Goal: Transaction & Acquisition: Purchase product/service

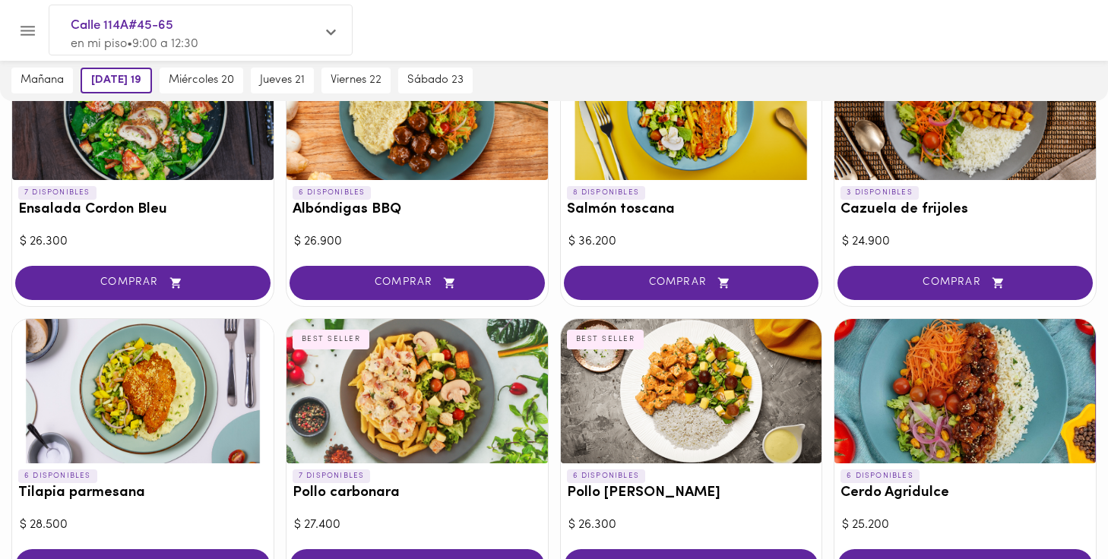
scroll to position [1330, 0]
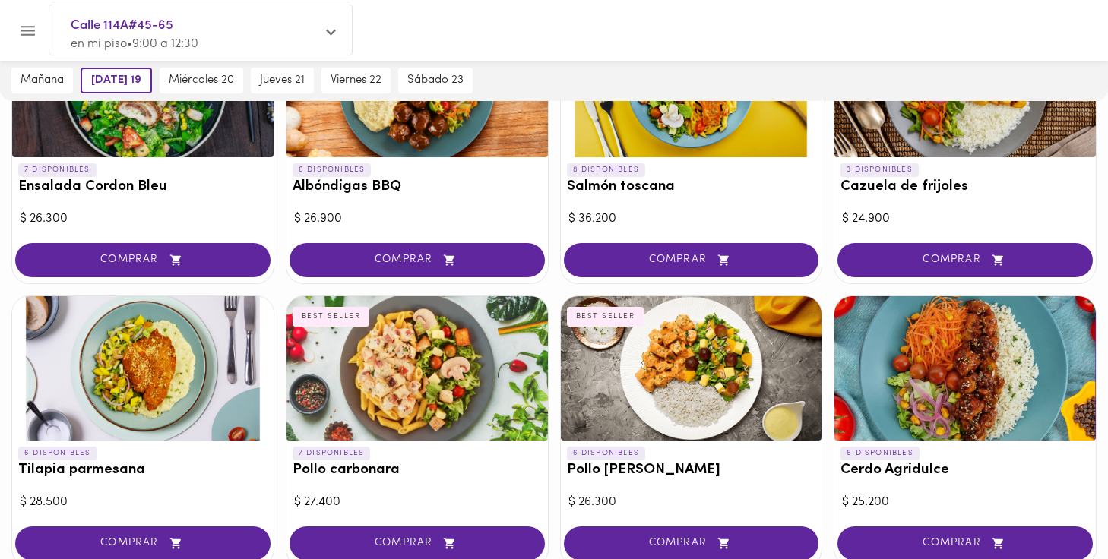
click at [648, 349] on div at bounding box center [691, 368] width 261 height 144
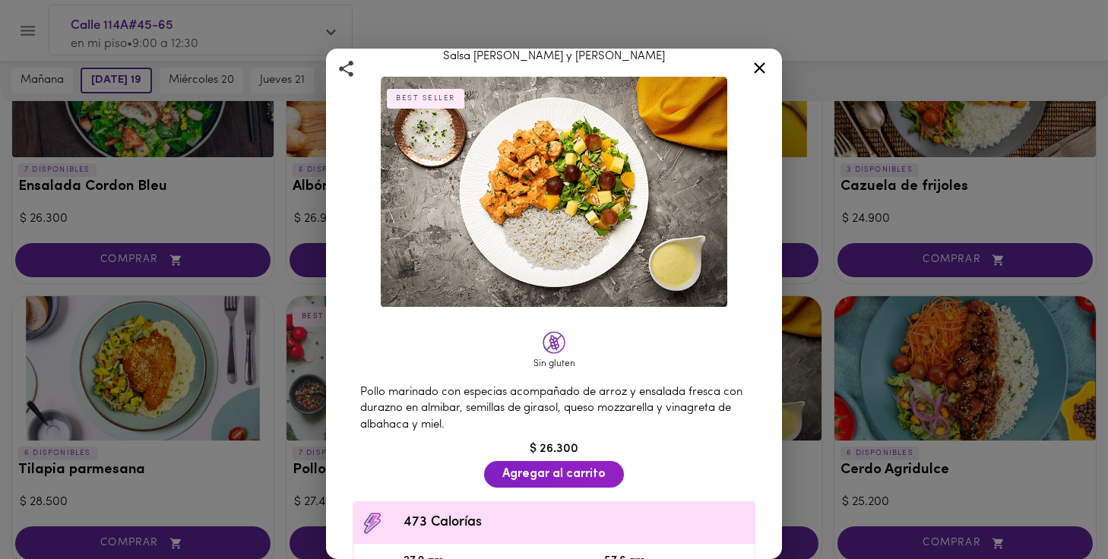
scroll to position [39, 0]
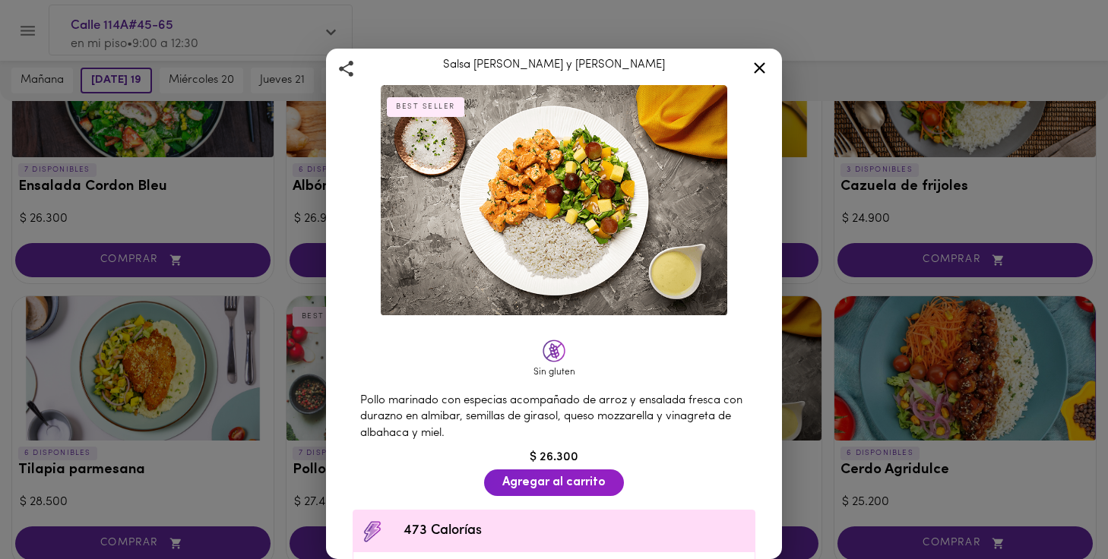
click at [759, 67] on icon at bounding box center [759, 67] width 11 height 11
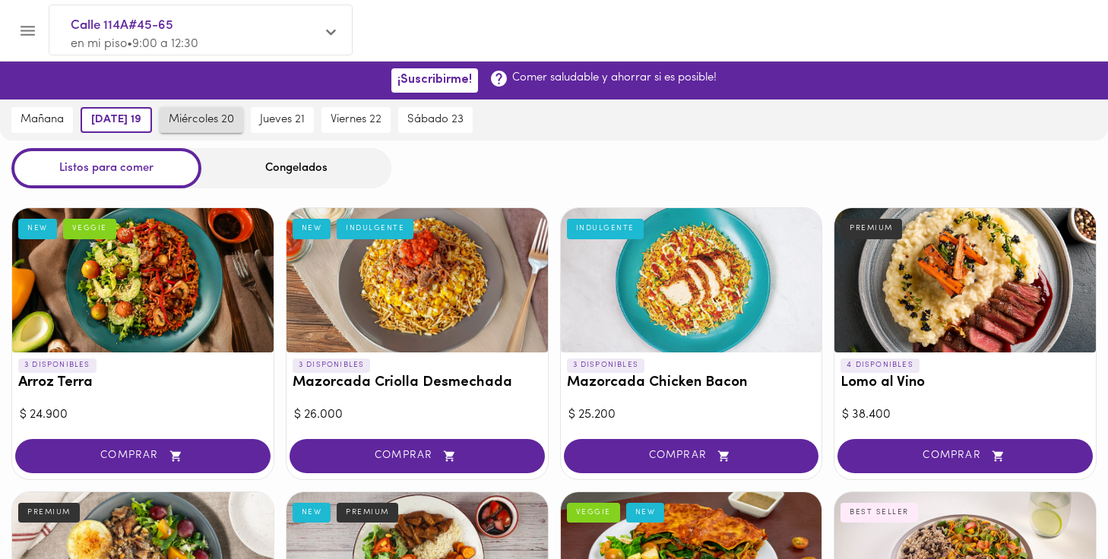
click at [190, 125] on span "miércoles 20" at bounding box center [201, 120] width 65 height 14
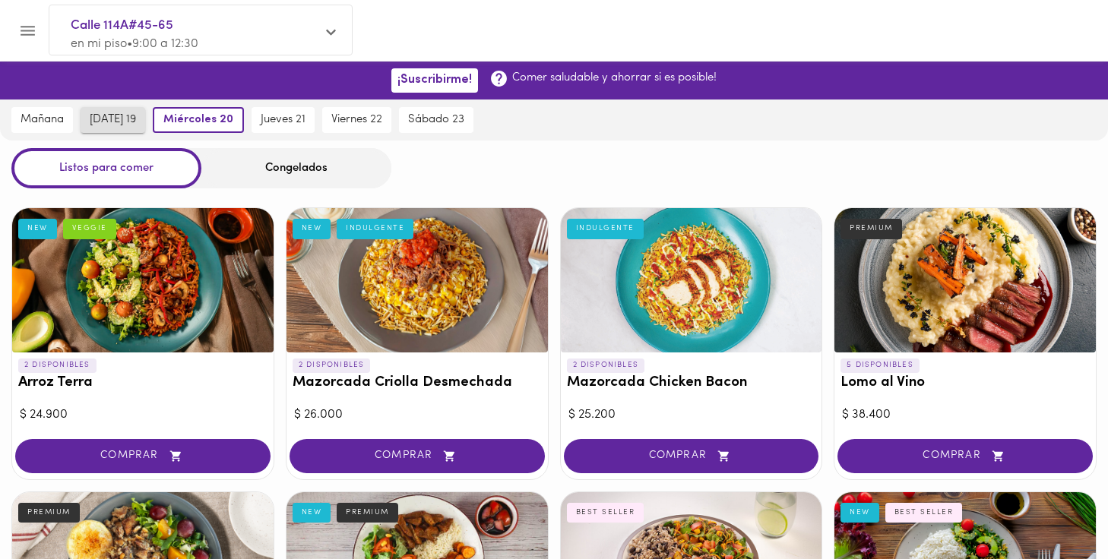
click at [126, 122] on span "[DATE] 19" at bounding box center [113, 120] width 46 height 14
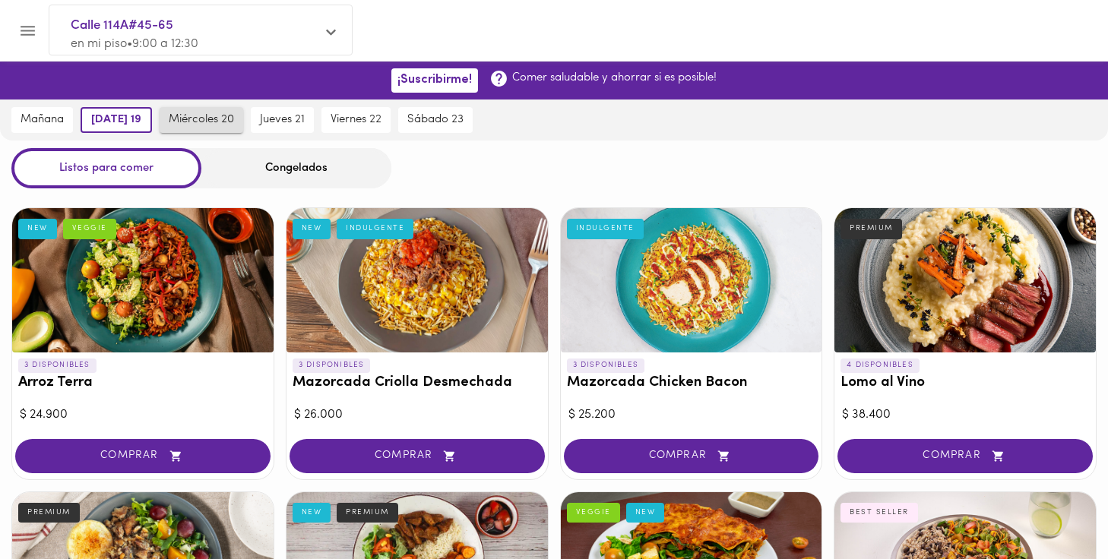
click at [227, 116] on span "miércoles 20" at bounding box center [201, 120] width 65 height 14
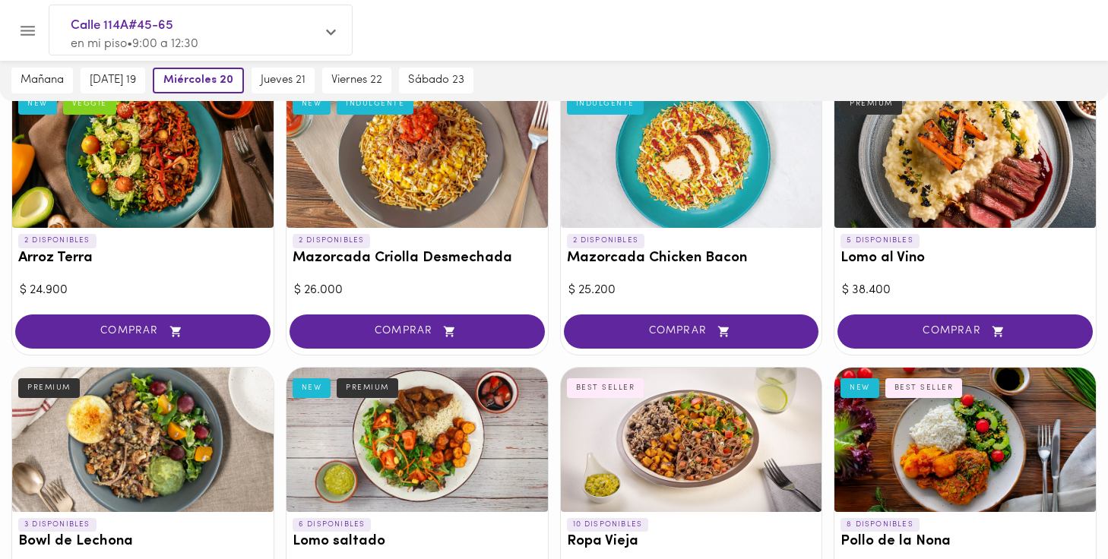
scroll to position [132, 0]
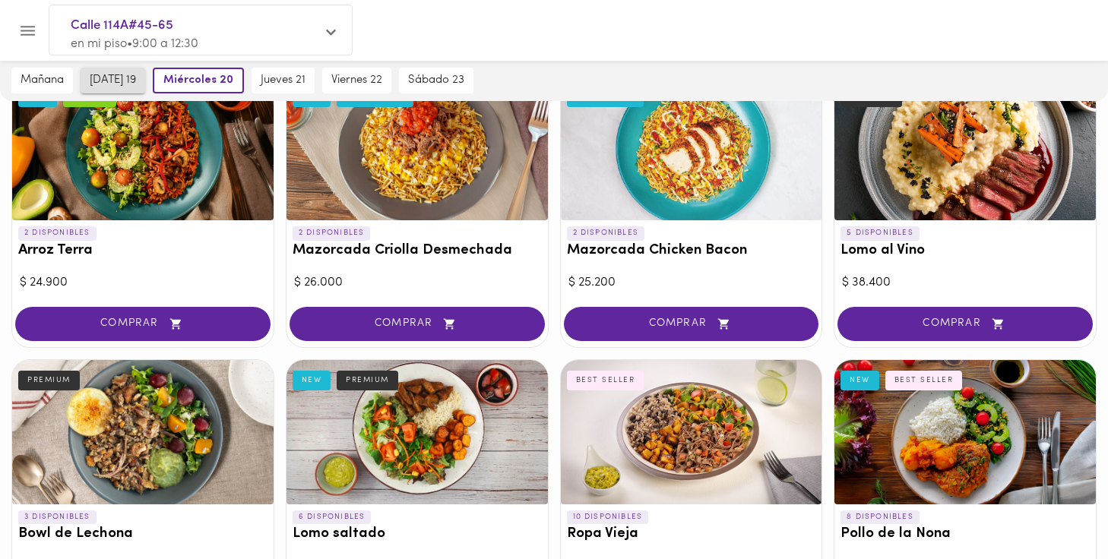
click at [115, 81] on span "[DATE] 19" at bounding box center [113, 81] width 46 height 14
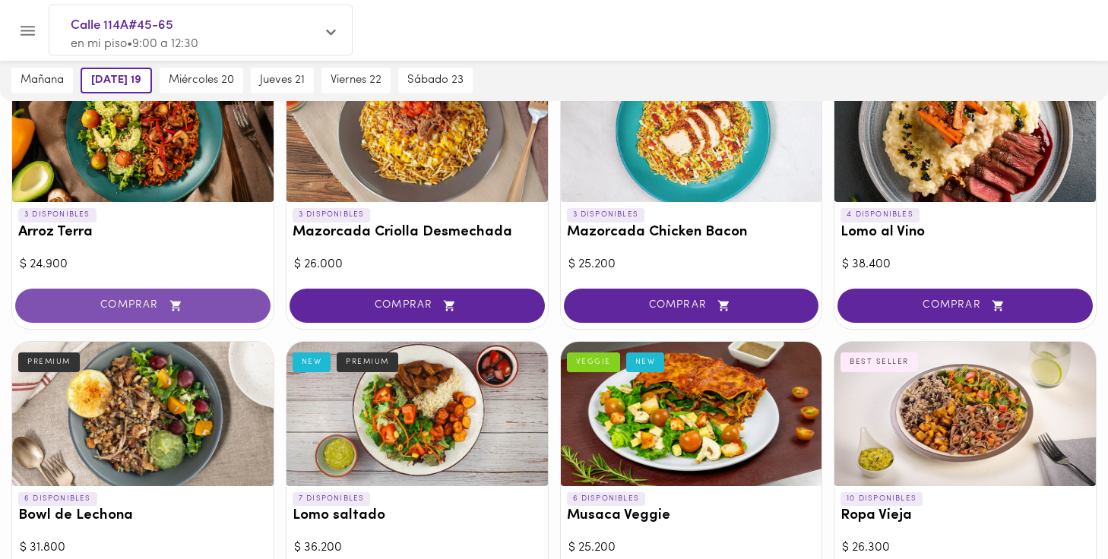
scroll to position [153, 0]
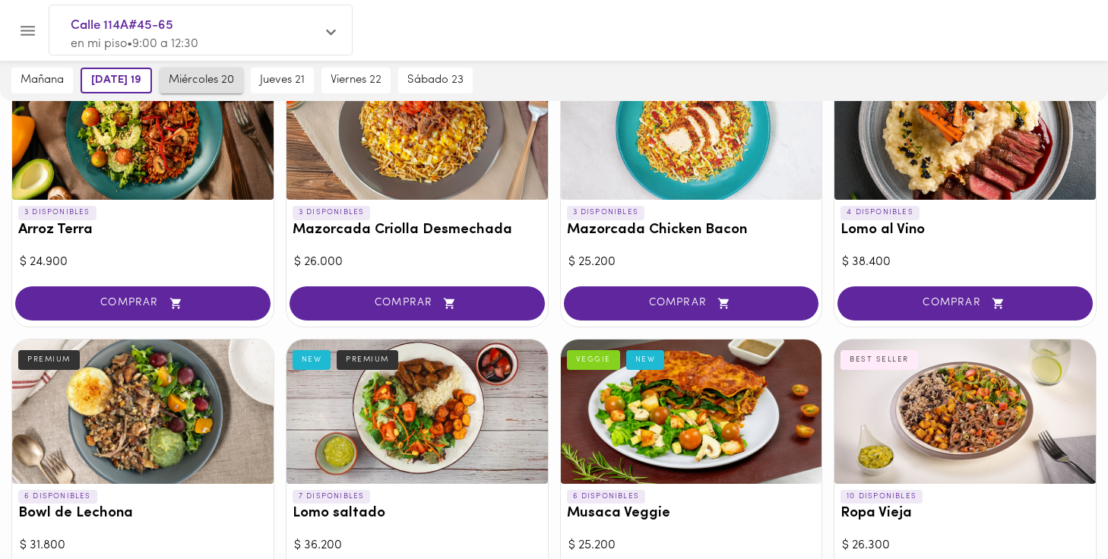
click at [204, 82] on span "miércoles 20" at bounding box center [201, 81] width 65 height 14
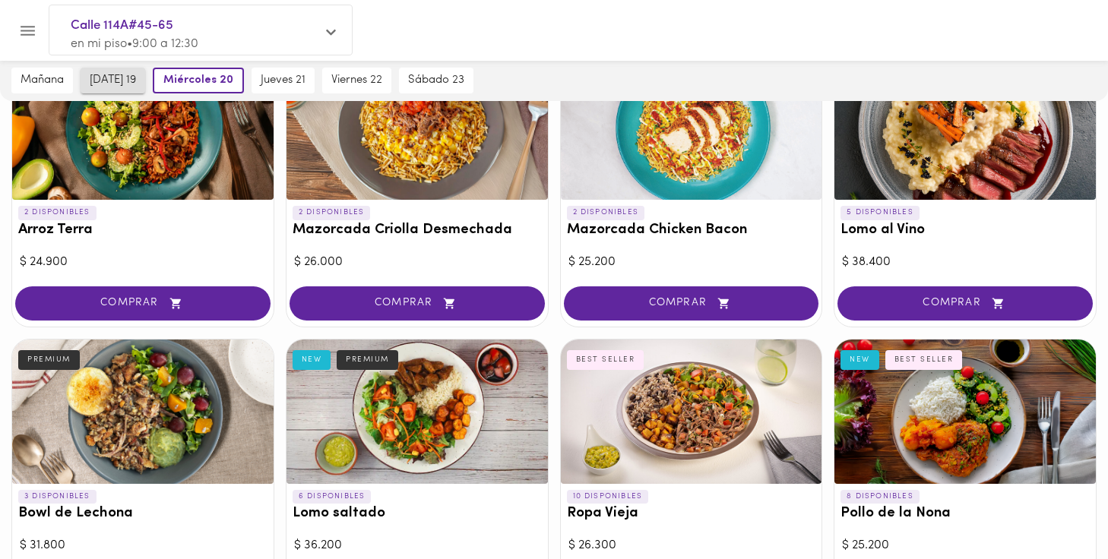
click at [116, 78] on span "[DATE] 19" at bounding box center [113, 81] width 46 height 14
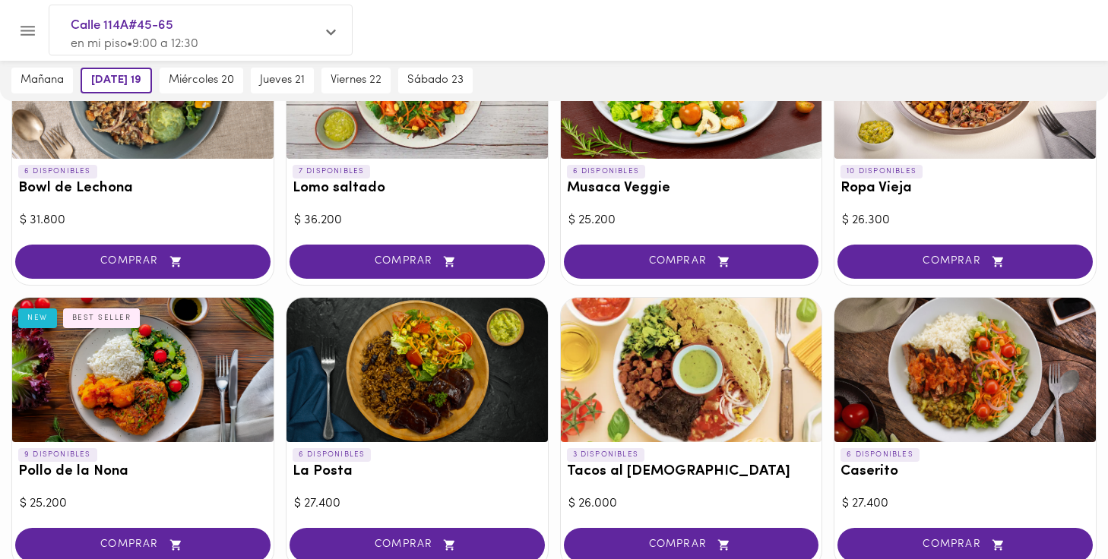
scroll to position [486, 0]
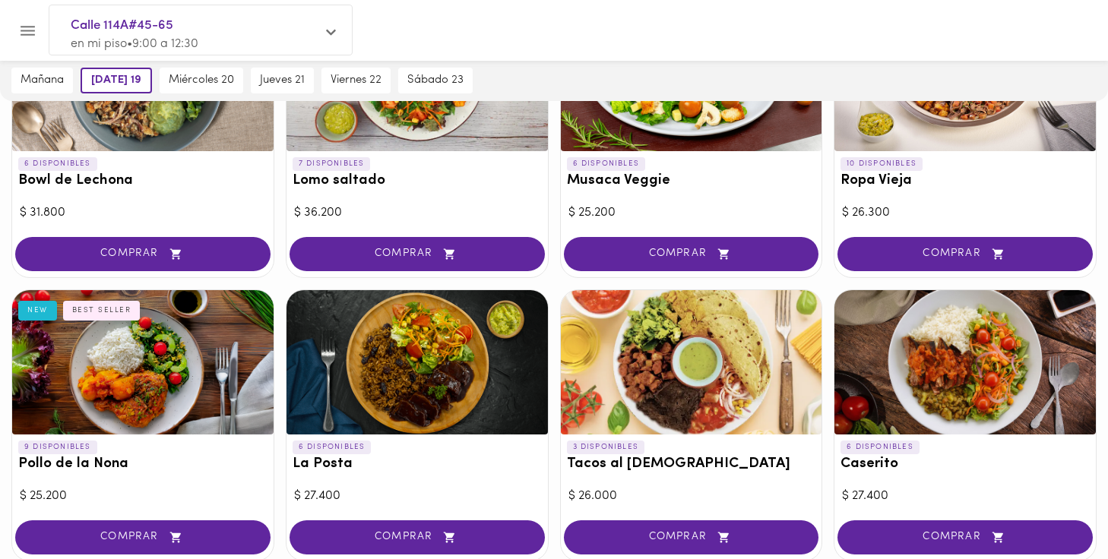
click at [141, 383] on div at bounding box center [142, 362] width 261 height 144
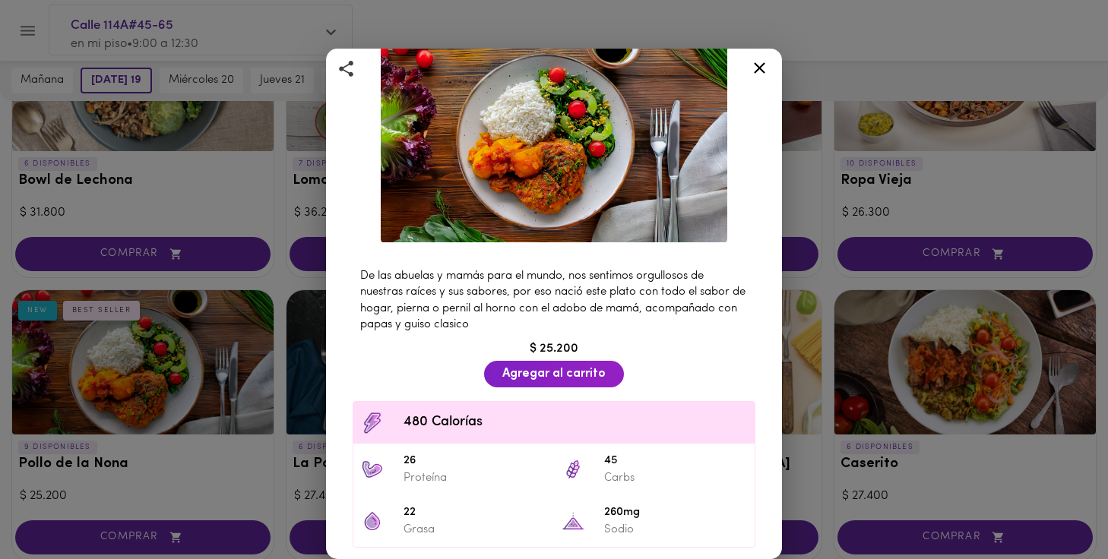
scroll to position [116, 0]
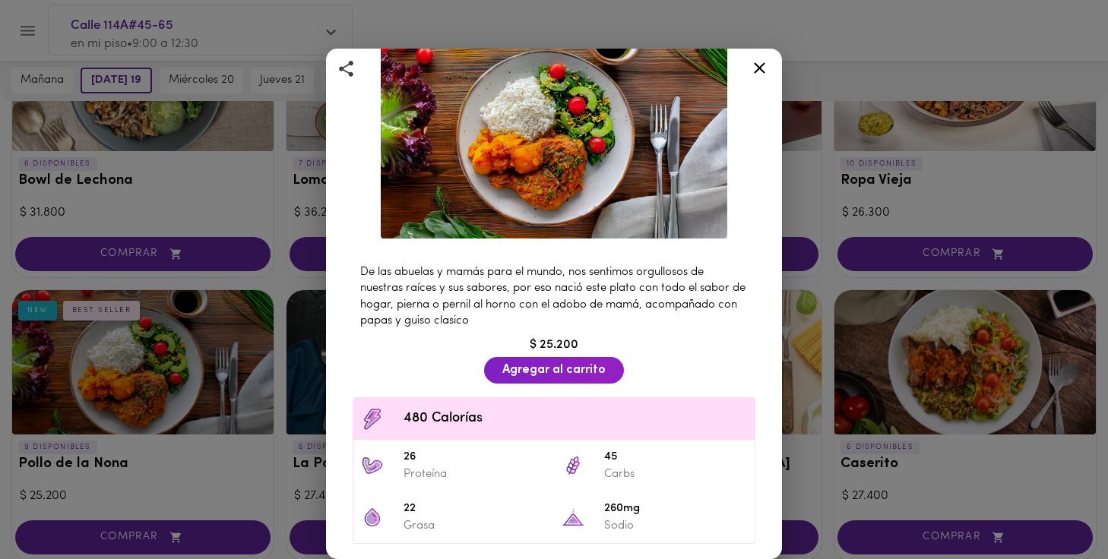
click at [759, 67] on icon at bounding box center [759, 67] width 11 height 11
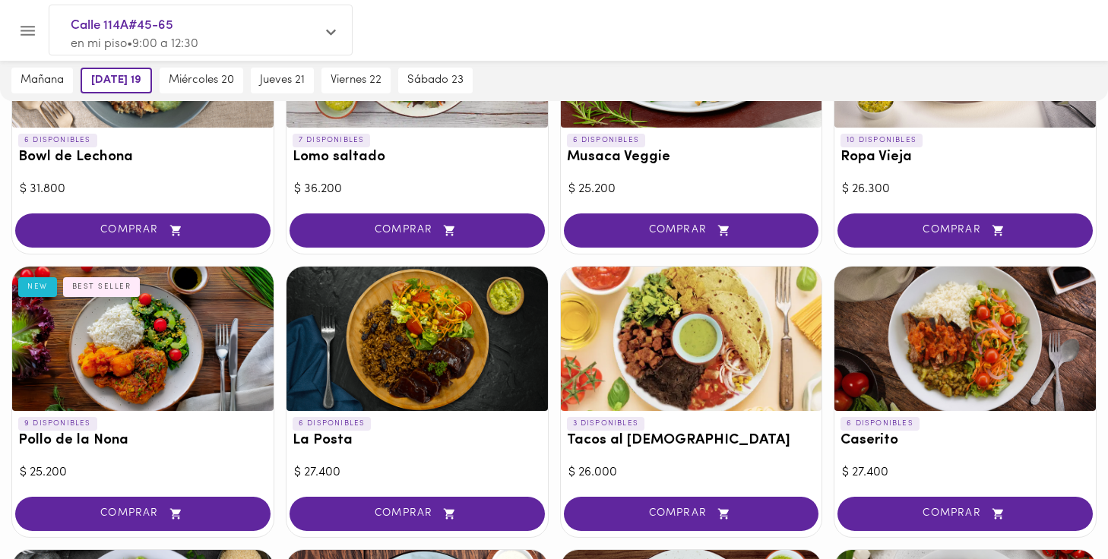
scroll to position [515, 0]
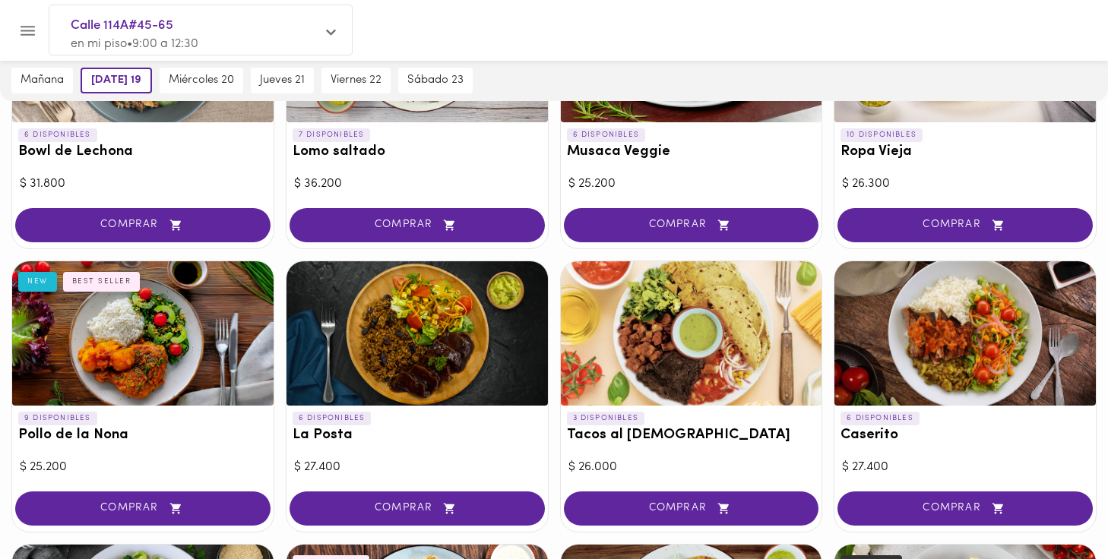
click at [681, 299] on div at bounding box center [691, 333] width 261 height 144
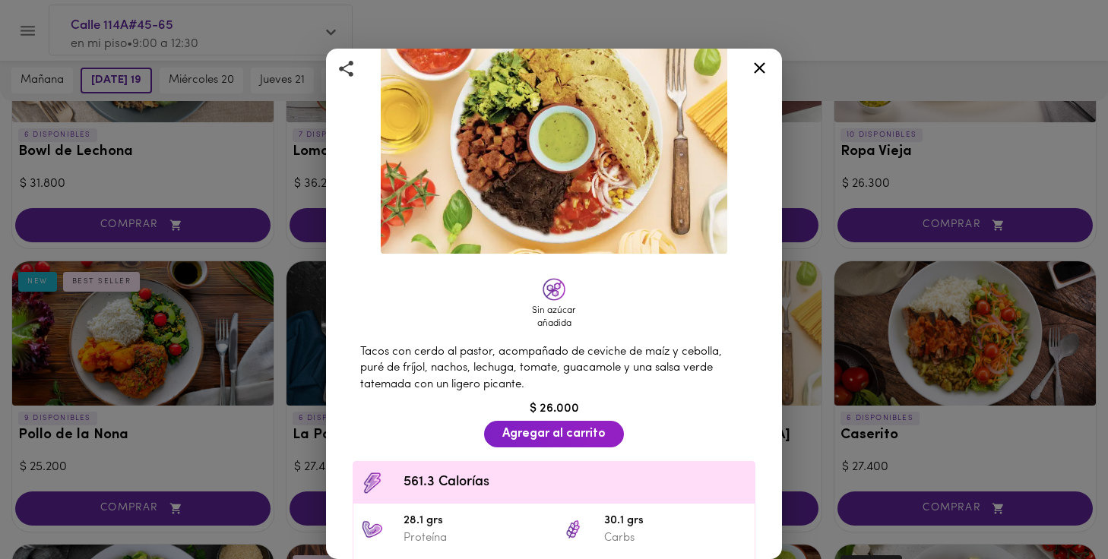
scroll to position [71, 0]
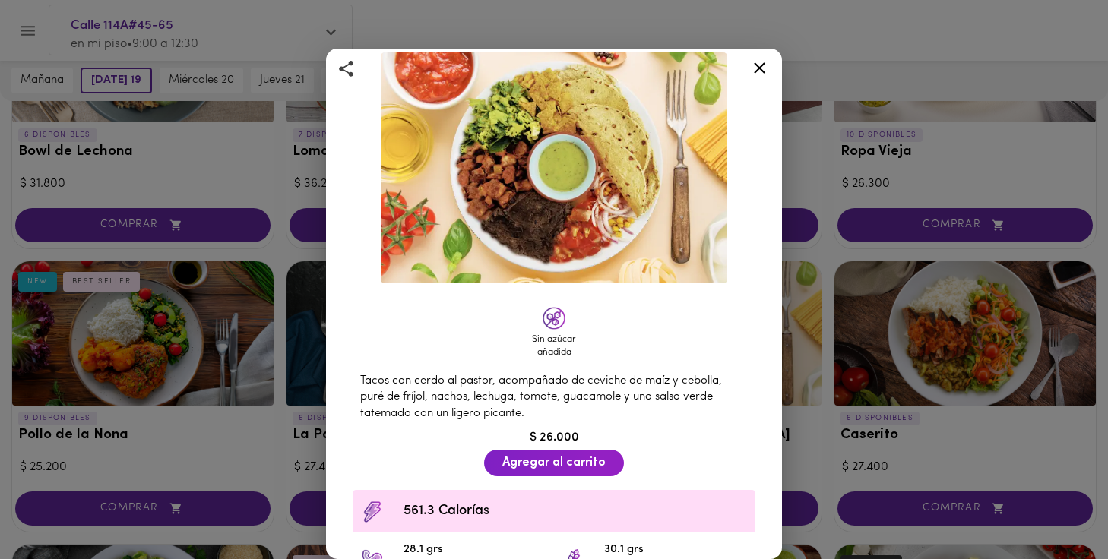
click at [756, 69] on icon at bounding box center [759, 68] width 19 height 19
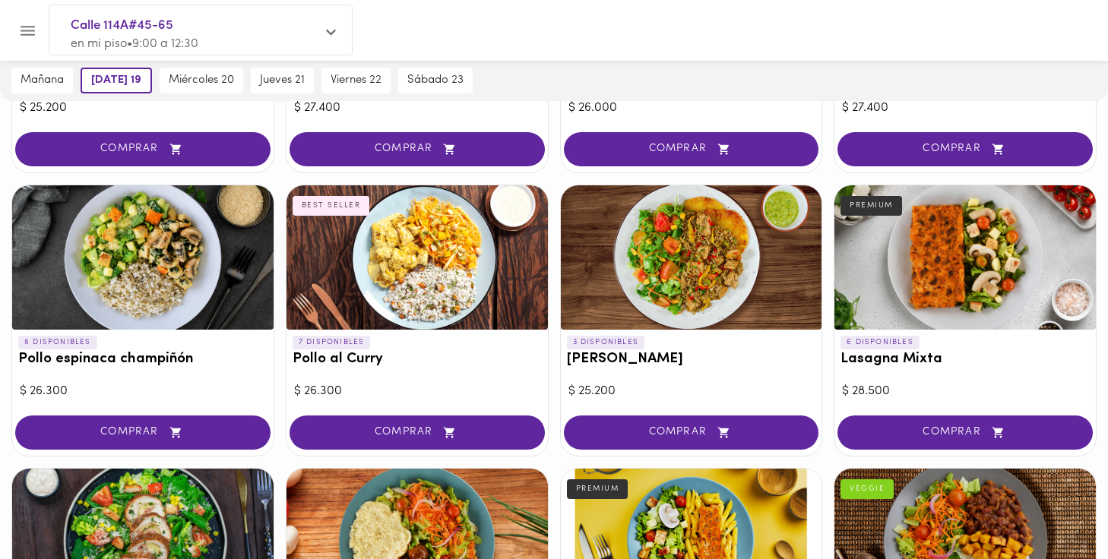
scroll to position [876, 0]
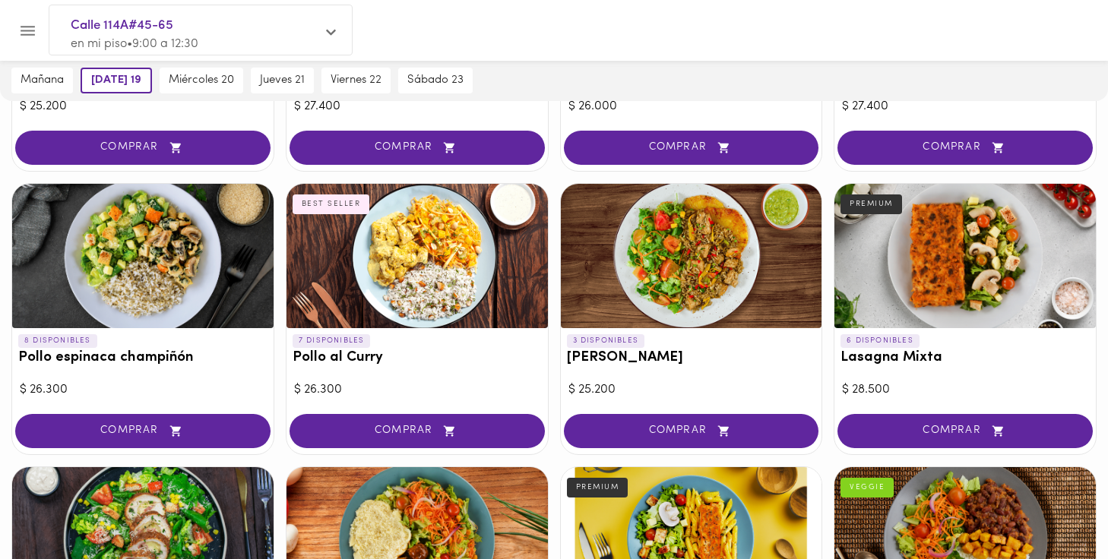
click at [379, 285] on div at bounding box center [417, 256] width 261 height 144
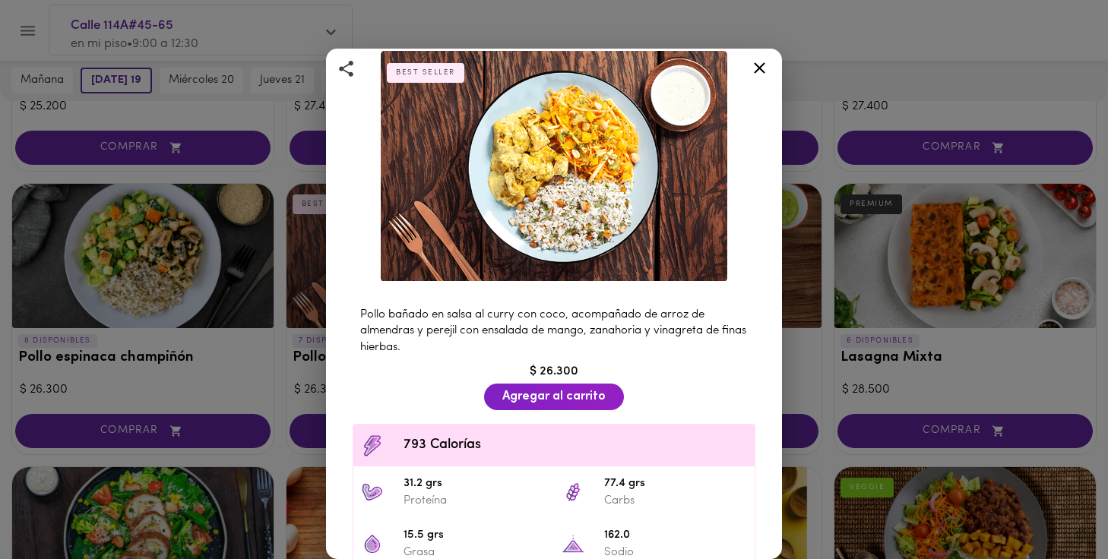
scroll to position [88, 0]
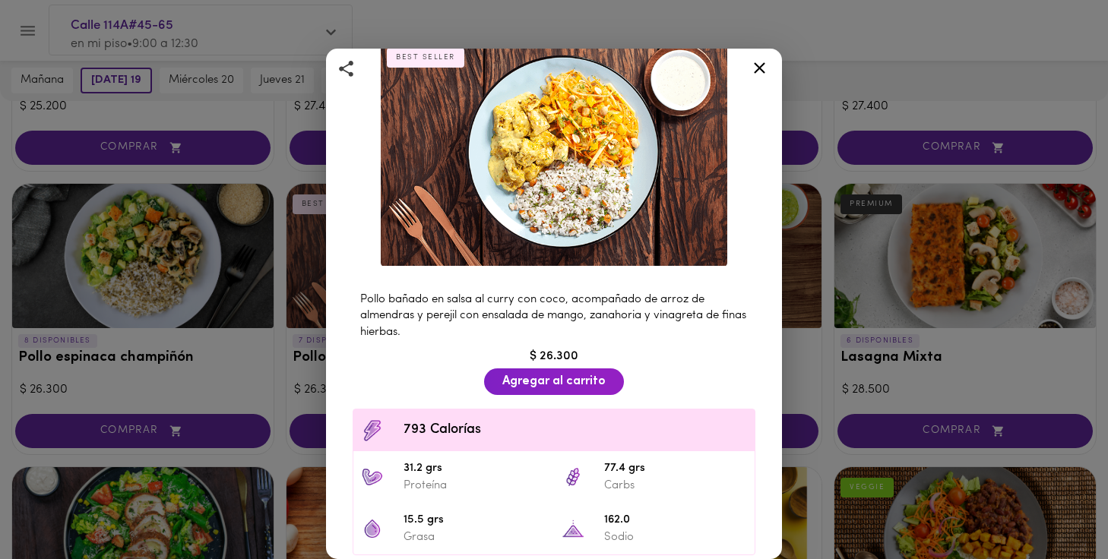
click at [761, 71] on icon at bounding box center [759, 68] width 19 height 19
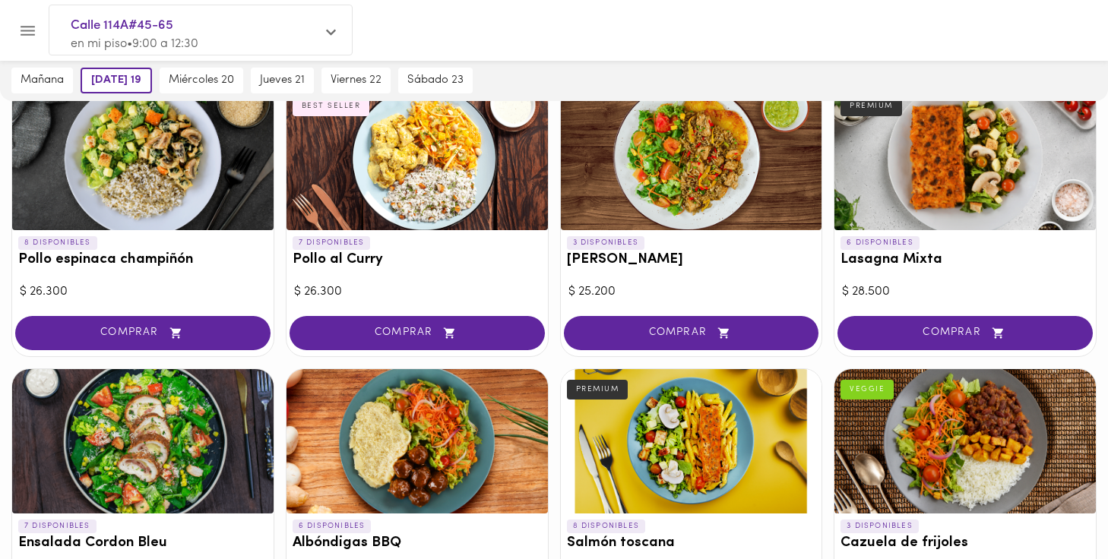
scroll to position [981, 0]
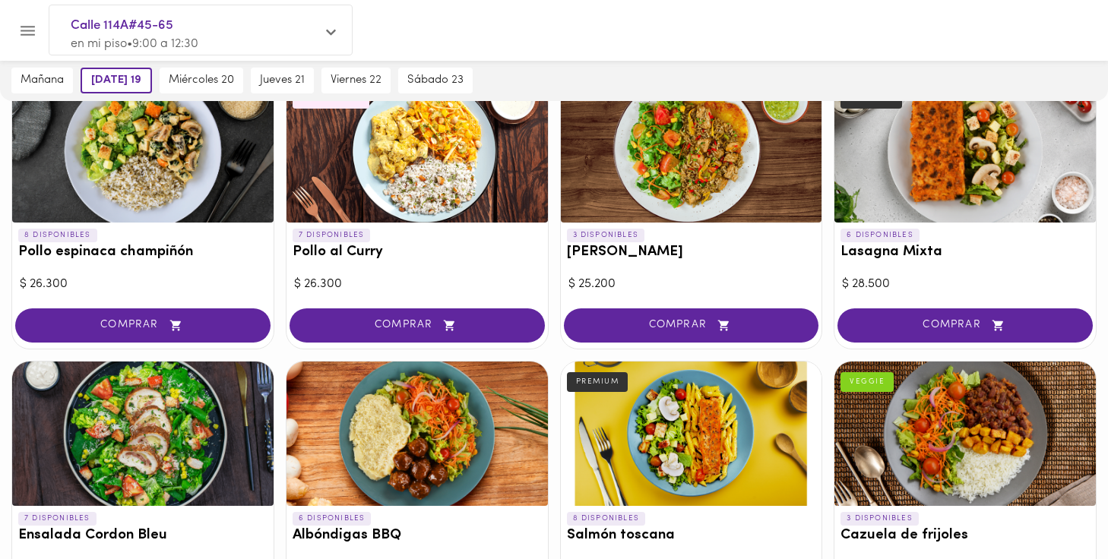
click at [971, 141] on div at bounding box center [965, 150] width 261 height 144
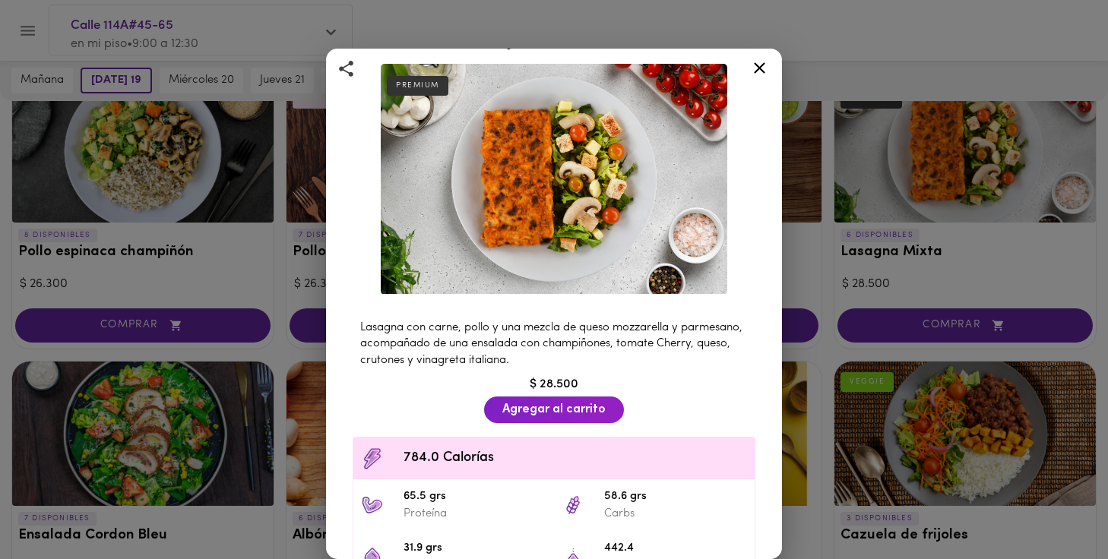
scroll to position [59, 0]
click at [759, 66] on icon at bounding box center [759, 67] width 11 height 11
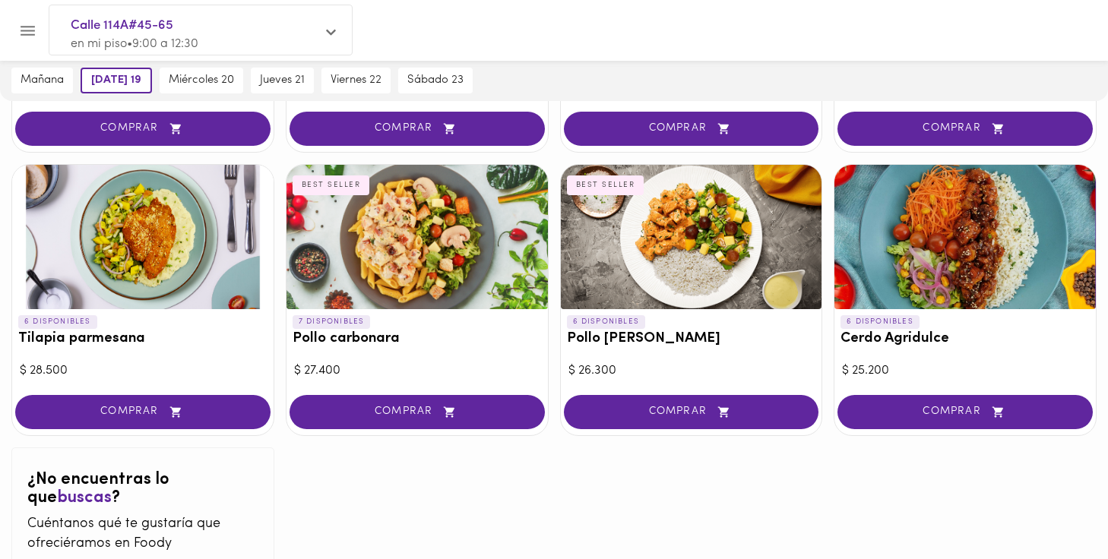
scroll to position [1466, 0]
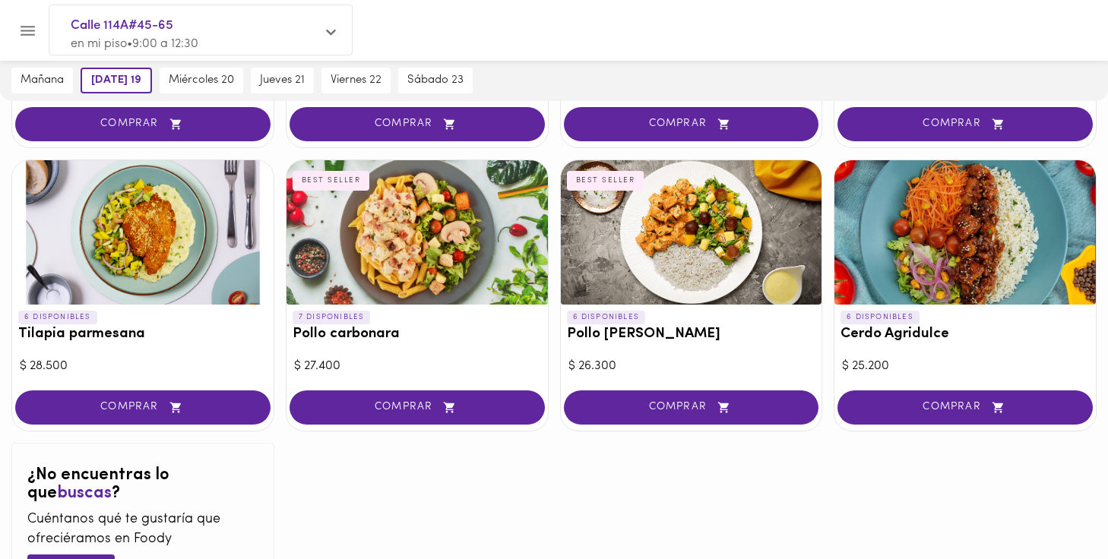
click at [416, 263] on div at bounding box center [417, 232] width 261 height 144
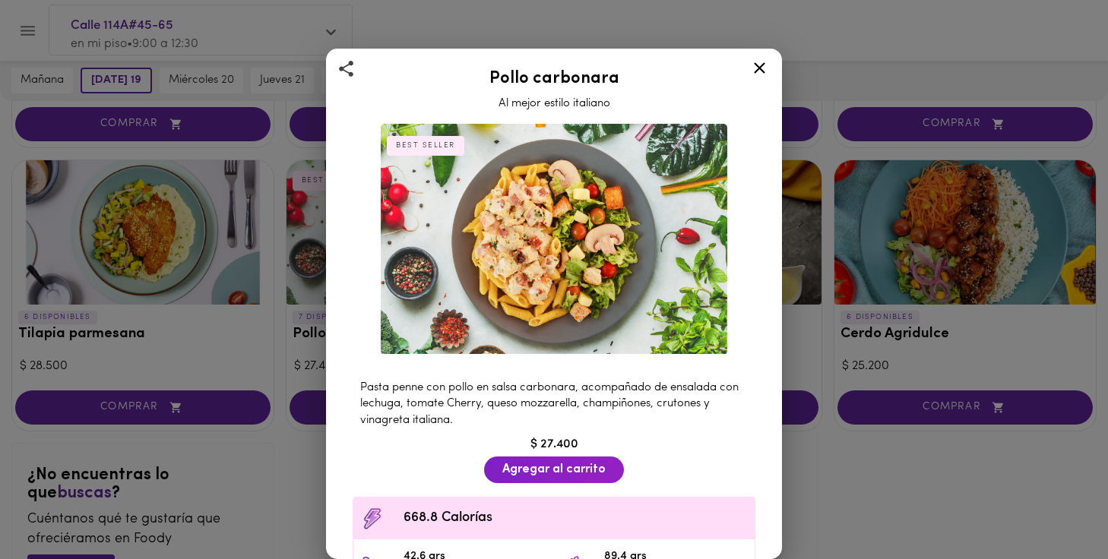
click at [759, 66] on icon at bounding box center [759, 68] width 19 height 19
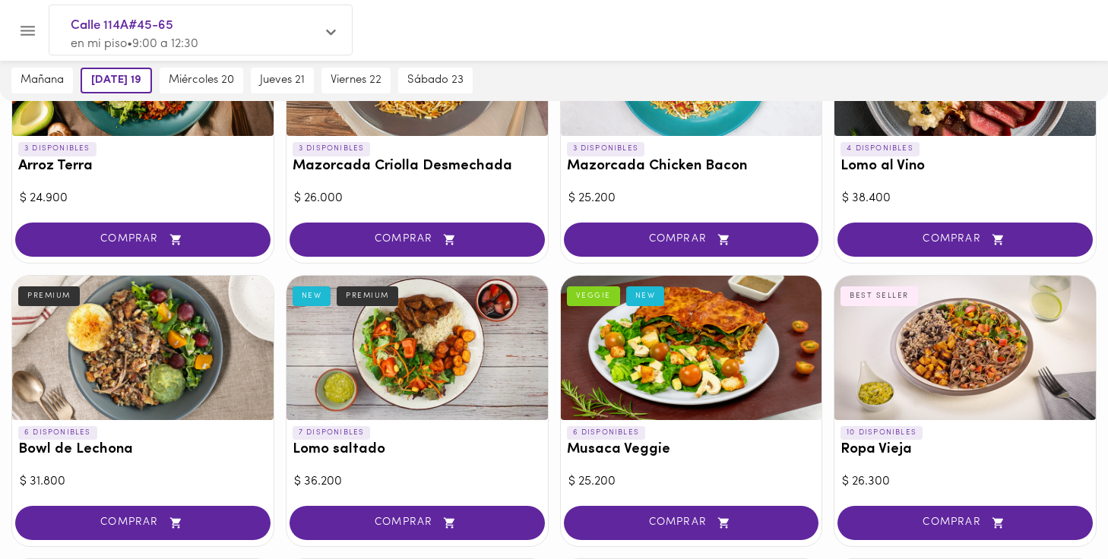
scroll to position [217, 0]
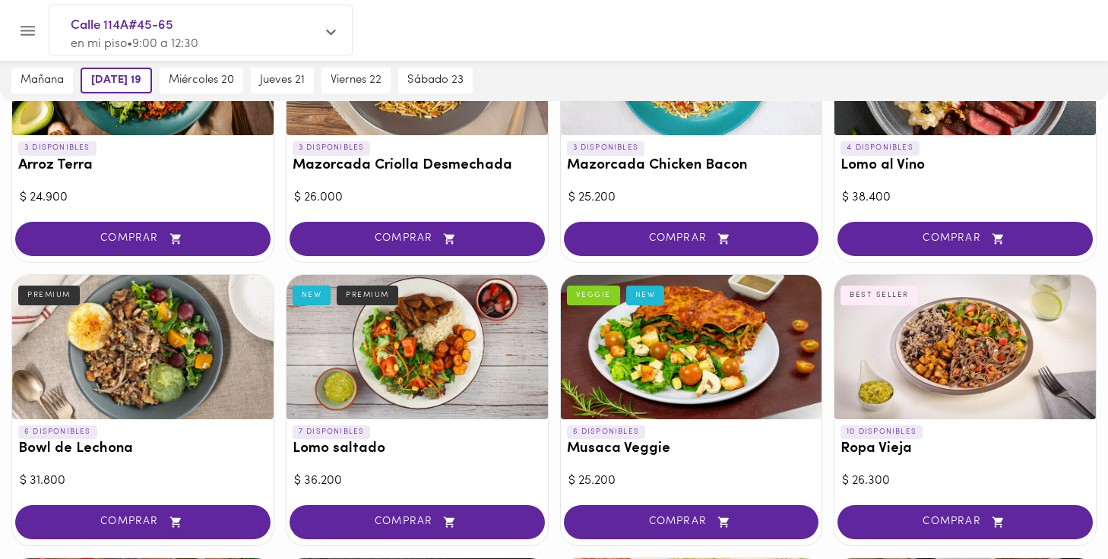
click at [144, 326] on div at bounding box center [142, 347] width 261 height 144
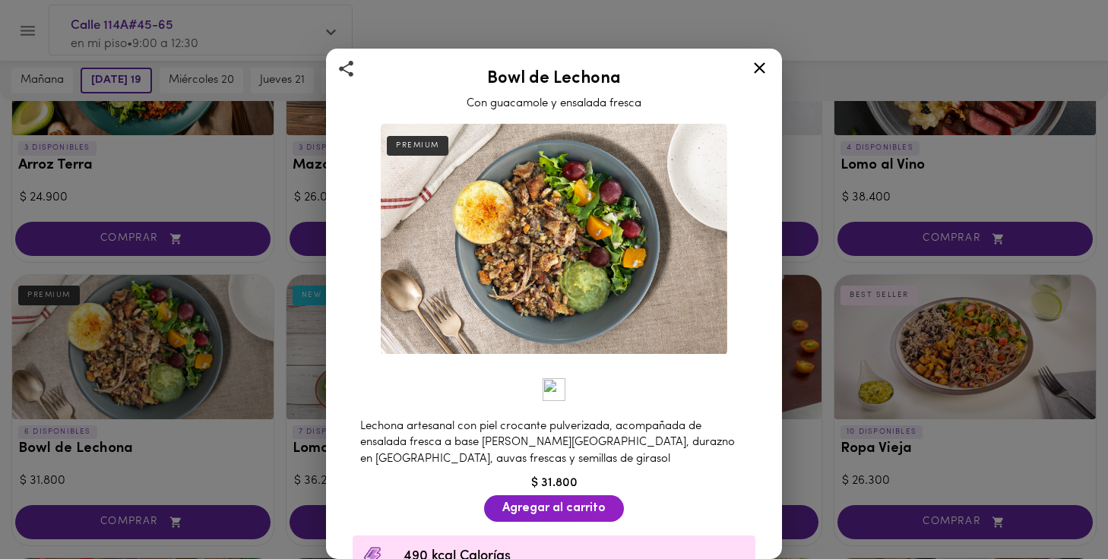
click at [762, 65] on icon at bounding box center [759, 67] width 11 height 11
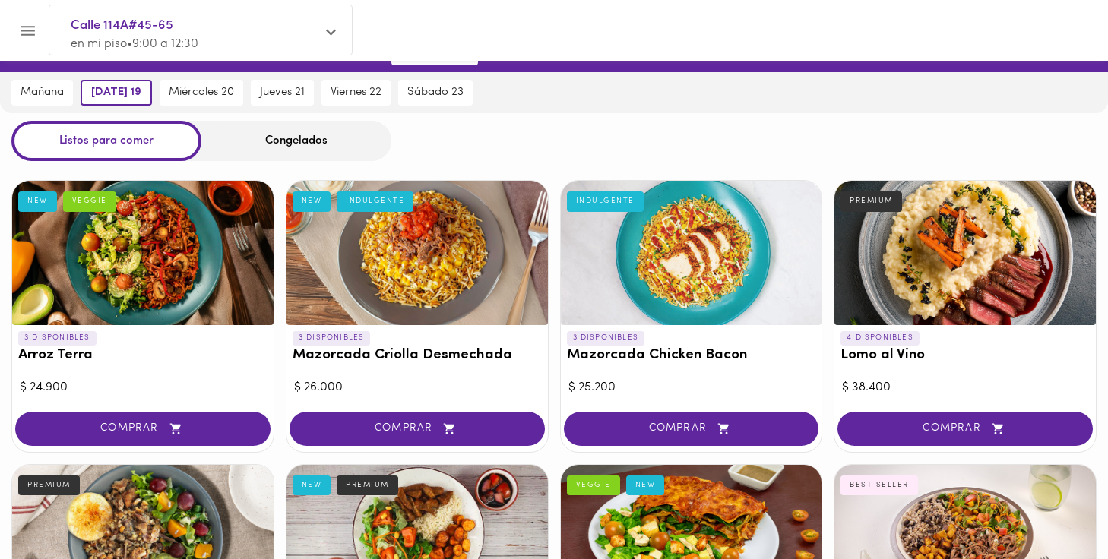
scroll to position [27, 0]
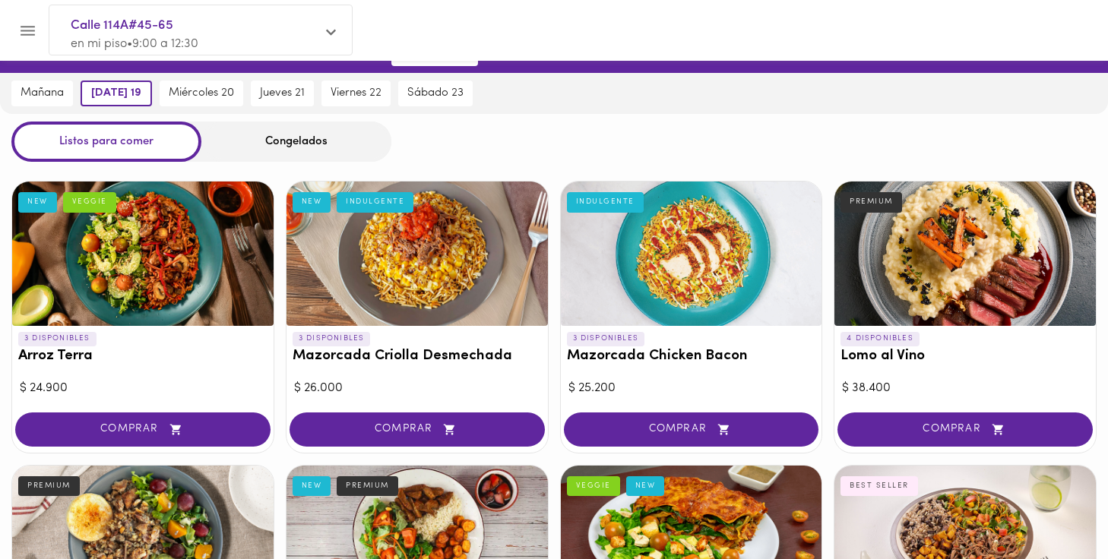
click at [423, 274] on div at bounding box center [417, 254] width 261 height 144
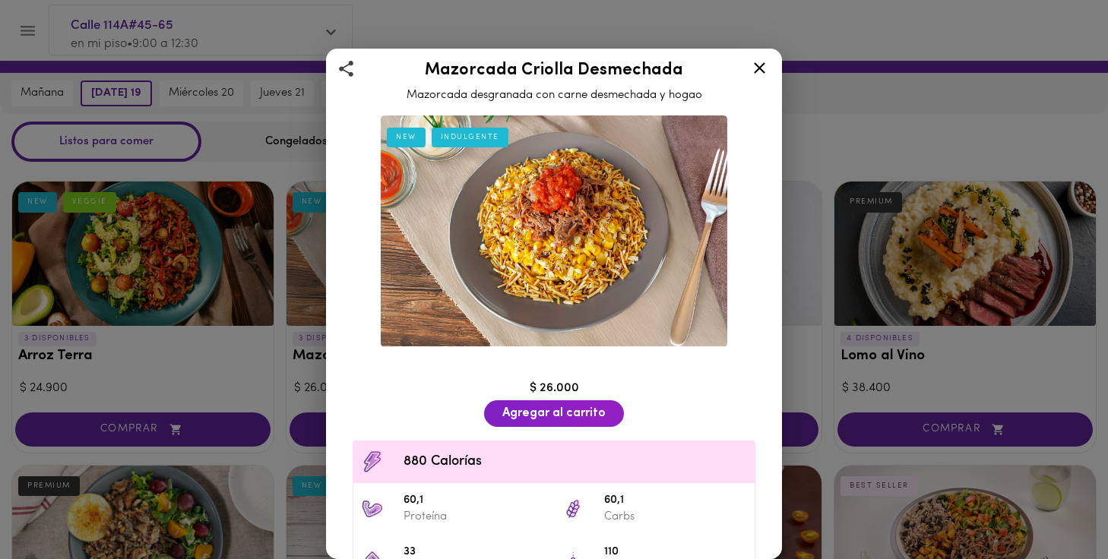
scroll to position [11, 0]
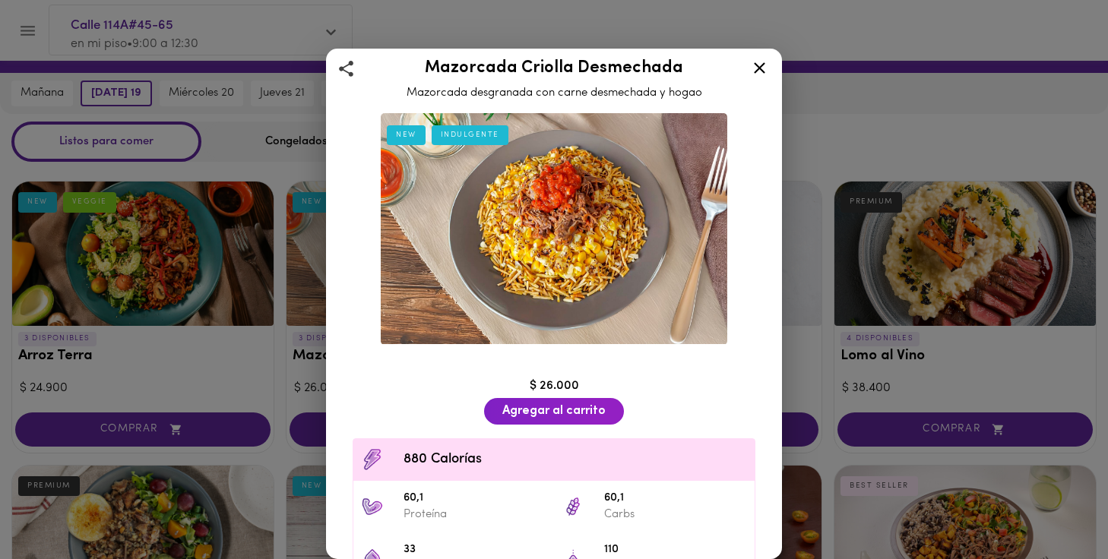
click at [761, 65] on icon at bounding box center [759, 68] width 19 height 19
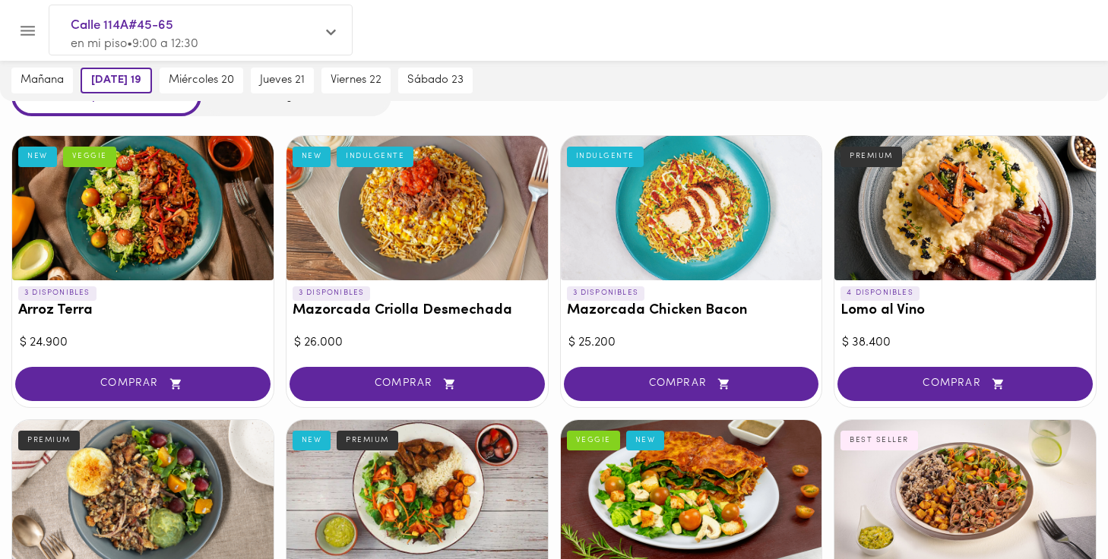
scroll to position [74, 0]
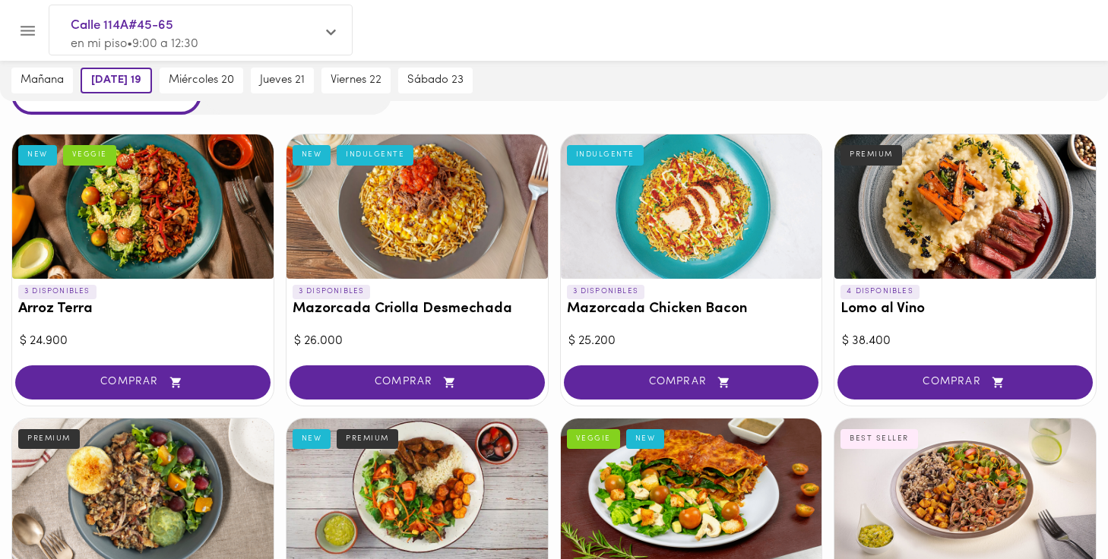
click at [691, 235] on div at bounding box center [691, 207] width 261 height 144
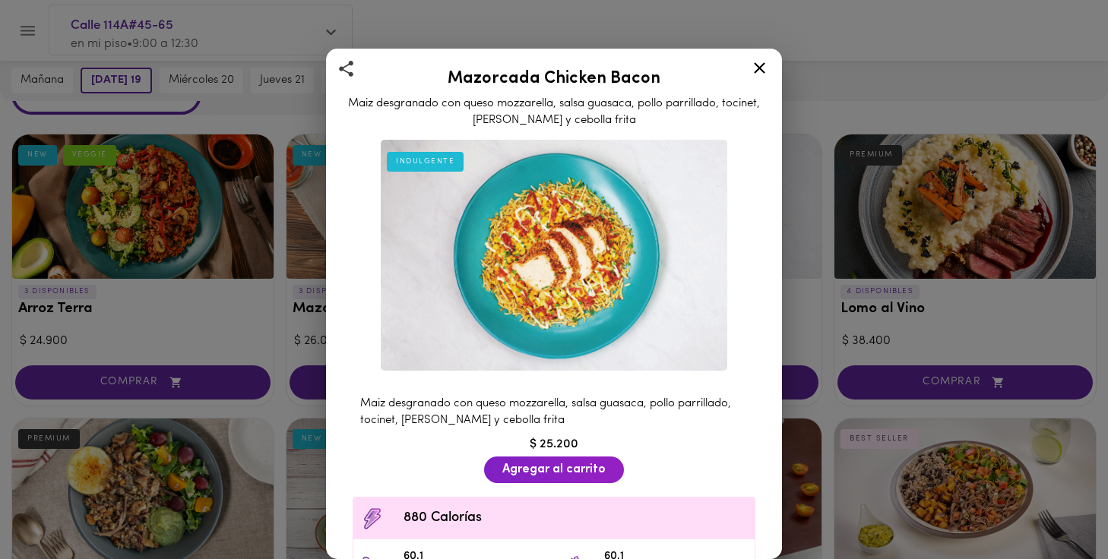
click at [758, 66] on icon at bounding box center [759, 67] width 11 height 11
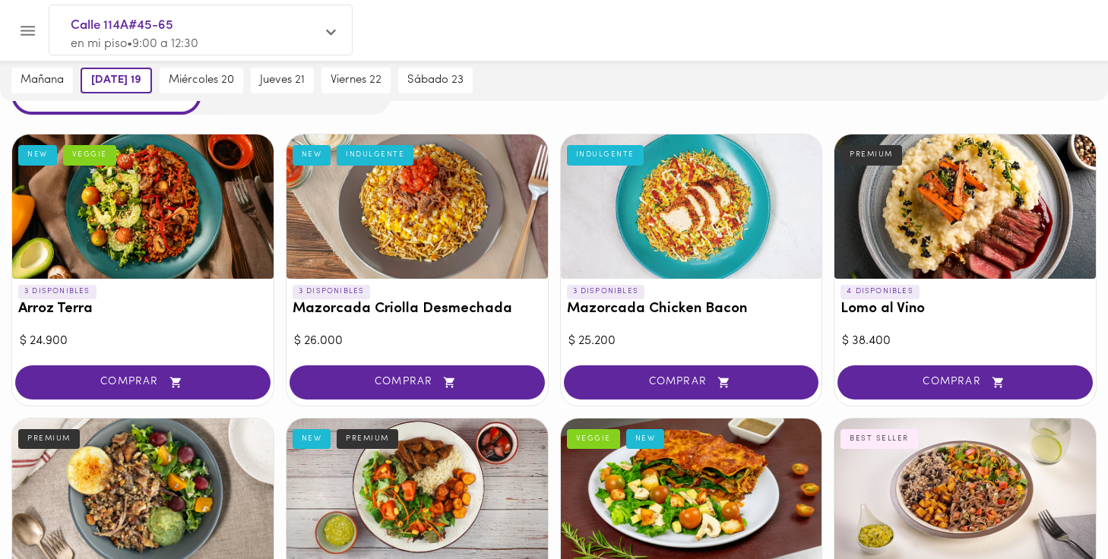
click at [711, 228] on div at bounding box center [691, 207] width 261 height 144
click at [711, 228] on div at bounding box center [554, 279] width 1108 height 559
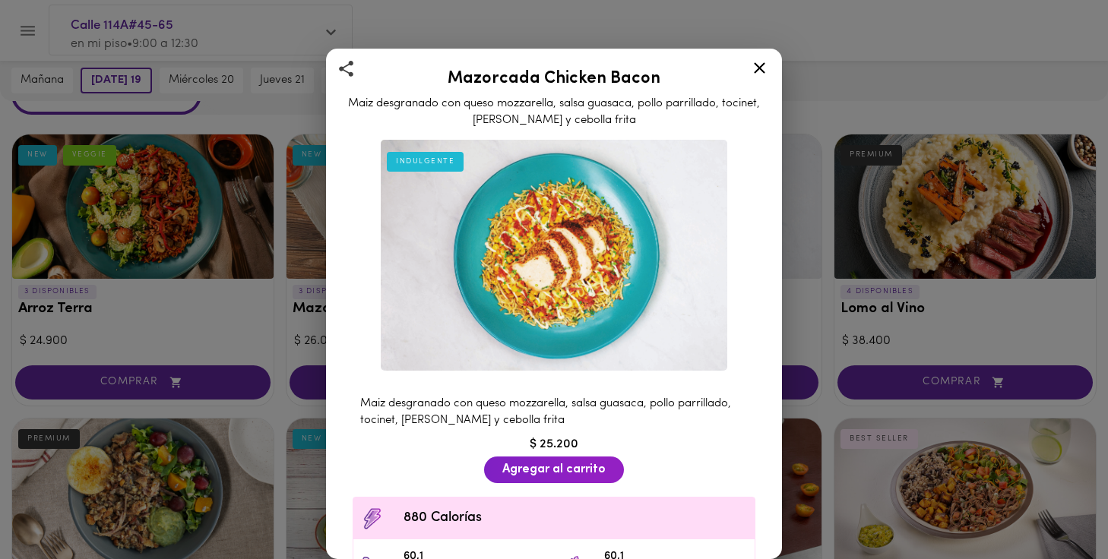
click at [759, 68] on icon at bounding box center [759, 67] width 11 height 11
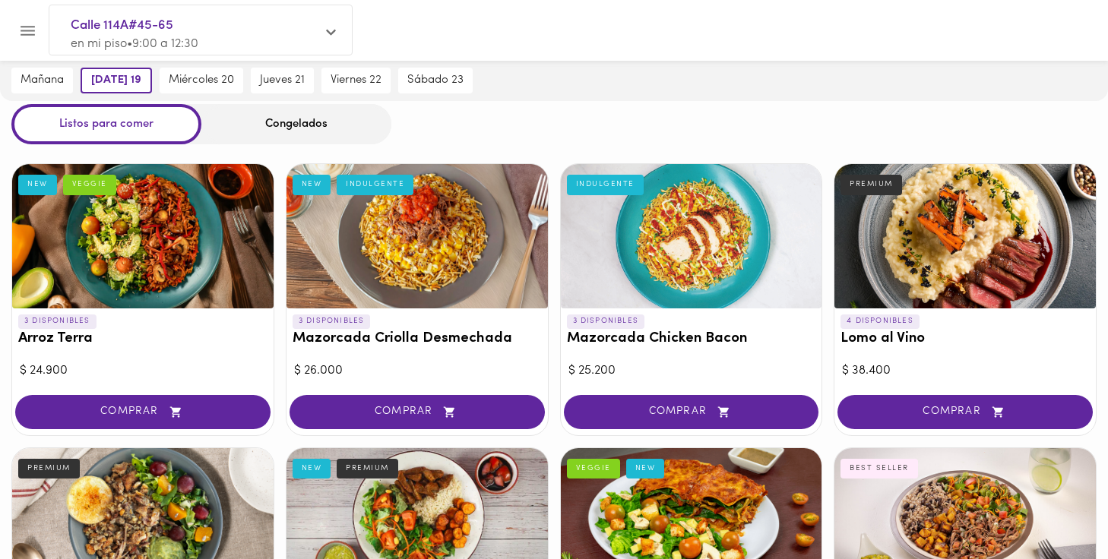
scroll to position [43, 0]
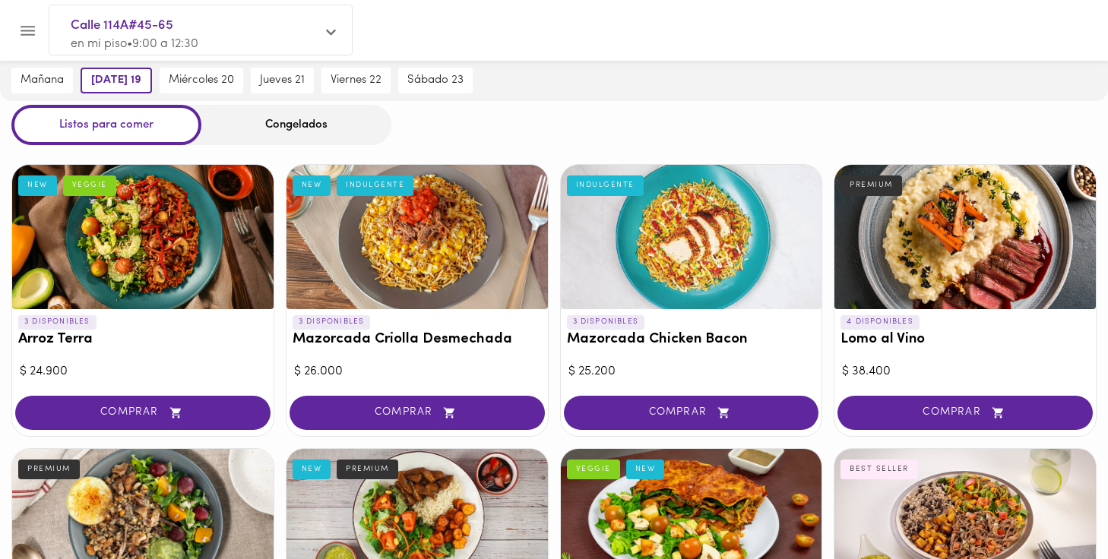
click at [952, 261] on div at bounding box center [965, 237] width 261 height 144
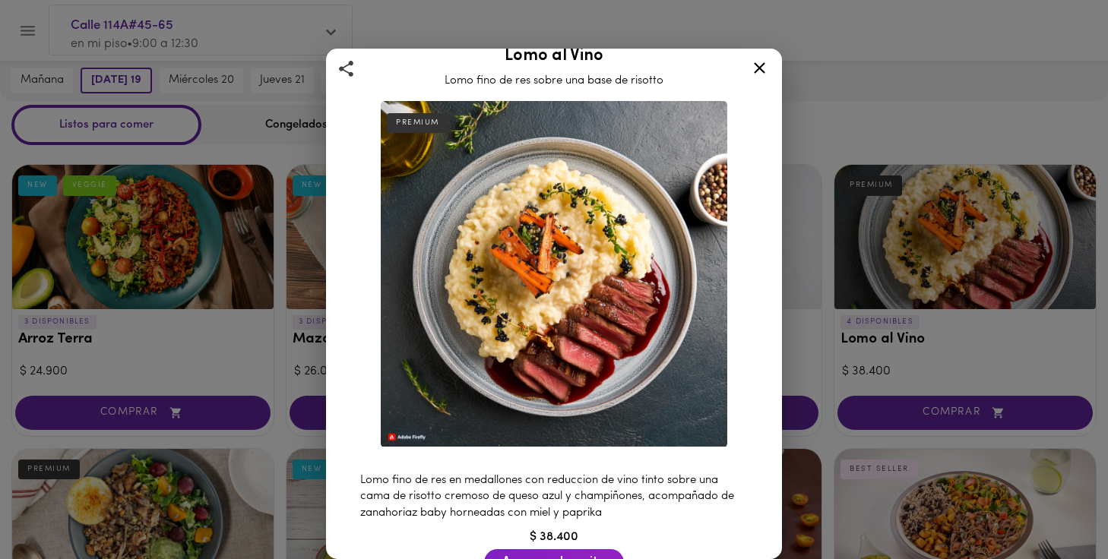
scroll to position [25, 0]
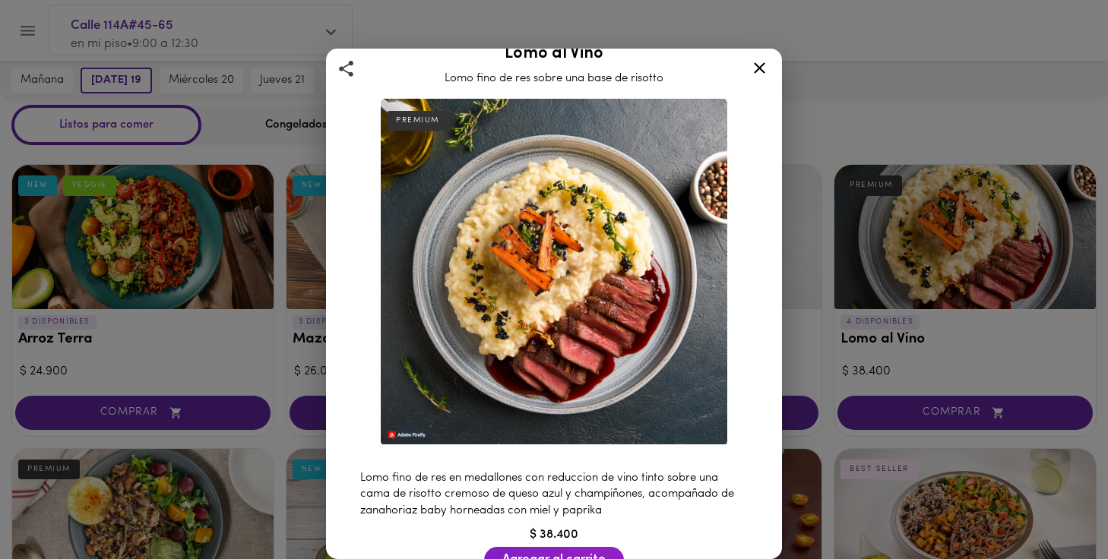
click at [760, 65] on icon at bounding box center [759, 68] width 19 height 19
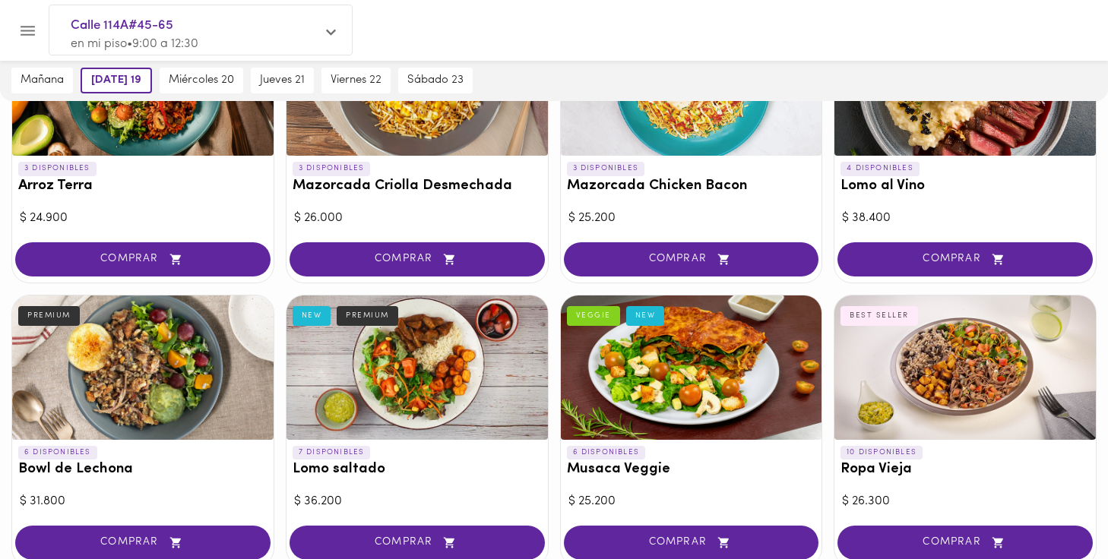
scroll to position [201, 0]
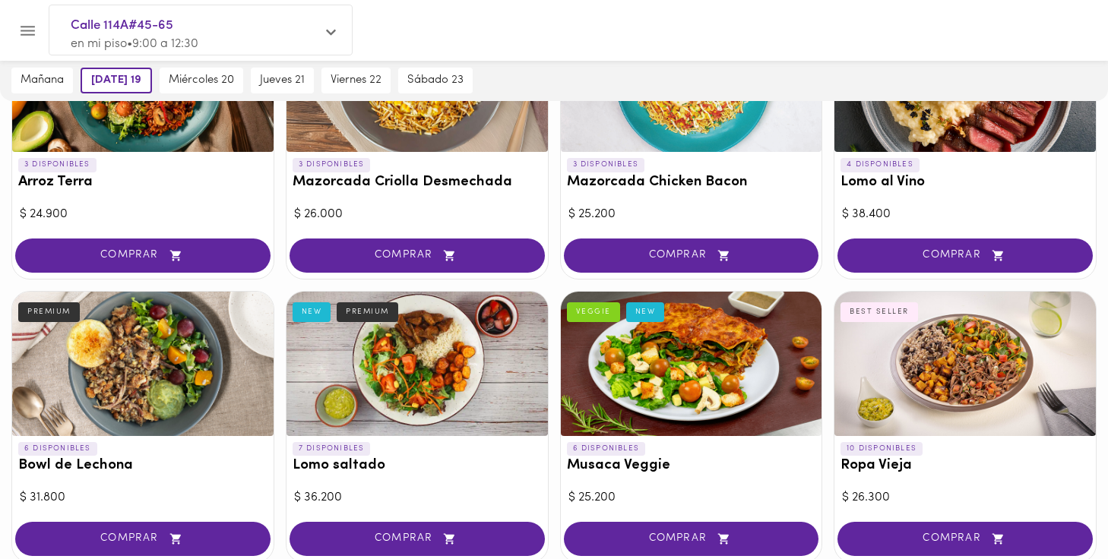
click at [436, 372] on div at bounding box center [417, 364] width 261 height 144
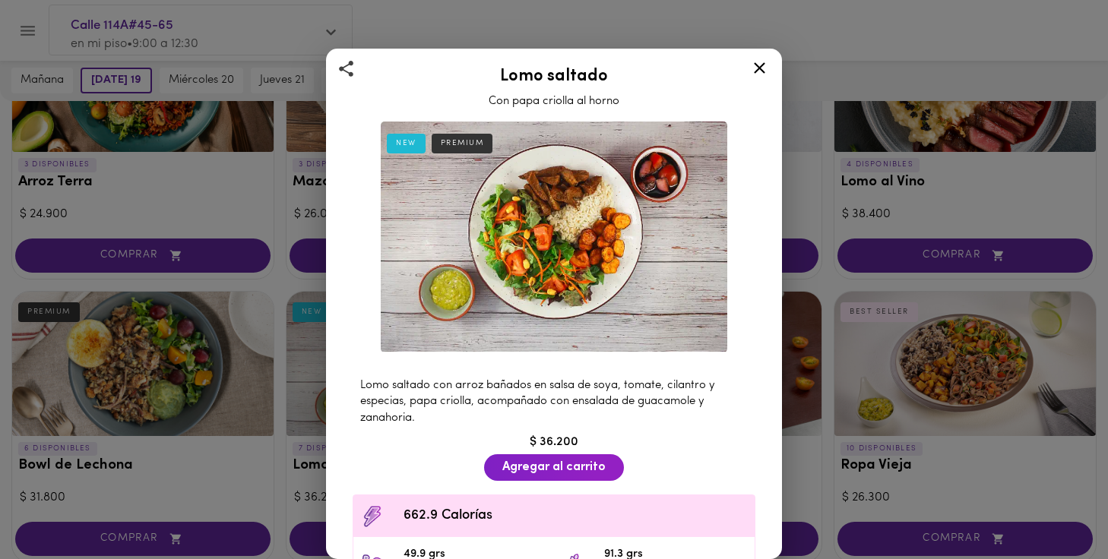
scroll to position [5, 0]
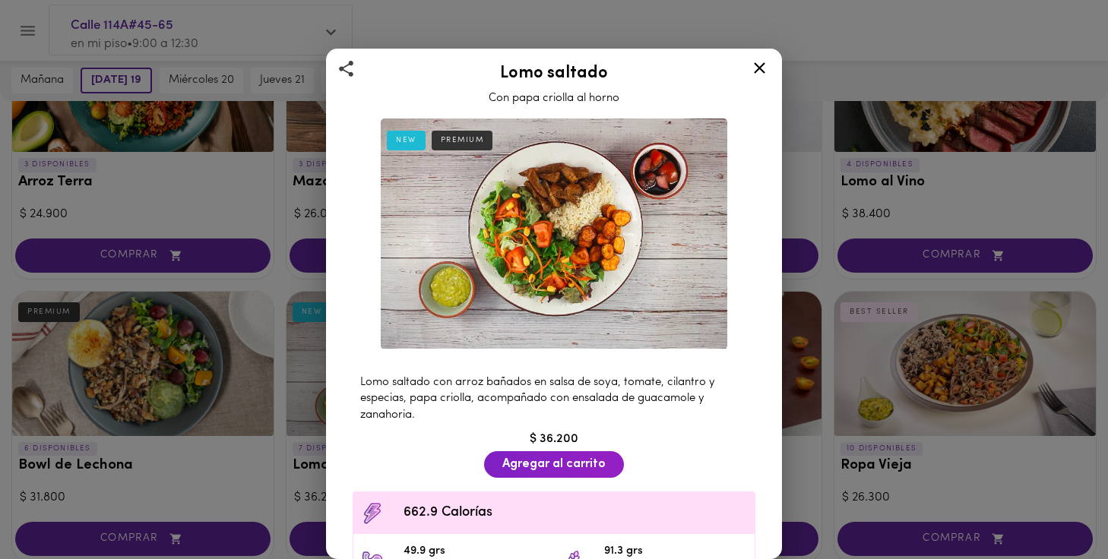
click at [761, 66] on icon at bounding box center [759, 67] width 11 height 11
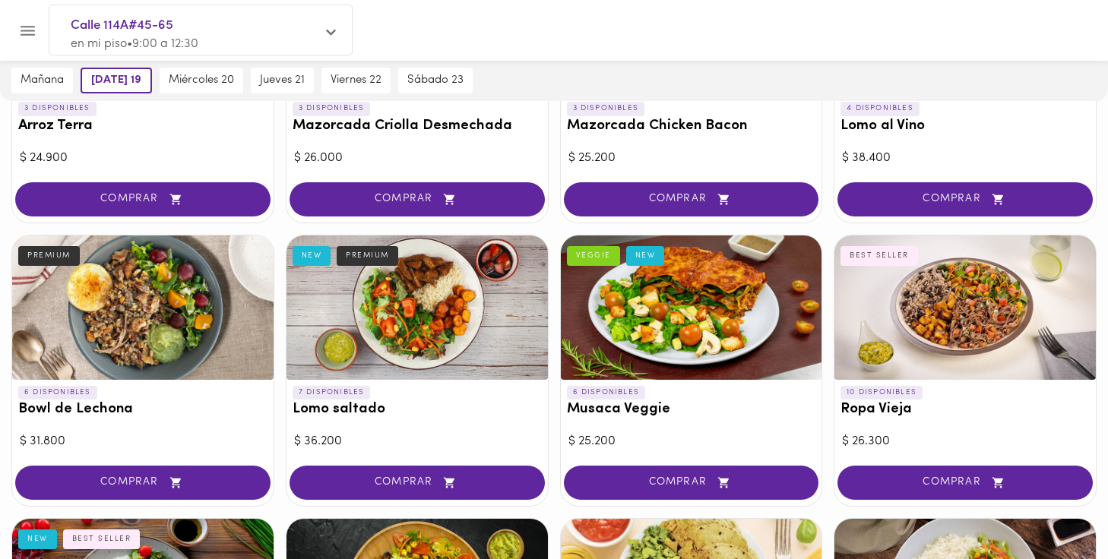
scroll to position [268, 0]
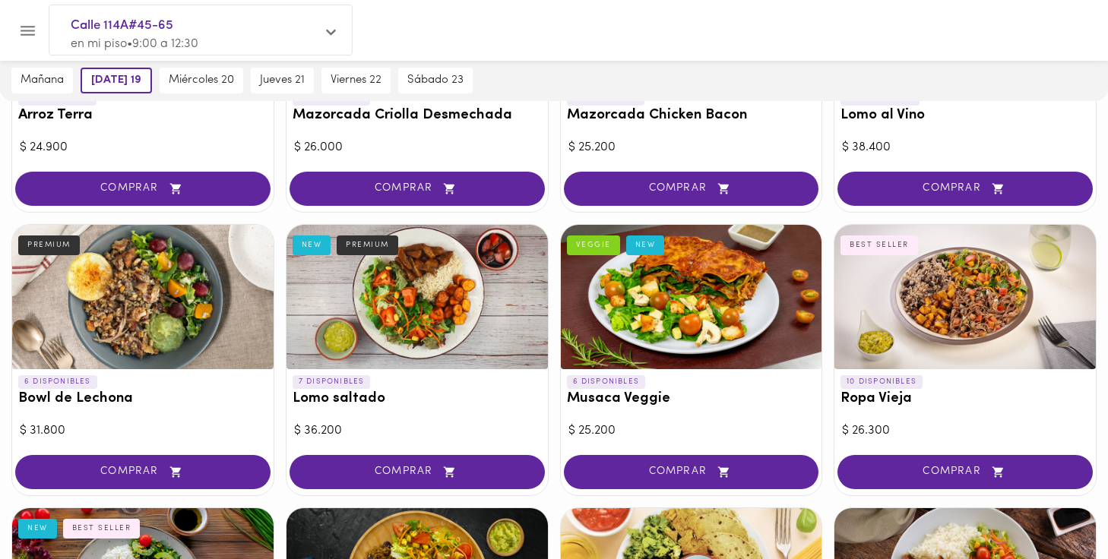
click at [930, 296] on div at bounding box center [965, 297] width 261 height 144
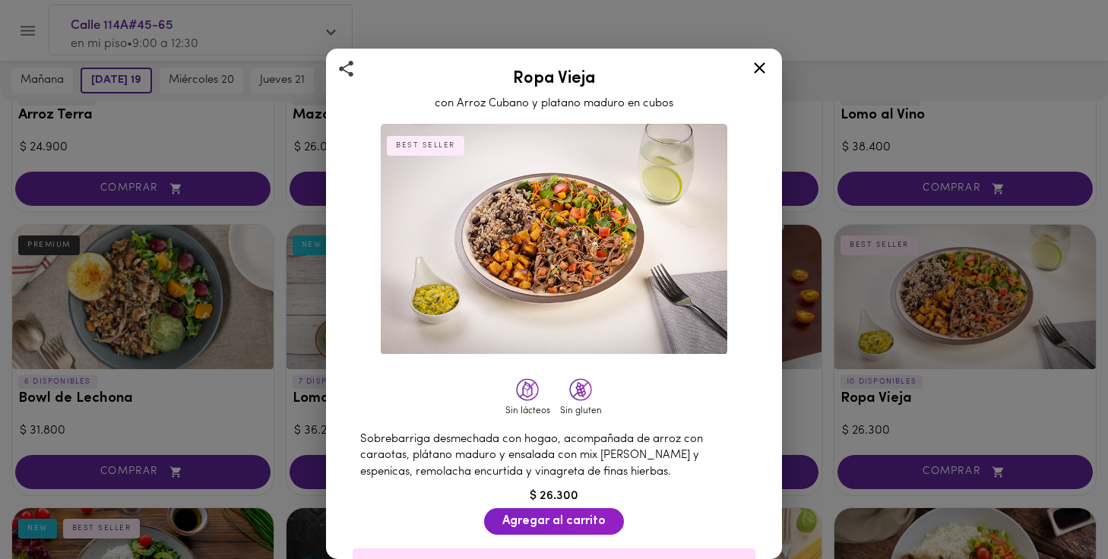
click at [762, 62] on icon at bounding box center [759, 68] width 19 height 19
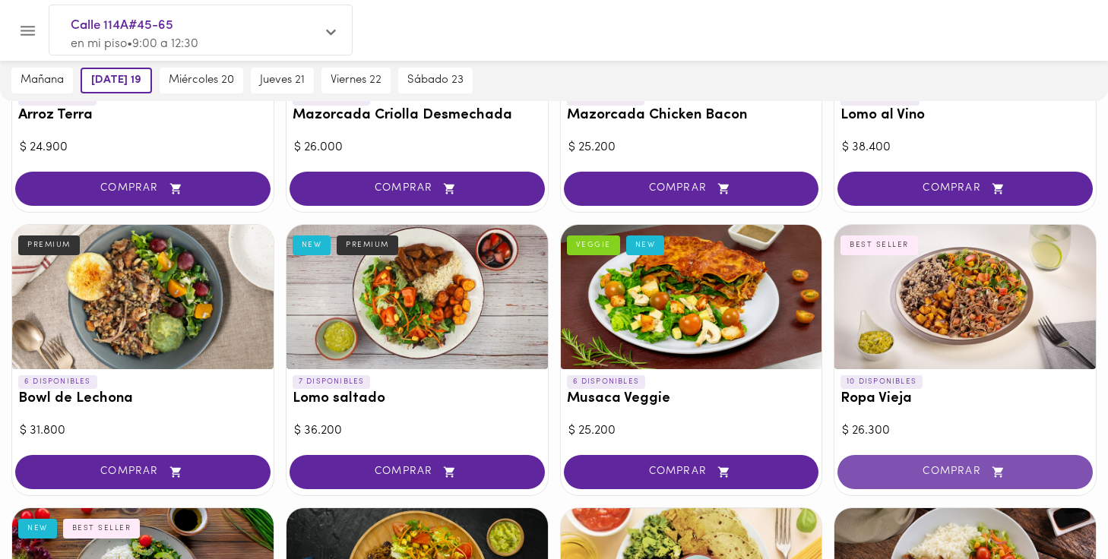
click at [946, 466] on span "COMPRAR" at bounding box center [965, 472] width 217 height 13
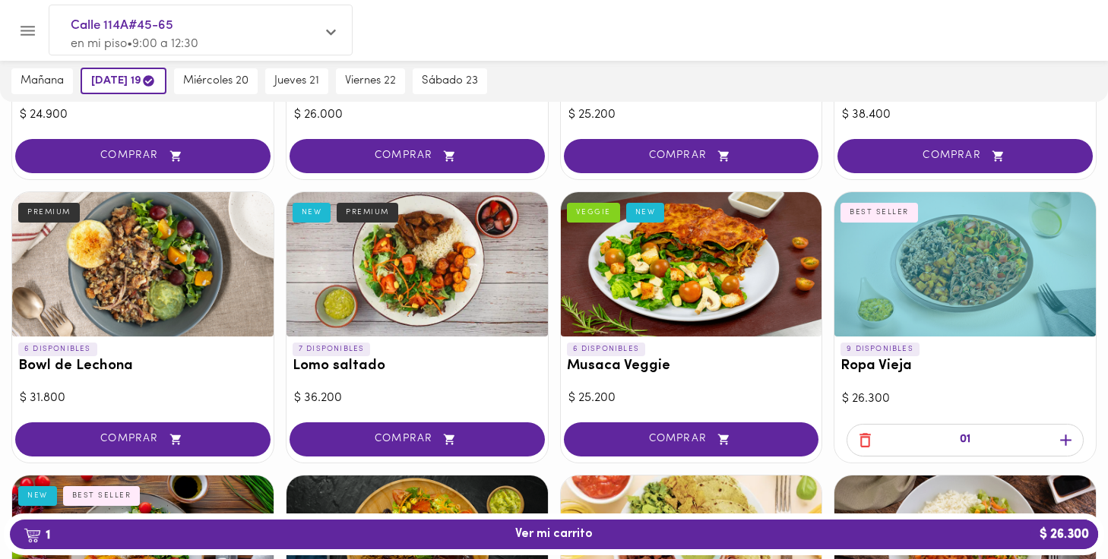
scroll to position [293, 0]
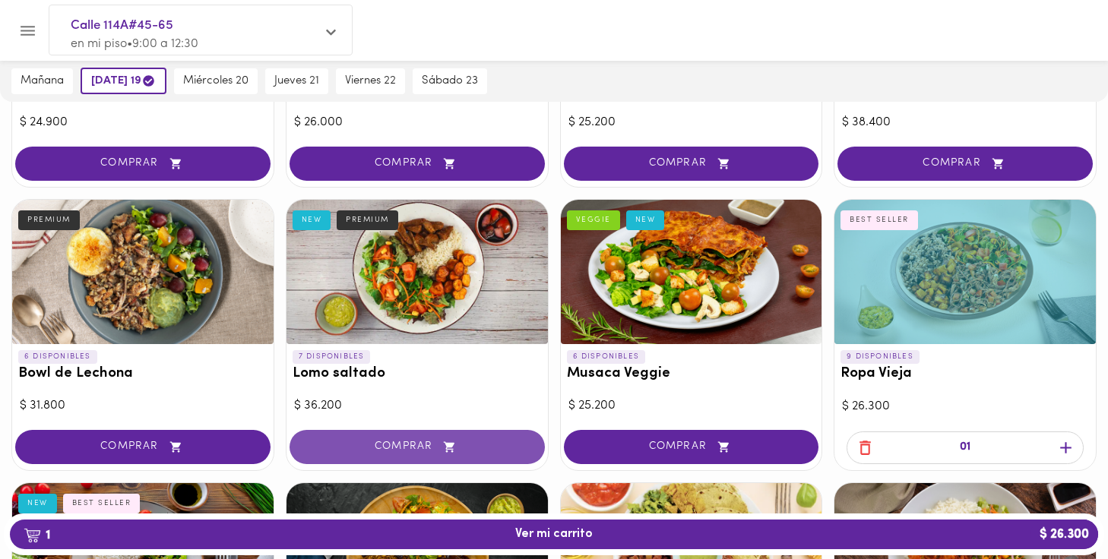
click at [406, 441] on span "COMPRAR" at bounding box center [417, 447] width 217 height 13
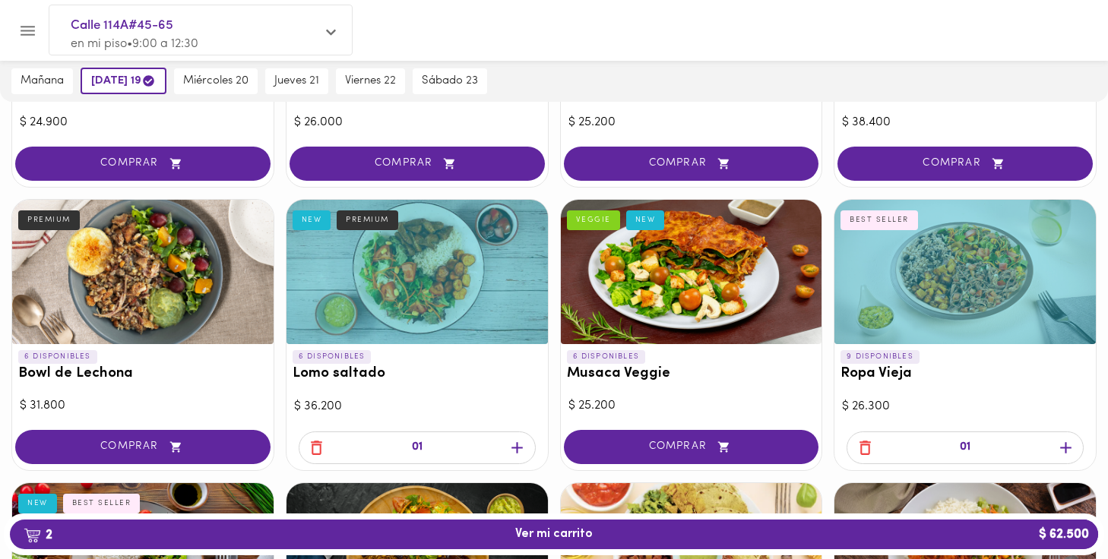
scroll to position [310, 0]
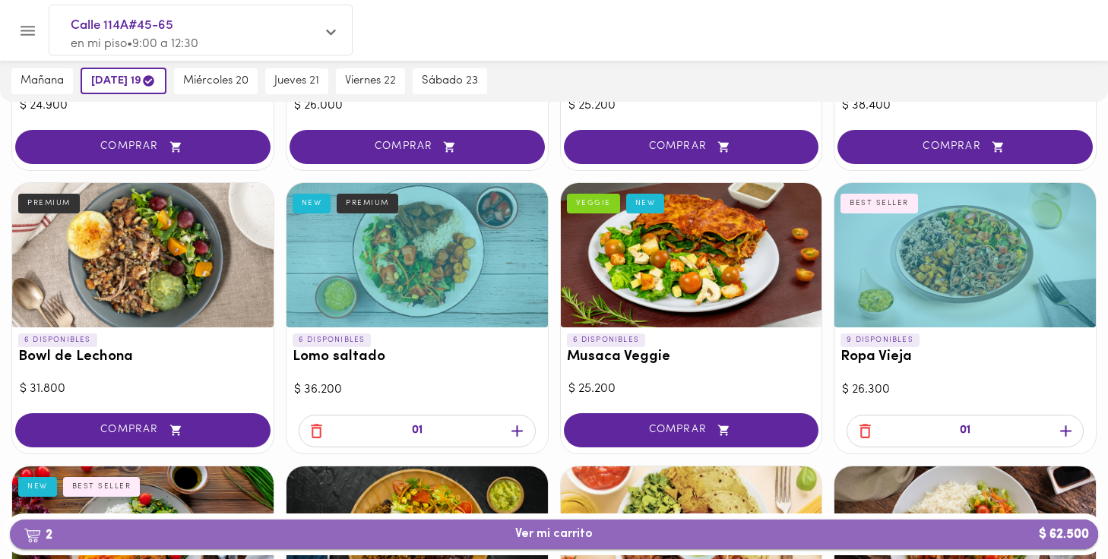
click at [549, 530] on span "2 Ver mi carrito $ 62.500" at bounding box center [554, 535] width 78 height 14
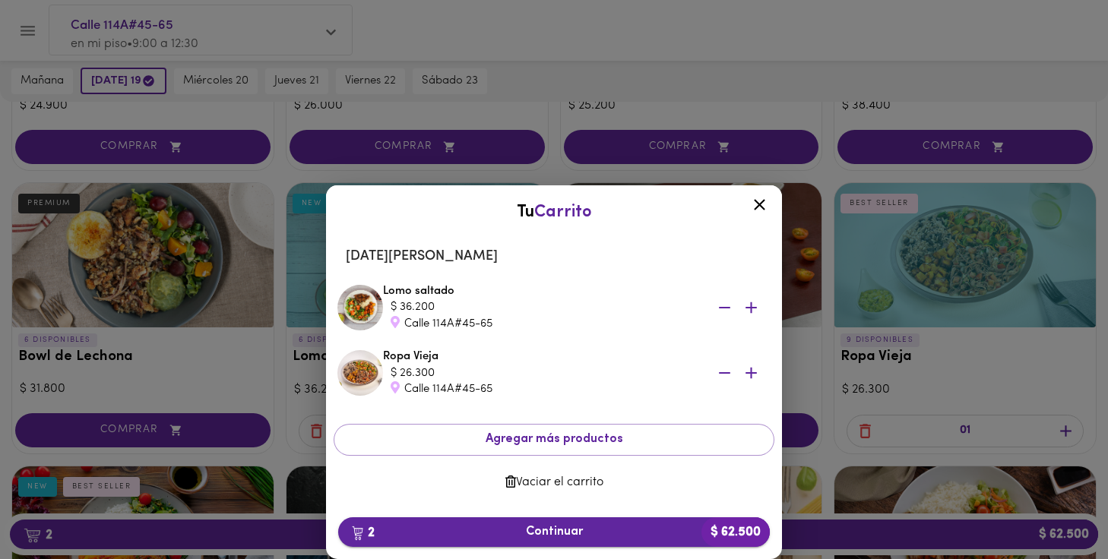
click at [557, 528] on span "2 Continuar $ 62.500" at bounding box center [553, 532] width 407 height 14
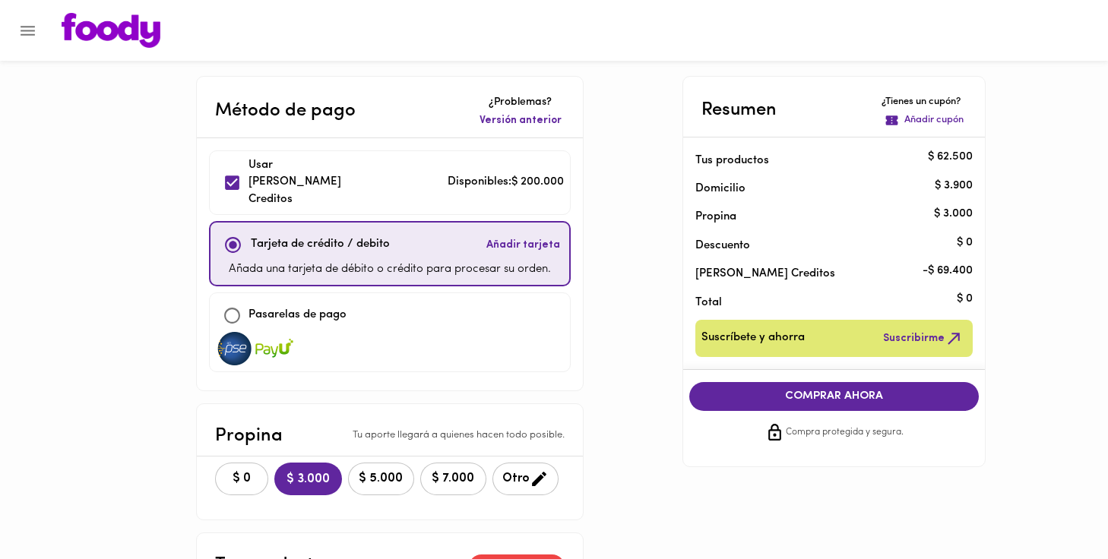
click at [449, 174] on p "Disponibles: $ 200.000" at bounding box center [506, 182] width 116 height 17
click at [239, 172] on input "checkbox" at bounding box center [232, 182] width 33 height 33
checkbox input "true"
click at [838, 390] on span "COMPRAR AHORA" at bounding box center [835, 397] width 260 height 14
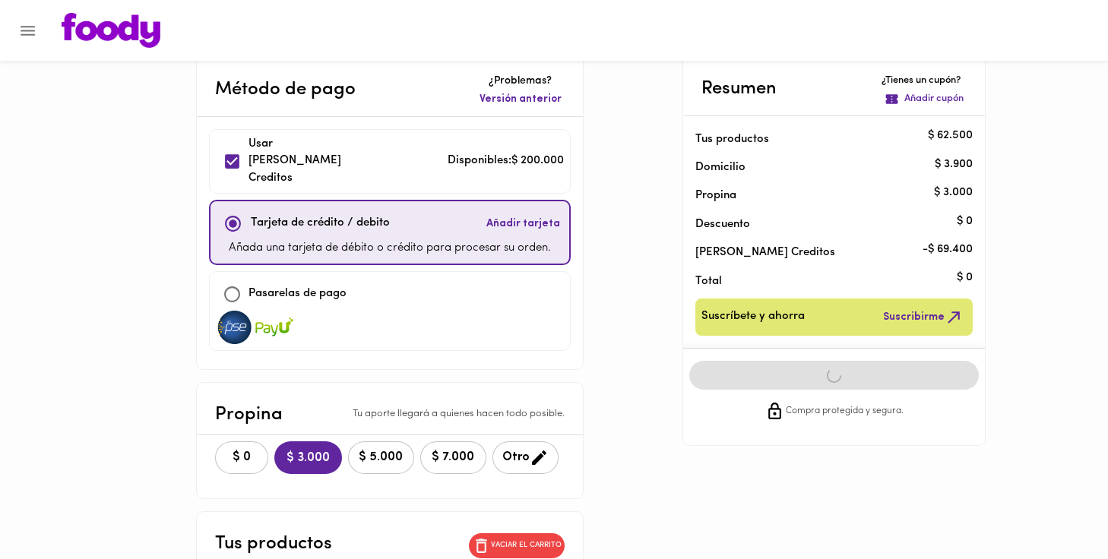
scroll to position [23, 0]
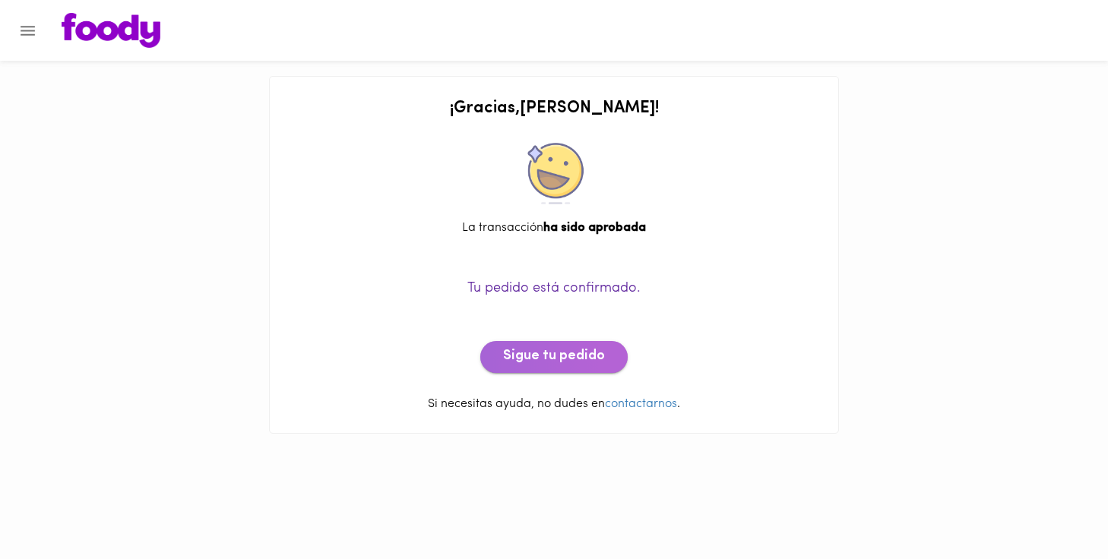
click at [563, 352] on span "Sigue tu pedido" at bounding box center [554, 357] width 102 height 17
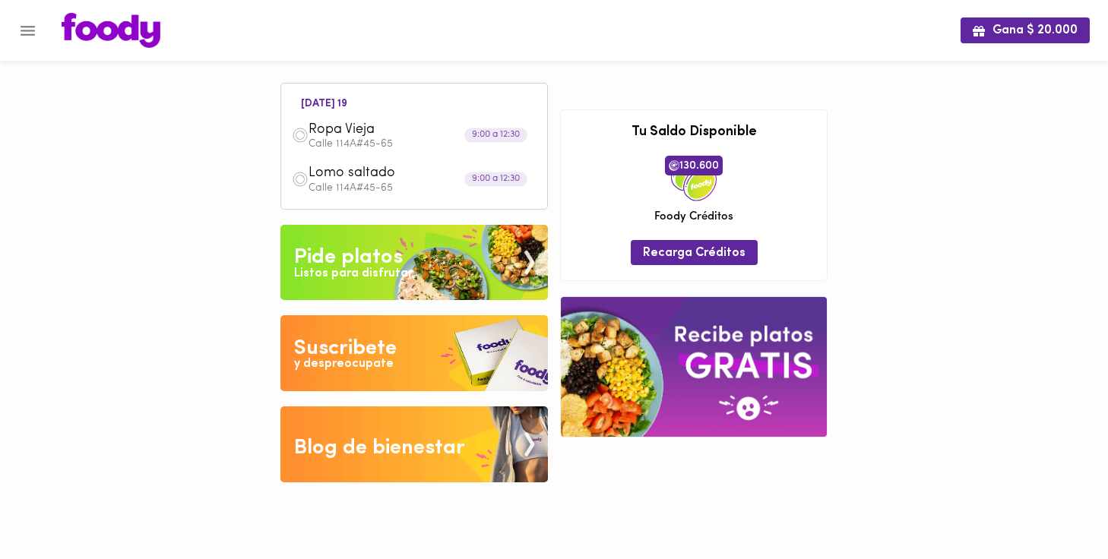
click at [29, 33] on icon "Menu" at bounding box center [27, 30] width 19 height 19
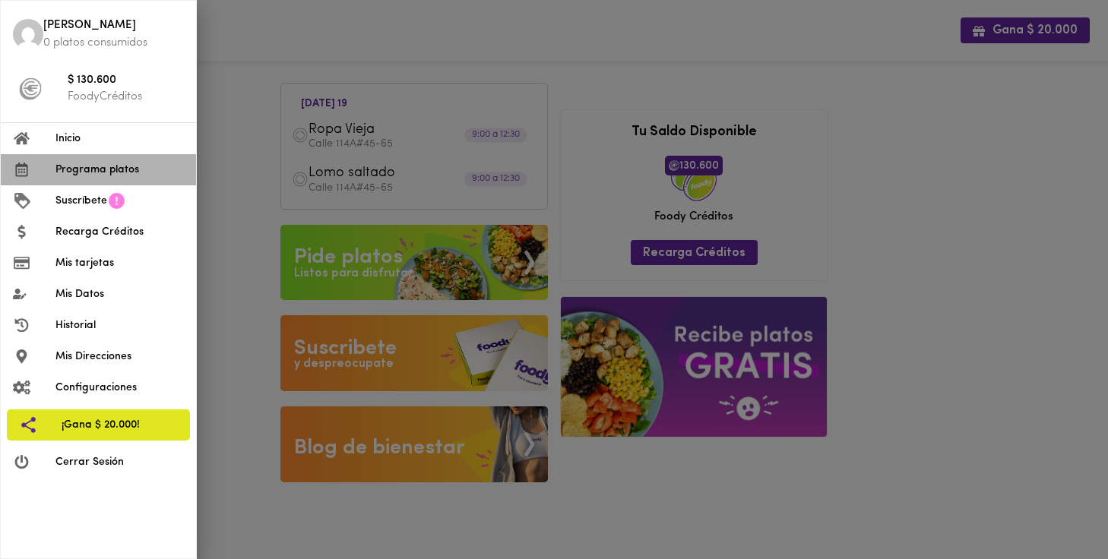
click at [78, 167] on span "Programa platos" at bounding box center [119, 170] width 128 height 16
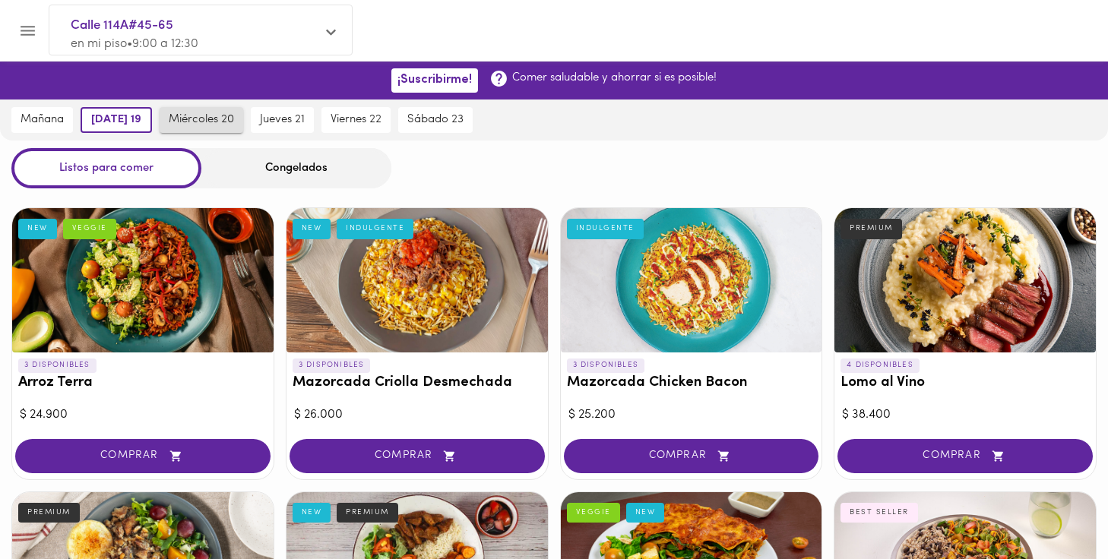
click at [204, 116] on span "miércoles 20" at bounding box center [201, 120] width 65 height 14
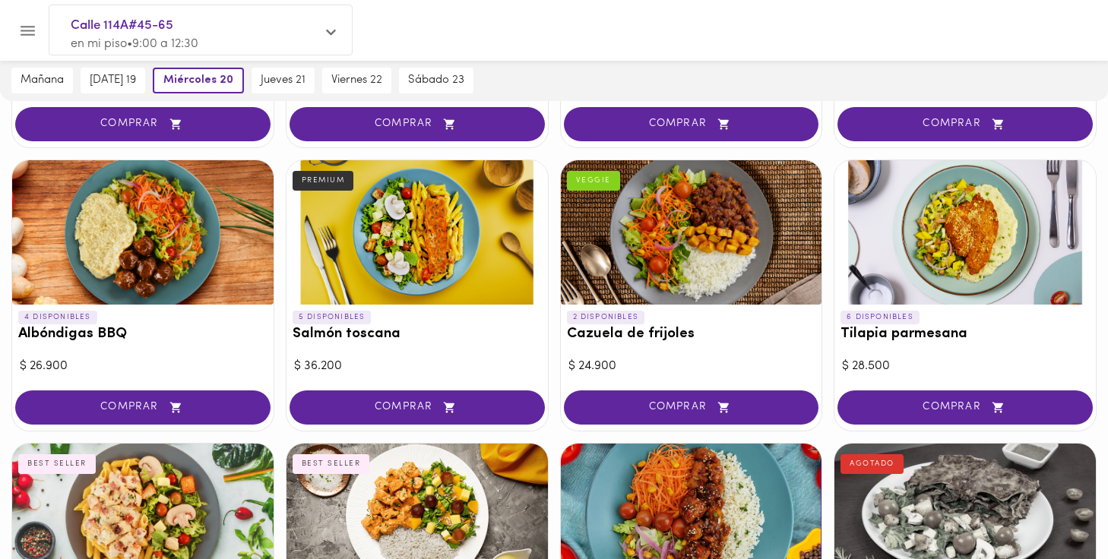
scroll to position [1174, 0]
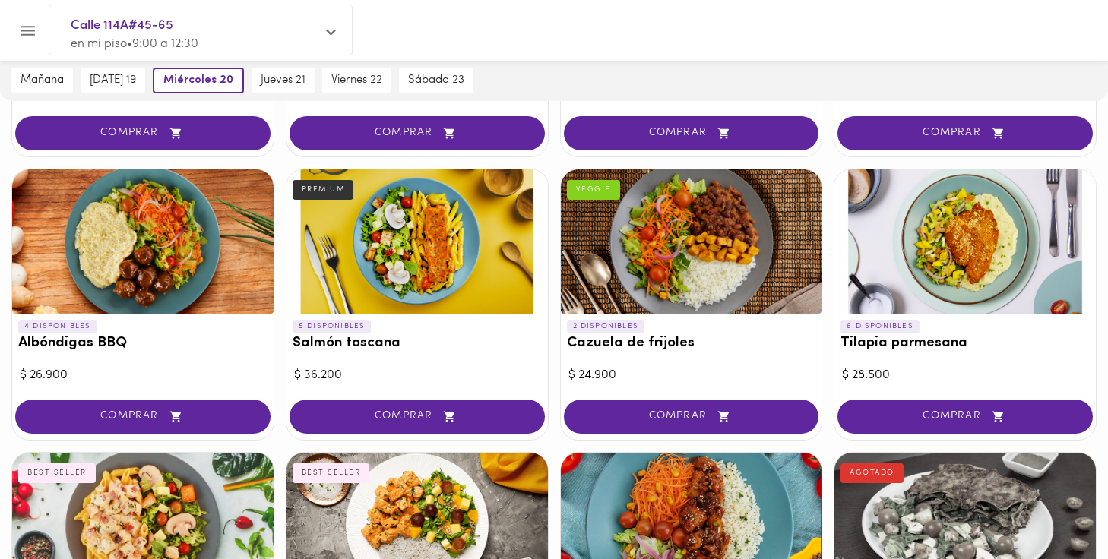
click at [988, 221] on div at bounding box center [965, 242] width 261 height 144
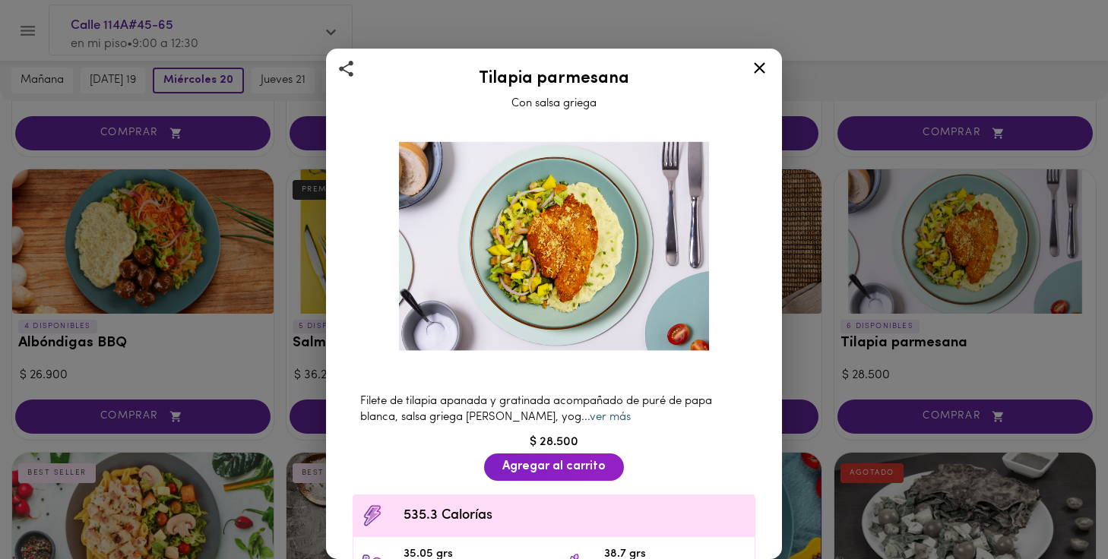
click at [590, 419] on link "ver más" at bounding box center [610, 417] width 41 height 11
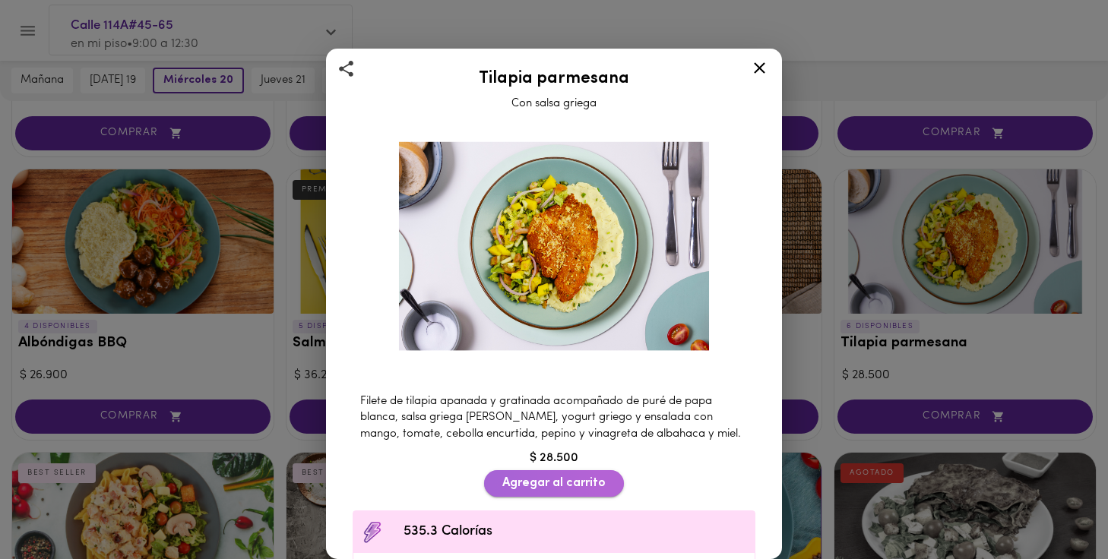
click at [578, 483] on span "Agregar al carrito" at bounding box center [553, 484] width 103 height 14
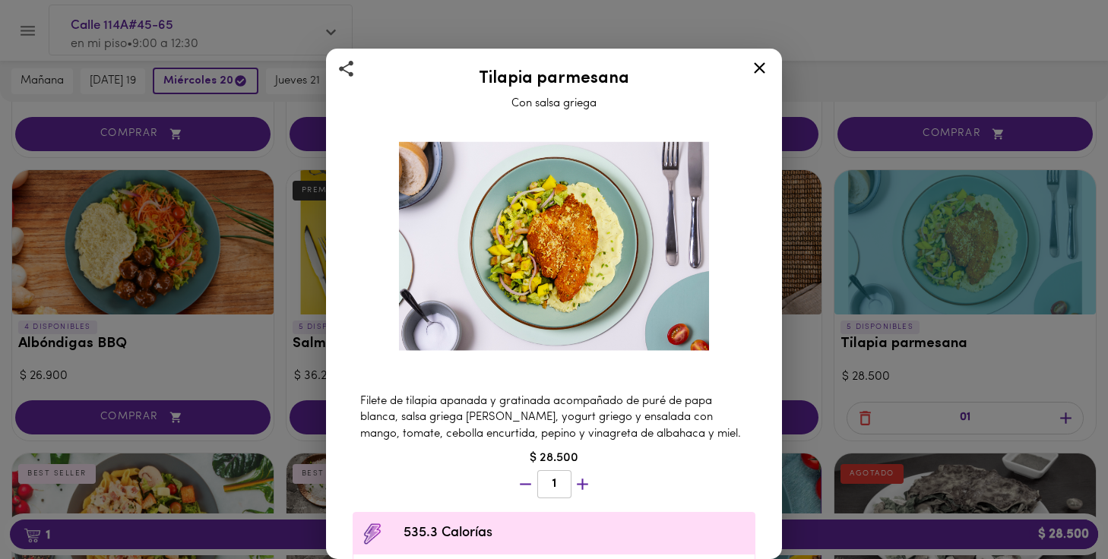
click at [760, 69] on icon at bounding box center [759, 67] width 11 height 11
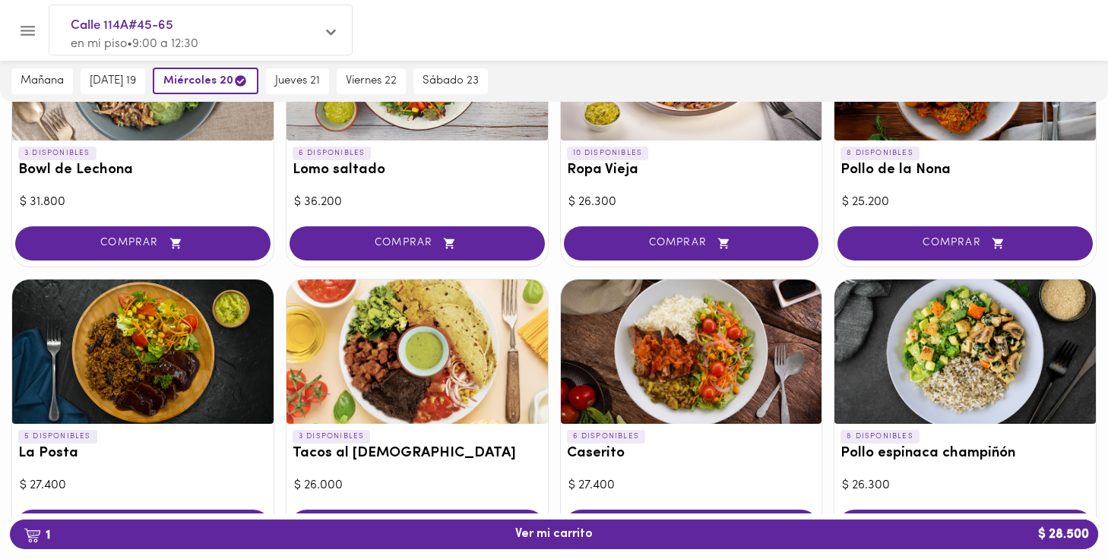
scroll to position [499, 0]
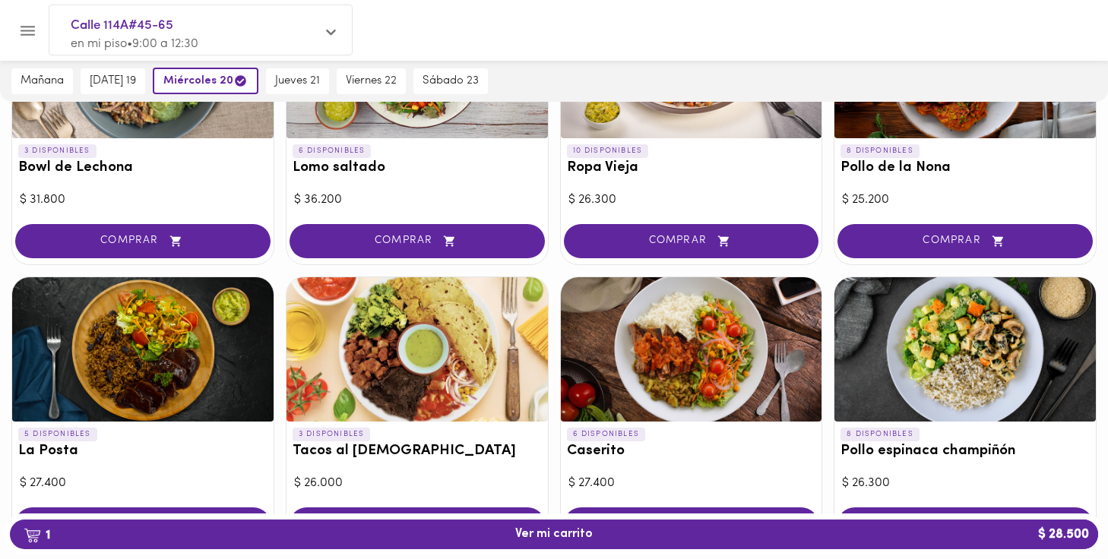
click at [701, 372] on div at bounding box center [691, 349] width 261 height 144
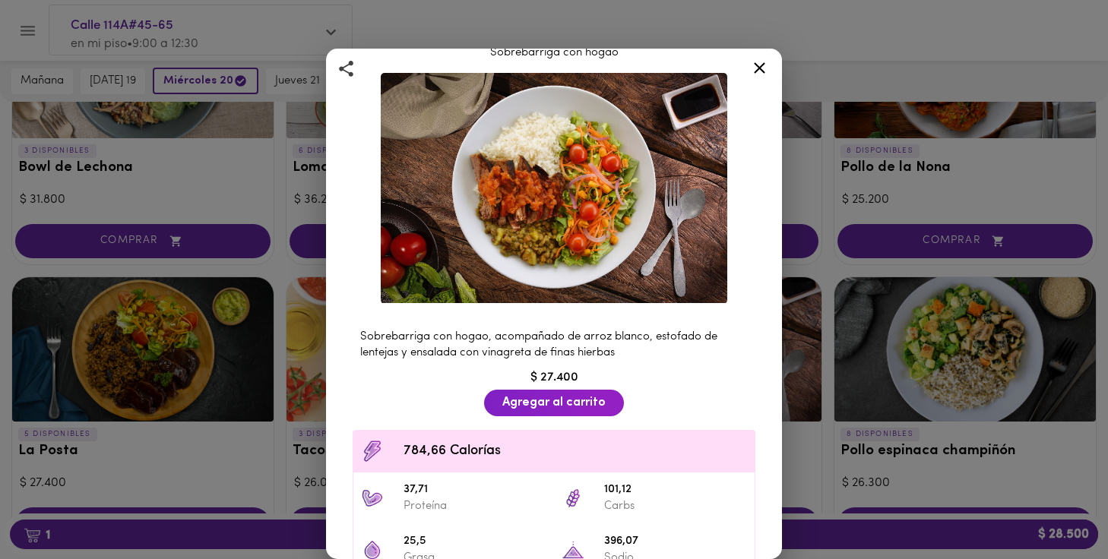
scroll to position [55, 0]
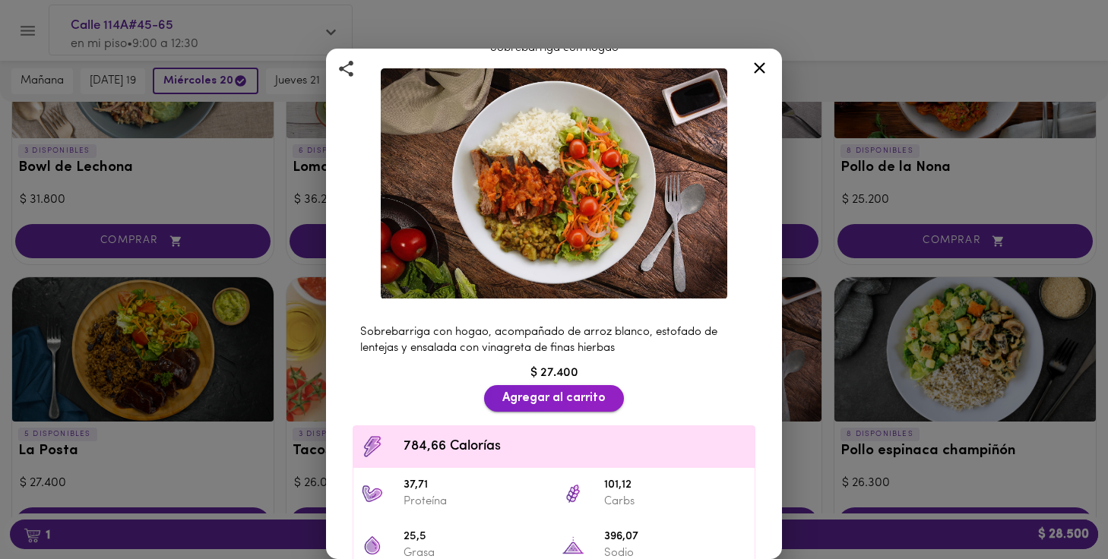
click at [562, 392] on span "Agregar al carrito" at bounding box center [553, 398] width 103 height 14
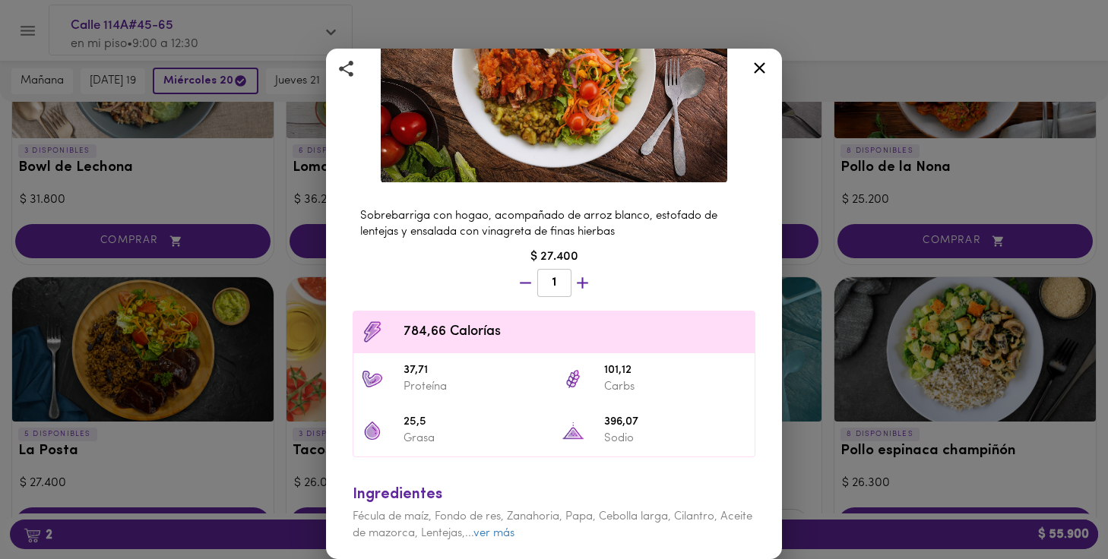
scroll to position [171, 0]
click at [762, 69] on icon at bounding box center [759, 67] width 11 height 11
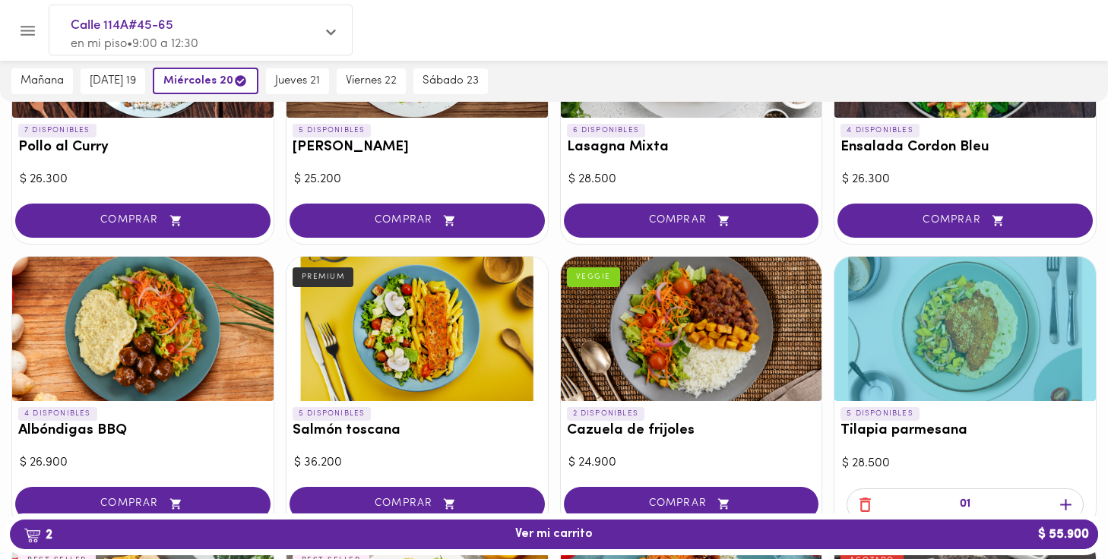
scroll to position [1101, 0]
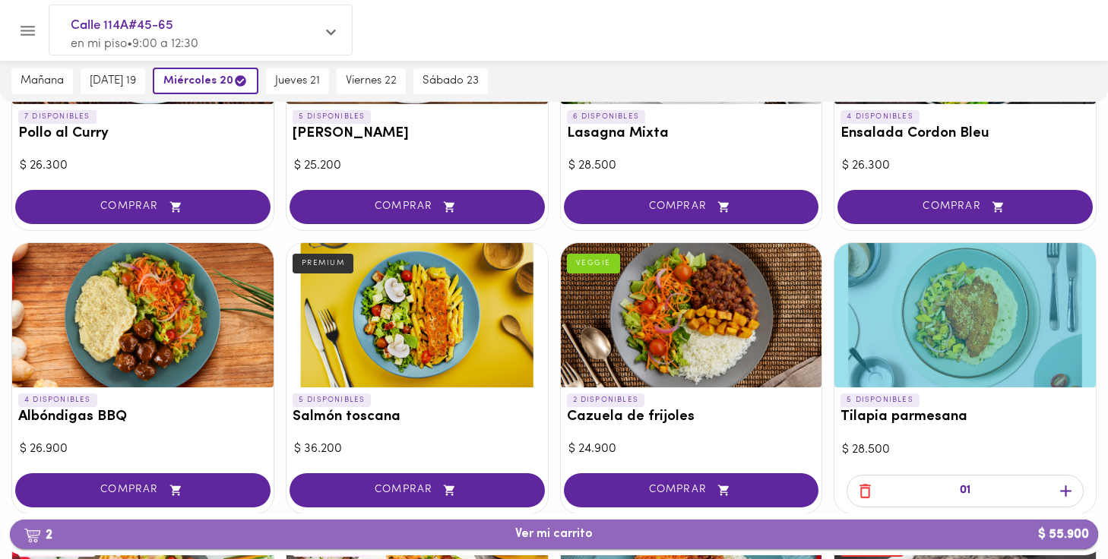
click at [659, 532] on span "2 Ver mi carrito $ 55.900" at bounding box center [554, 535] width 1064 height 14
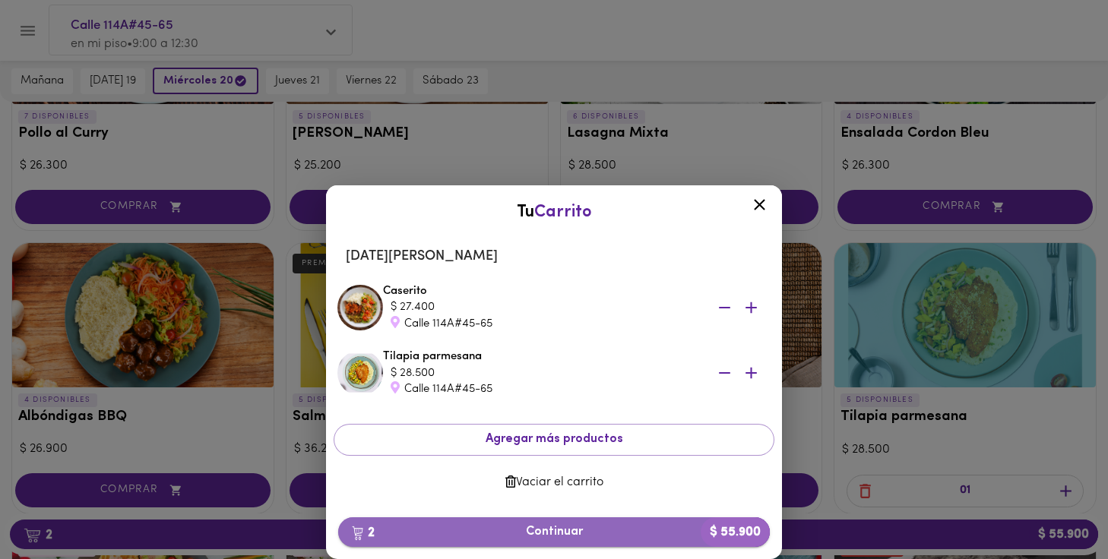
click at [513, 540] on button "2 Continuar $ 55.900" at bounding box center [554, 533] width 432 height 30
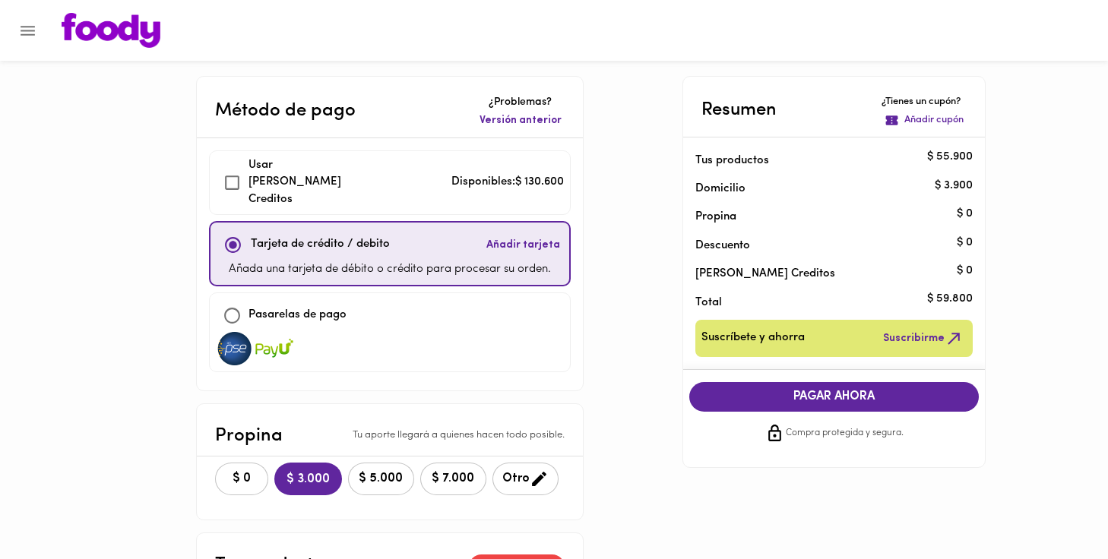
checkbox input "true"
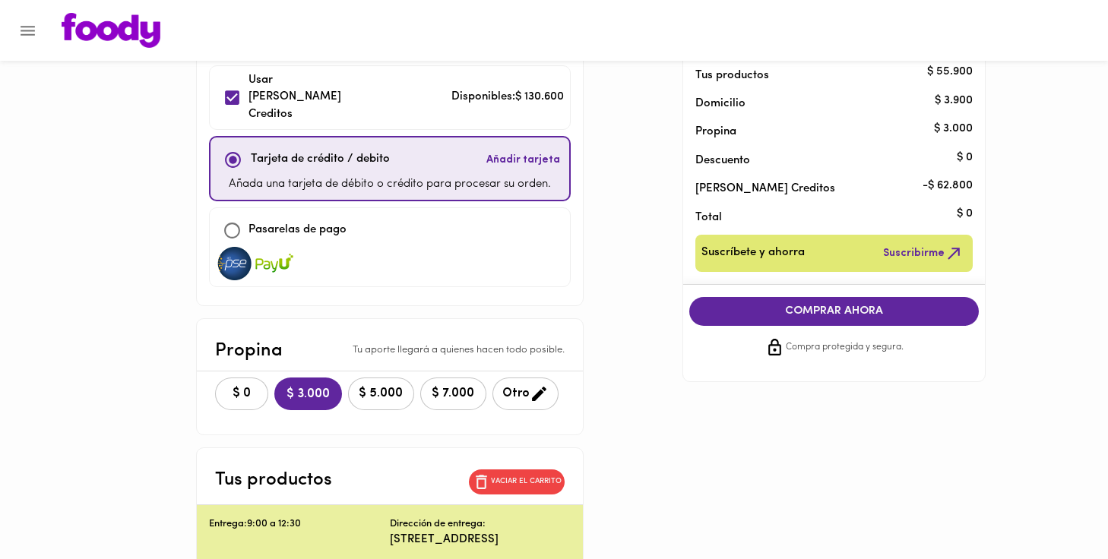
scroll to position [86, 0]
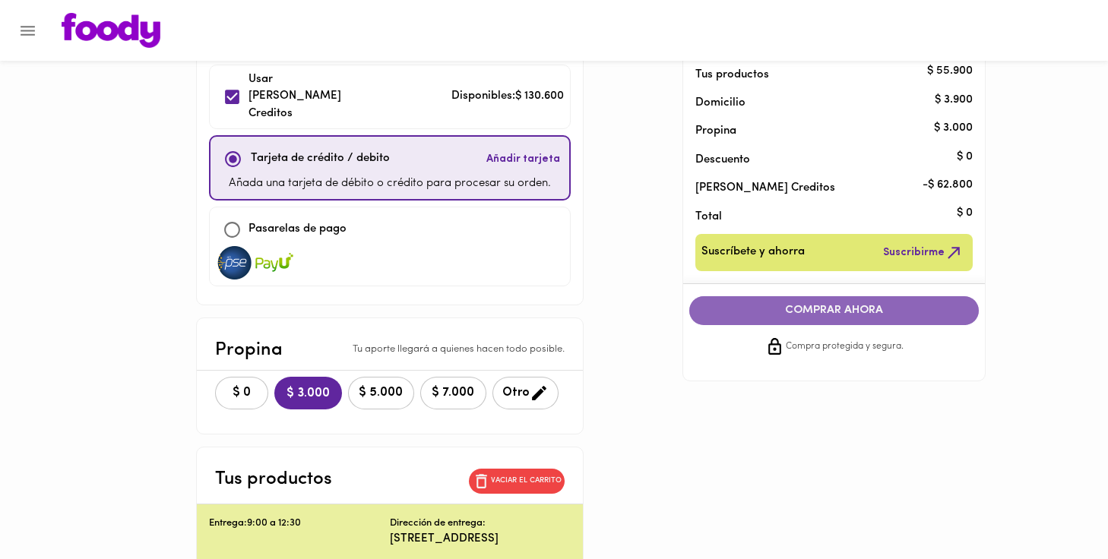
click at [818, 313] on span "COMPRAR AHORA" at bounding box center [835, 311] width 260 height 14
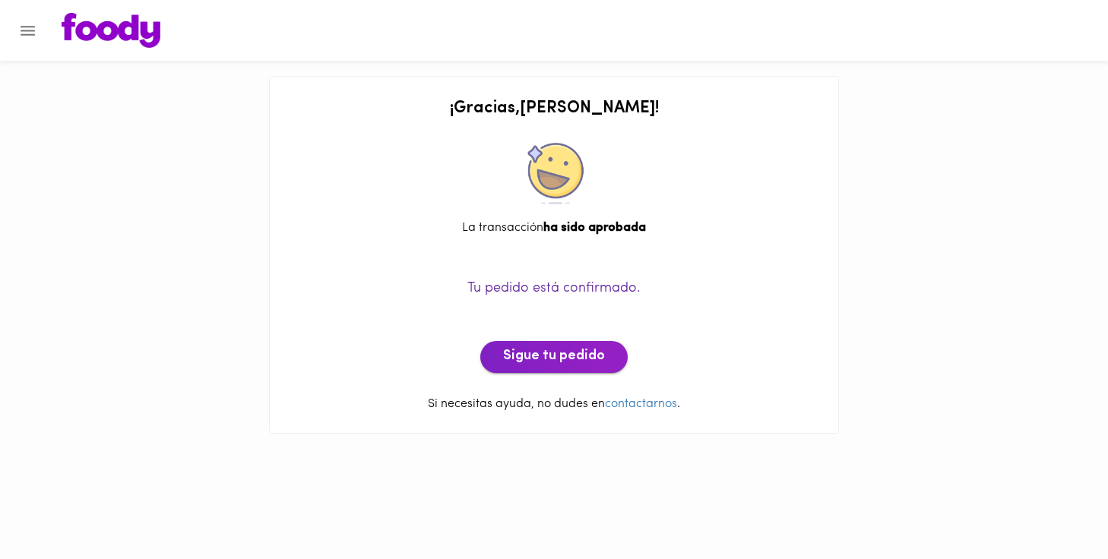
click at [563, 353] on span "Sigue tu pedido" at bounding box center [554, 357] width 102 height 17
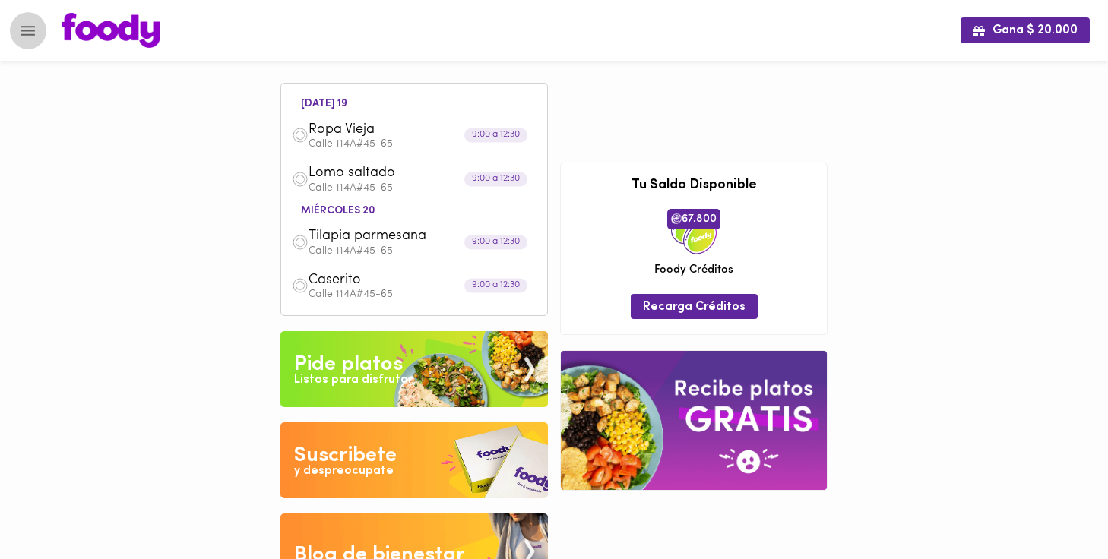
click at [24, 36] on icon "Menu" at bounding box center [27, 30] width 19 height 19
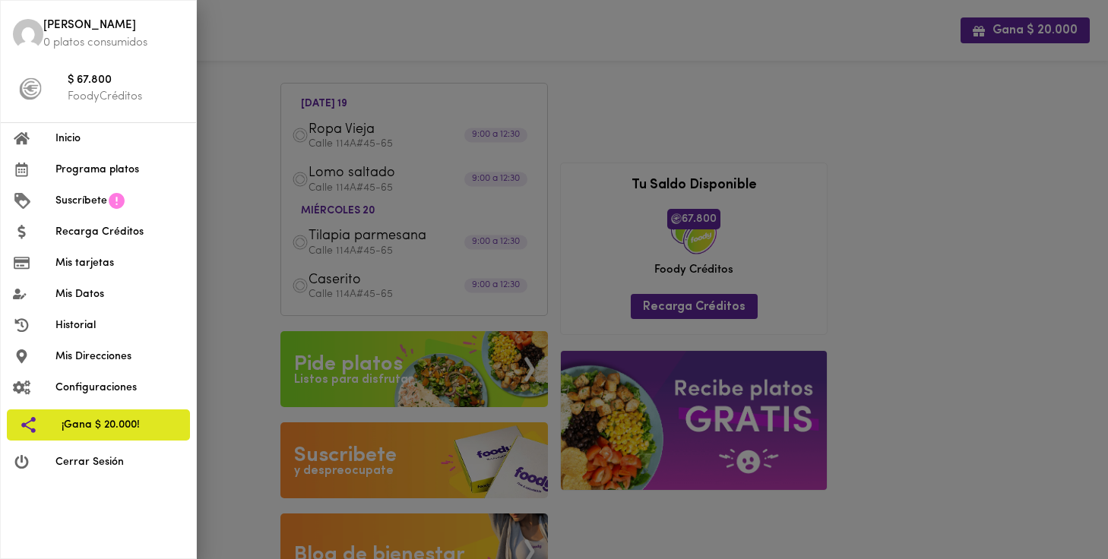
click at [677, 60] on div at bounding box center [554, 279] width 1108 height 559
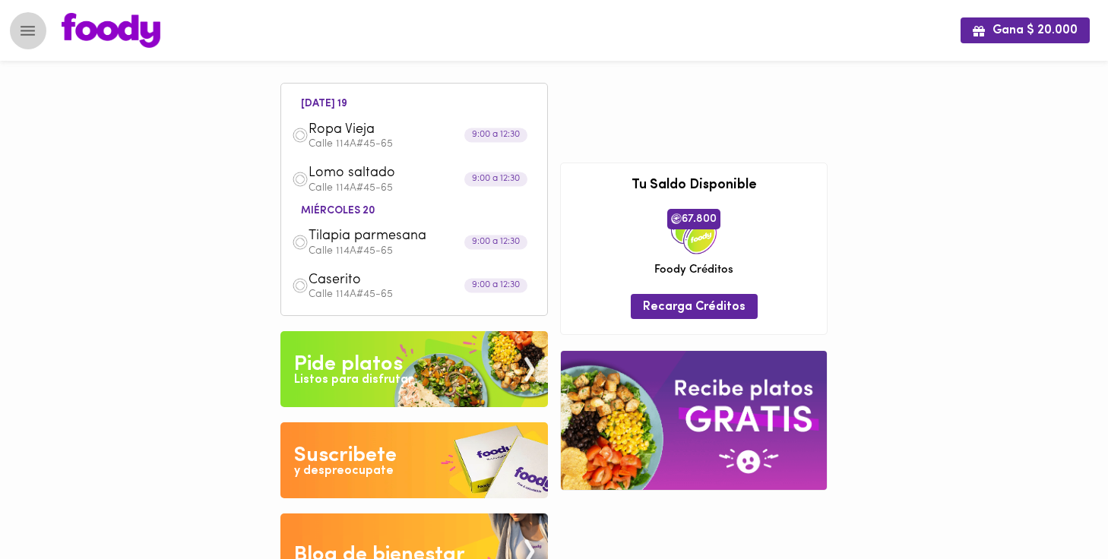
click at [34, 32] on icon "Menu" at bounding box center [27, 30] width 19 height 19
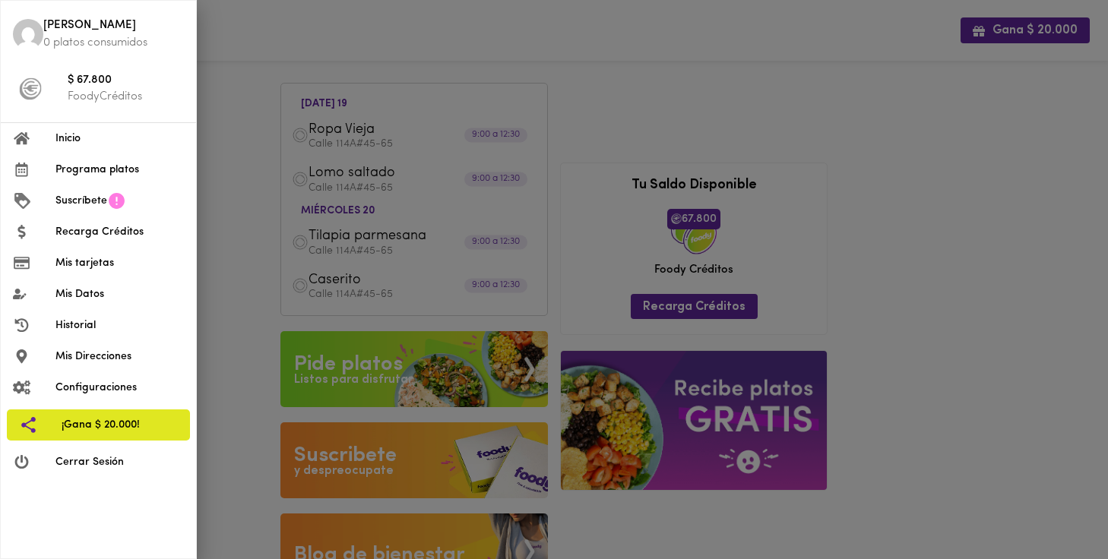
click at [71, 134] on span "Inicio" at bounding box center [119, 139] width 128 height 16
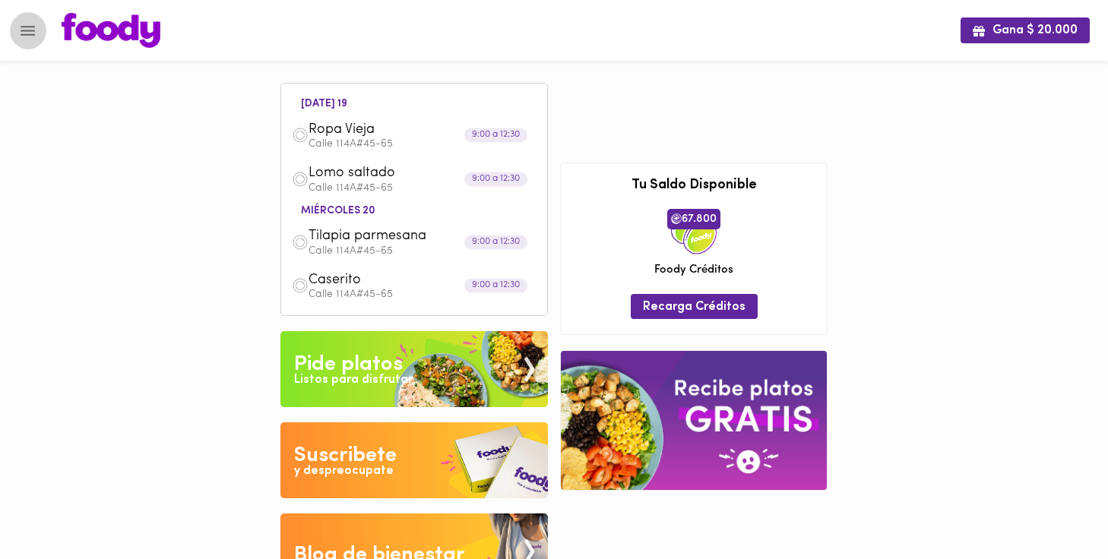
click at [24, 36] on icon "Menu" at bounding box center [27, 30] width 19 height 19
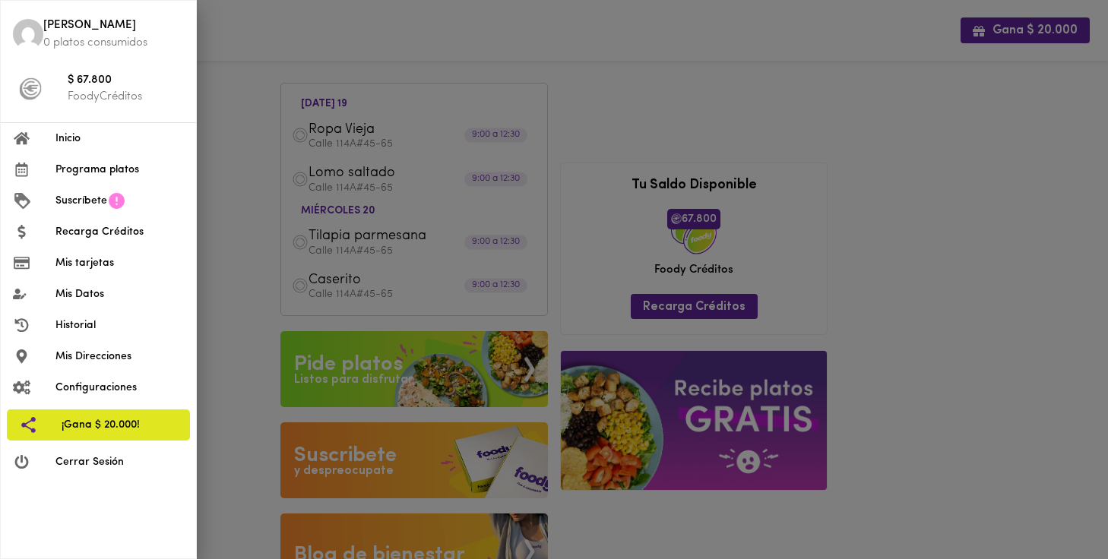
click at [71, 138] on span "Inicio" at bounding box center [119, 139] width 128 height 16
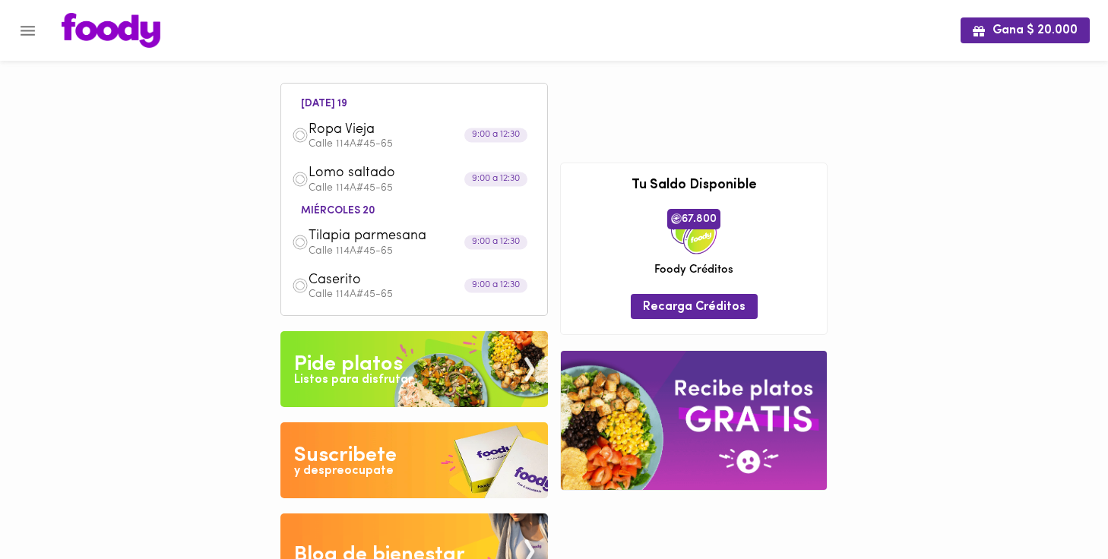
click at [30, 39] on icon "Menu" at bounding box center [27, 30] width 19 height 19
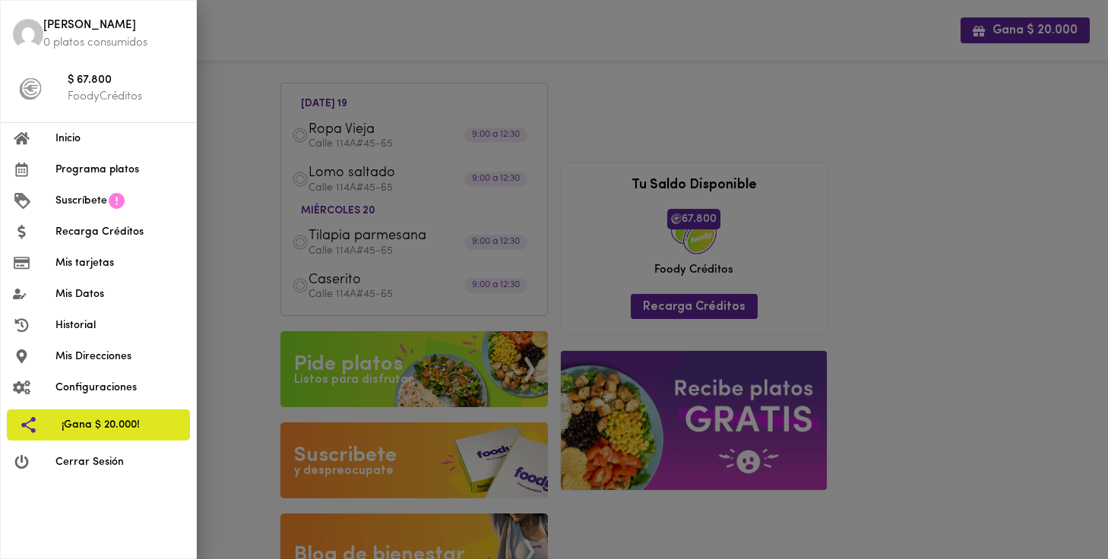
click at [103, 310] on li "Historial" at bounding box center [98, 325] width 195 height 31
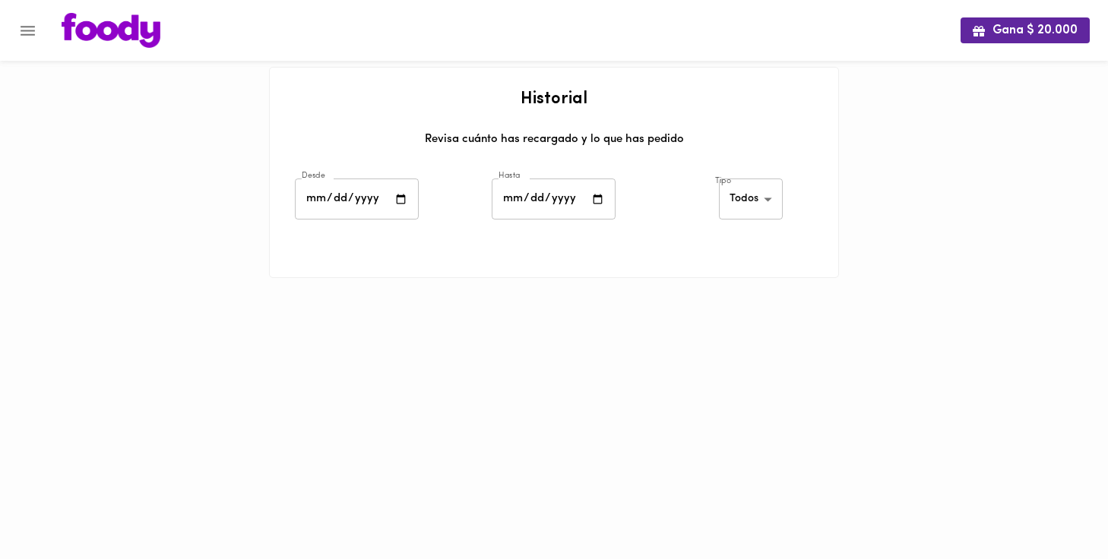
click at [27, 29] on icon "Menu" at bounding box center [27, 30] width 19 height 19
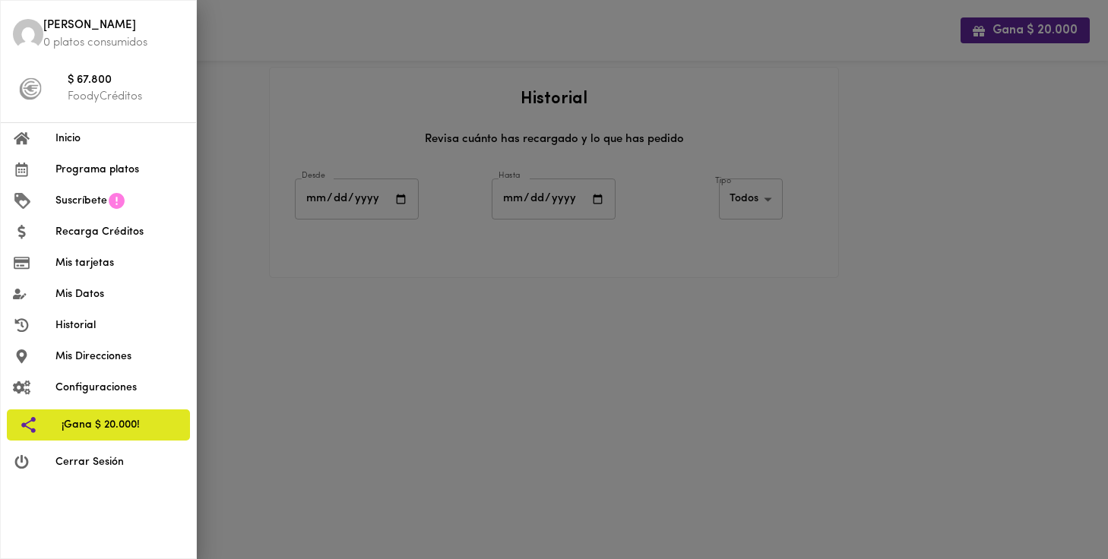
click at [85, 169] on span "Programa platos" at bounding box center [119, 170] width 128 height 16
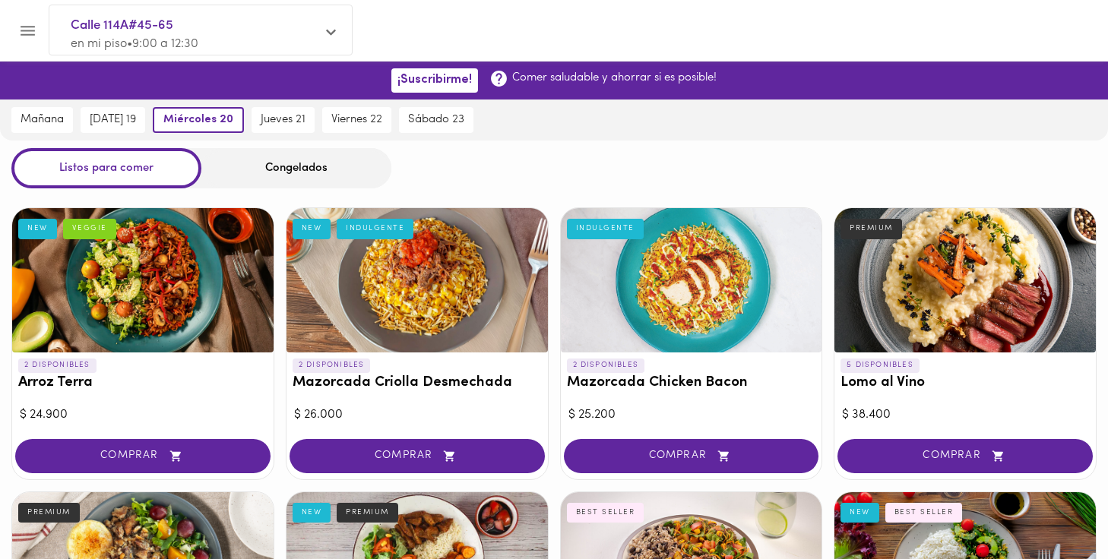
click at [331, 27] on icon at bounding box center [331, 32] width 10 height 11
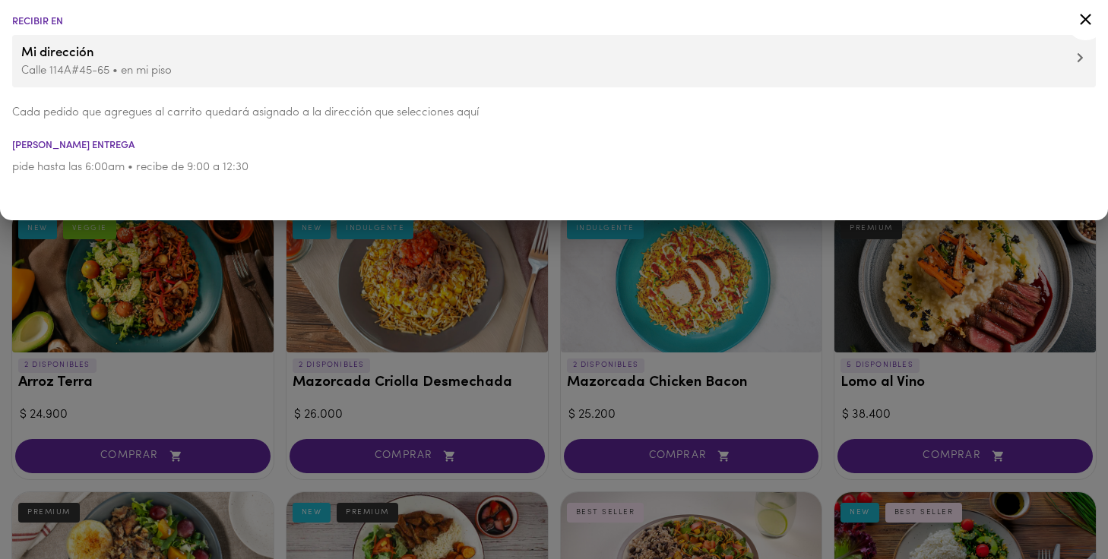
click at [1086, 14] on icon at bounding box center [1085, 19] width 19 height 19
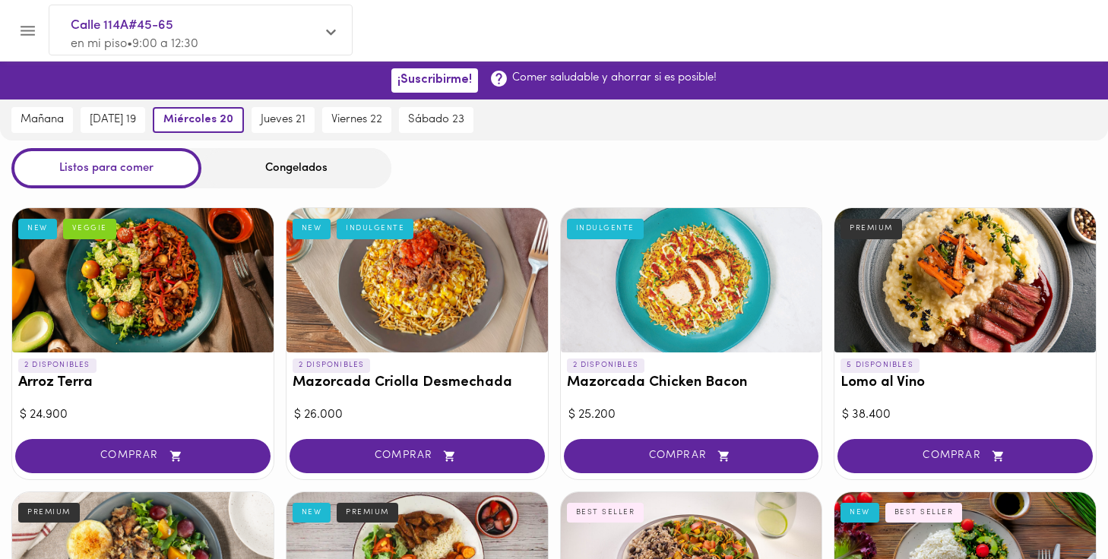
click at [30, 28] on icon "Menu" at bounding box center [27, 30] width 19 height 19
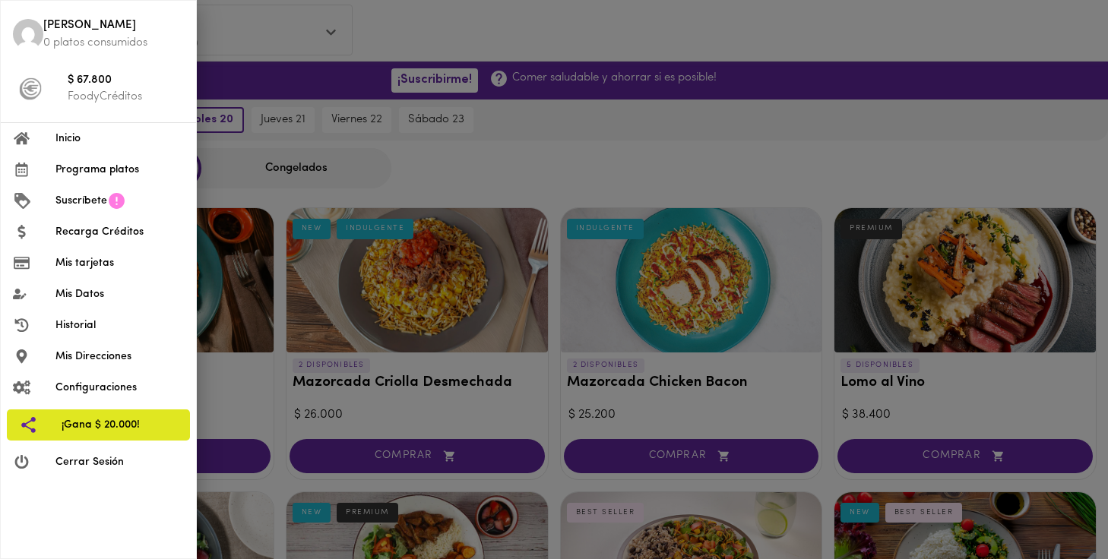
click at [100, 162] on span "Programa platos" at bounding box center [119, 170] width 128 height 16
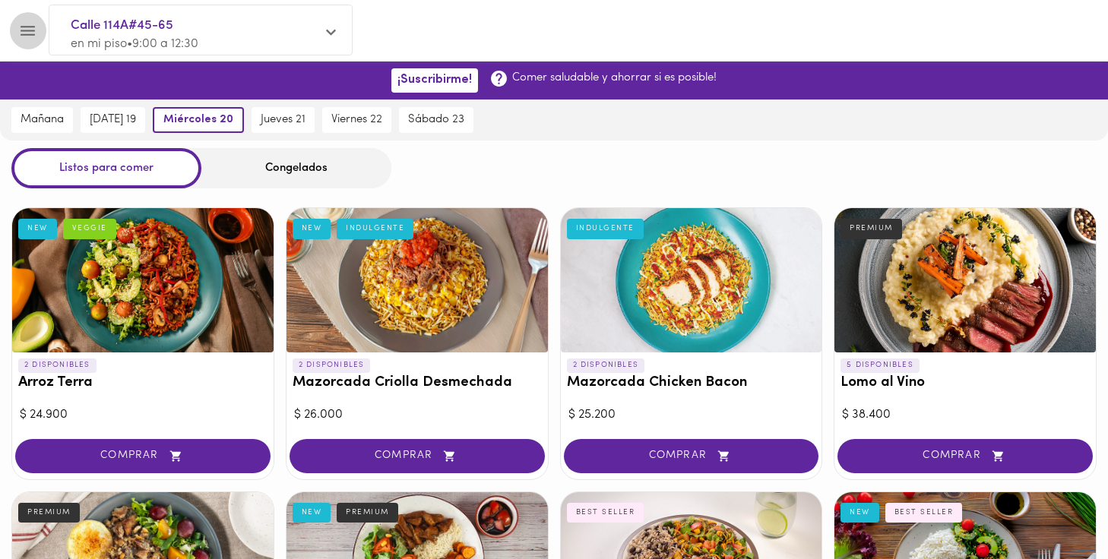
click at [24, 27] on icon "Menu" at bounding box center [27, 30] width 19 height 19
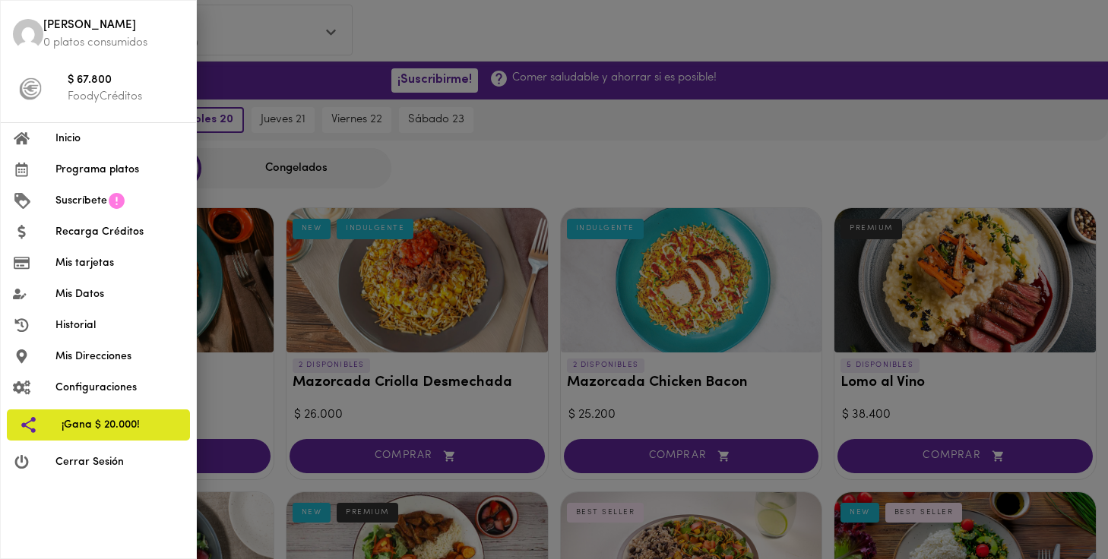
click at [71, 230] on span "Recarga Créditos" at bounding box center [119, 232] width 128 height 16
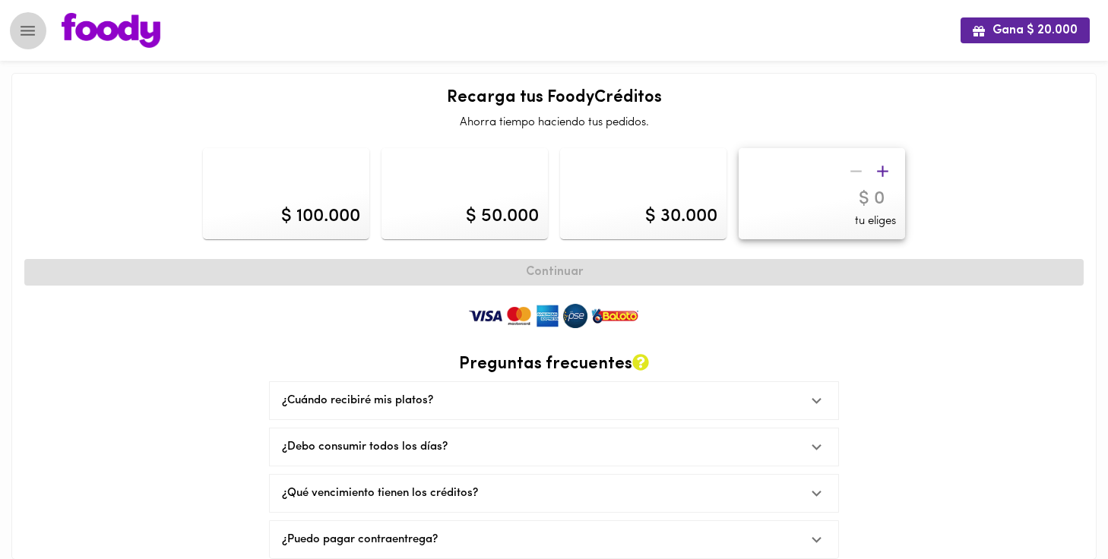
click at [30, 34] on icon "Menu" at bounding box center [28, 31] width 14 height 10
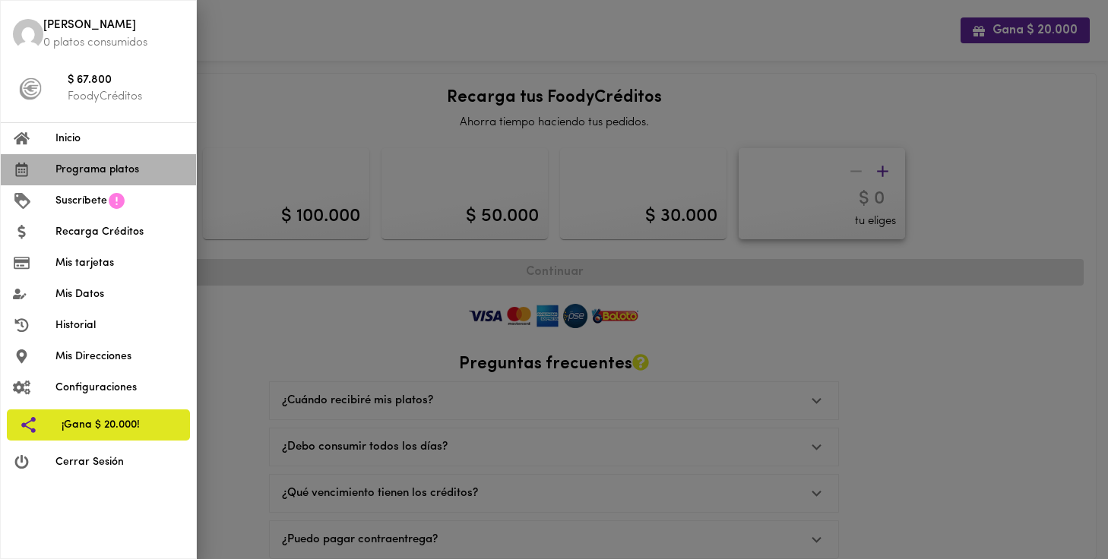
click at [82, 169] on span "Programa platos" at bounding box center [119, 170] width 128 height 16
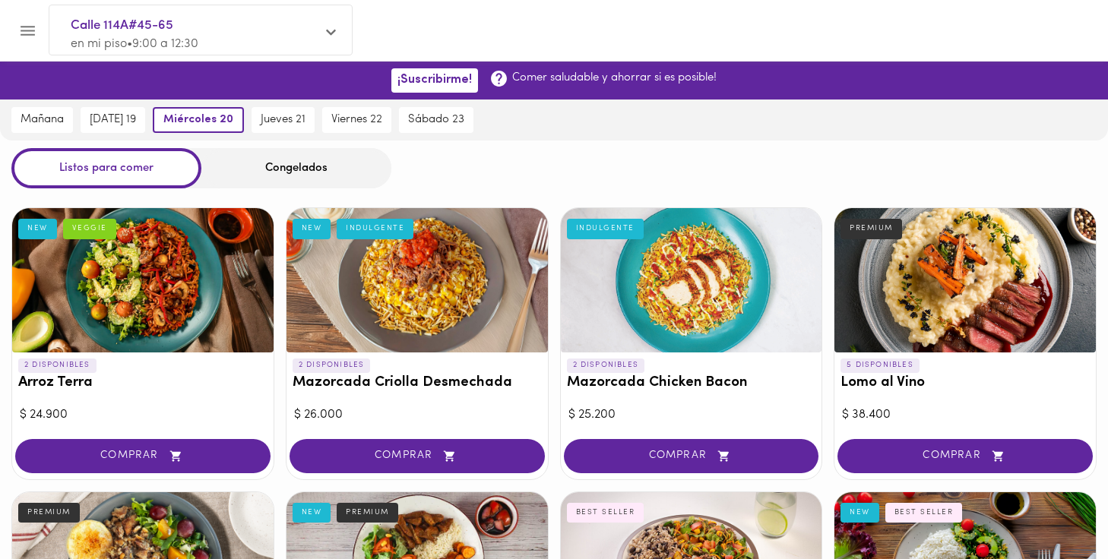
click at [30, 40] on icon "Menu" at bounding box center [27, 30] width 19 height 19
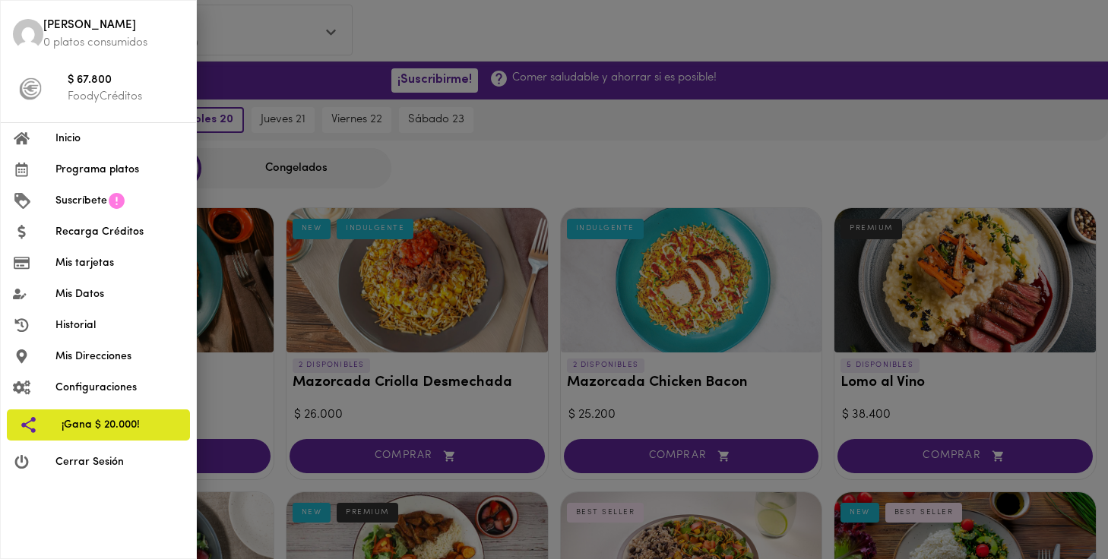
click at [94, 96] on p "FoodyCréditos" at bounding box center [126, 97] width 116 height 16
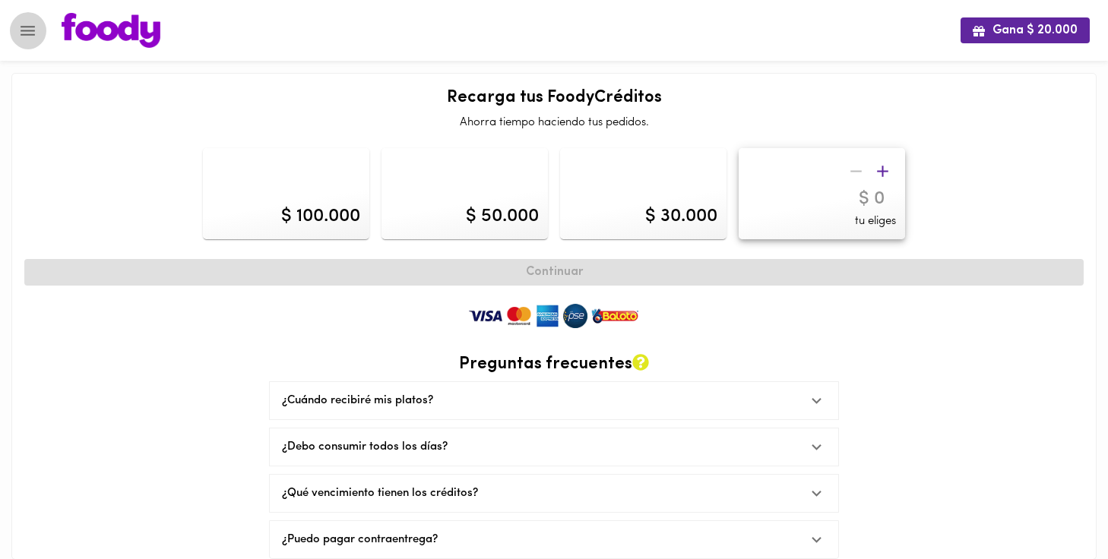
click at [30, 27] on icon "Menu" at bounding box center [28, 31] width 14 height 10
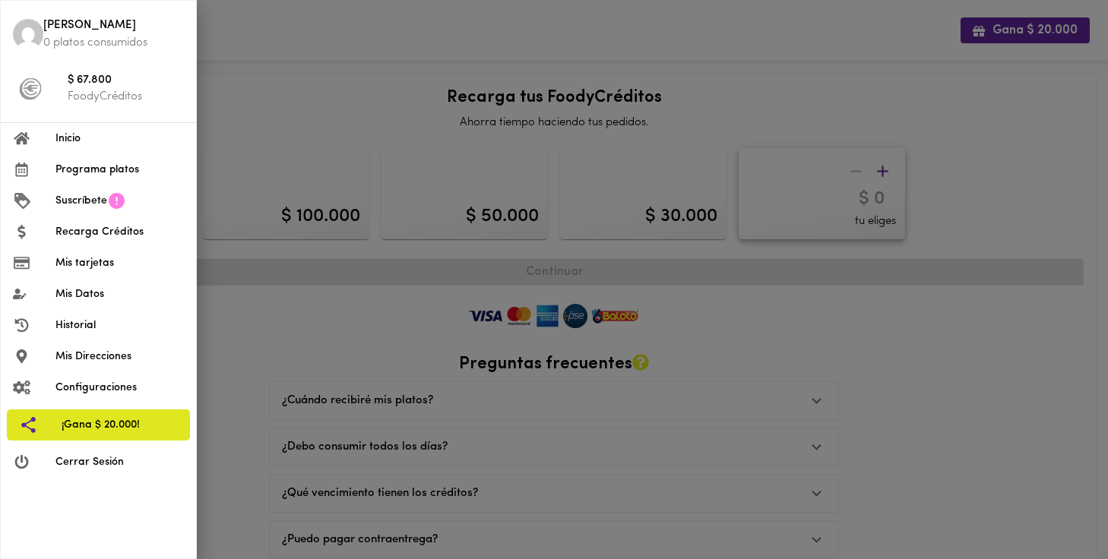
click at [77, 315] on li "Historial" at bounding box center [98, 325] width 195 height 31
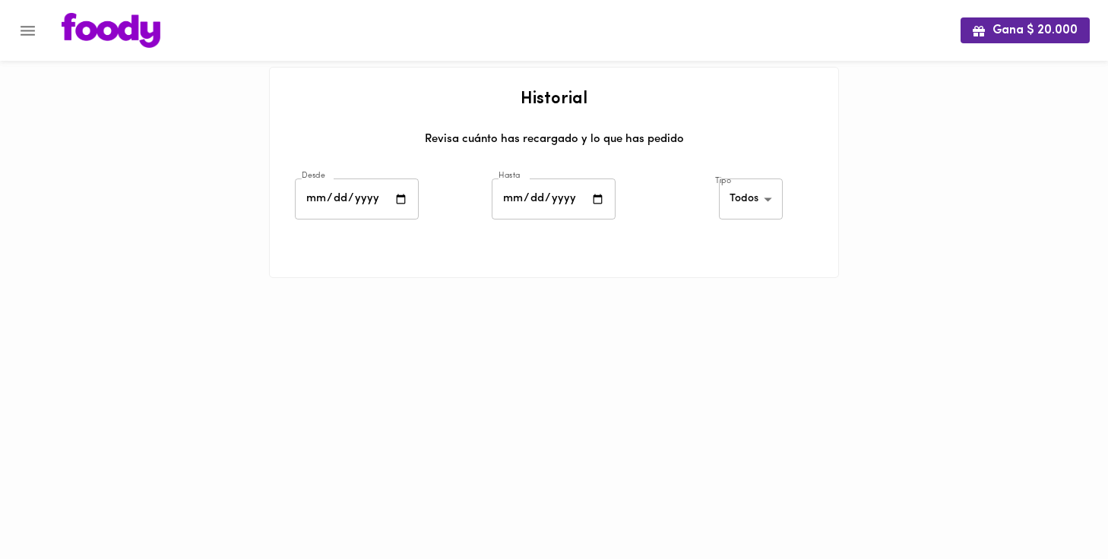
click at [753, 193] on body "Gana $ 20.000 Historial Revisa cuánto has recargado y lo que has pedido Desde D…" at bounding box center [554, 158] width 1108 height 316
click at [745, 249] on li "Platos" at bounding box center [754, 249] width 66 height 25
type input "[PERSON_NAME]-dishes"
click at [895, 316] on html "Gana $ 20.000 Historial Revisa cuánto has recargado y lo que has pedido Desde D…" at bounding box center [554, 158] width 1108 height 316
click at [544, 203] on input "date" at bounding box center [554, 200] width 124 height 42
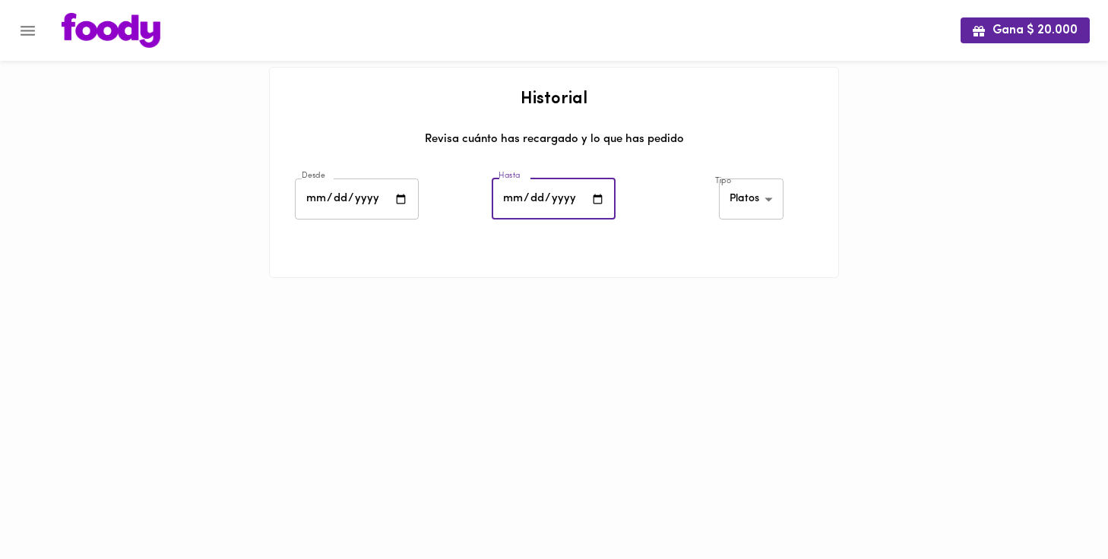
type input "[DATE]"
click at [865, 316] on html "Gana $ 20.000 Historial Revisa cuánto has recargado y lo que has pedido Desde D…" at bounding box center [554, 158] width 1108 height 316
click at [705, 316] on html "Gana $ 20.000 Historial Revisa cuánto has recargado y lo que has pedido Desde D…" at bounding box center [554, 158] width 1108 height 316
click at [594, 316] on html "Gana $ 20.000 Historial Revisa cuánto has recargado y lo que has pedido Desde D…" at bounding box center [554, 158] width 1108 height 316
click at [201, 190] on div "Gana $ 20.000 Historial Revisa cuánto has recargado y lo que has pedido Desde D…" at bounding box center [554, 158] width 1108 height 316
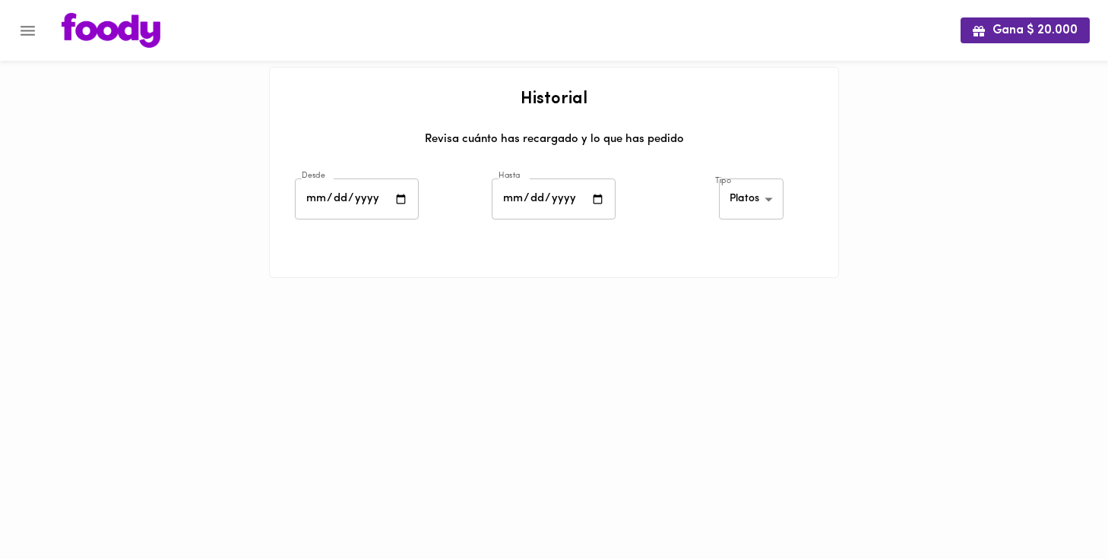
click at [714, 74] on div "Historial [PERSON_NAME] has recargado y lo que has pedido" at bounding box center [554, 121] width 569 height 107
click at [28, 38] on icon "Menu" at bounding box center [27, 30] width 19 height 19
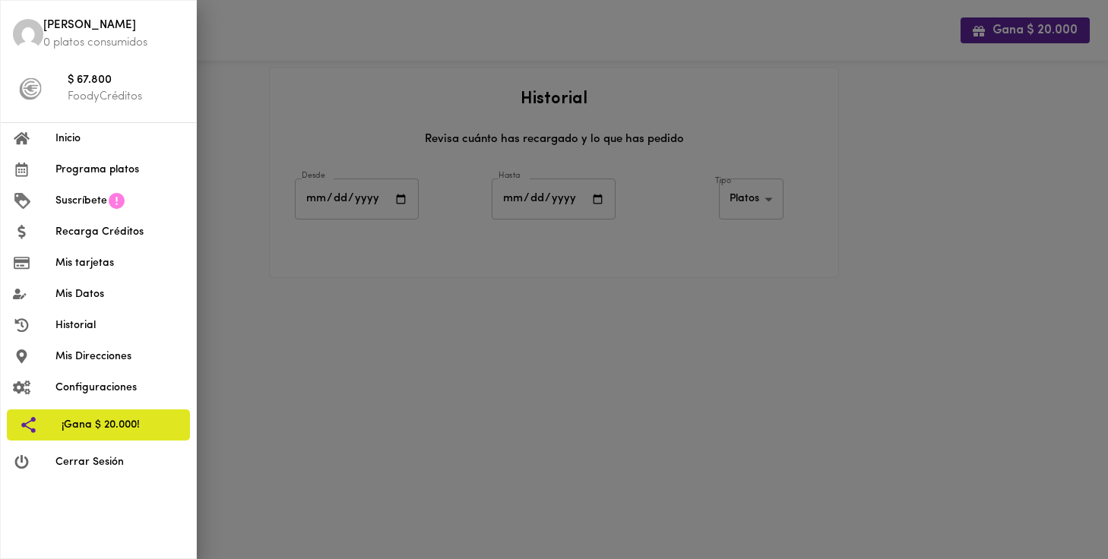
click at [92, 35] on p "0 platos consumidos" at bounding box center [113, 43] width 141 height 16
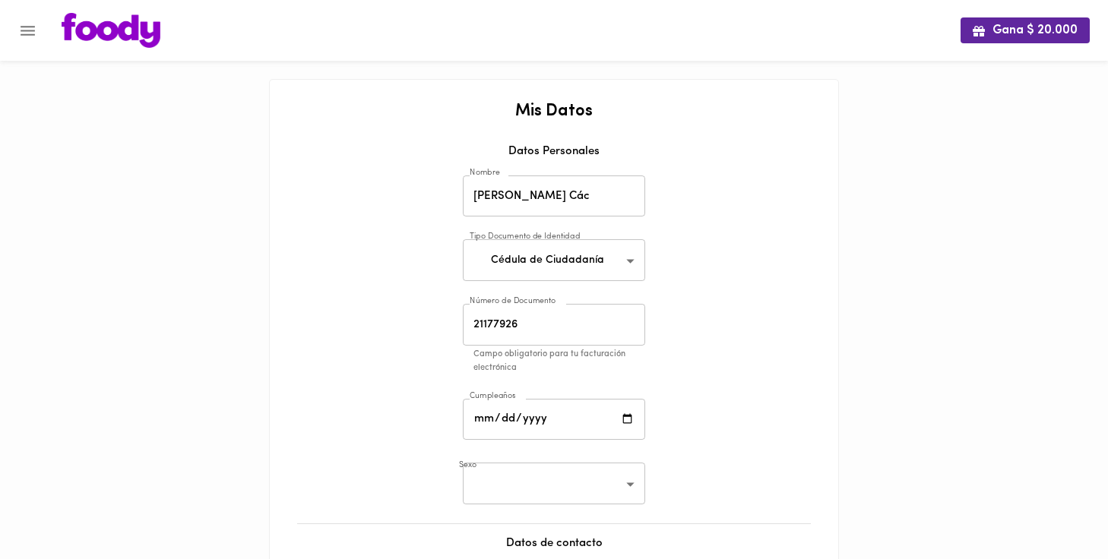
click at [715, 230] on div at bounding box center [554, 229] width 538 height 11
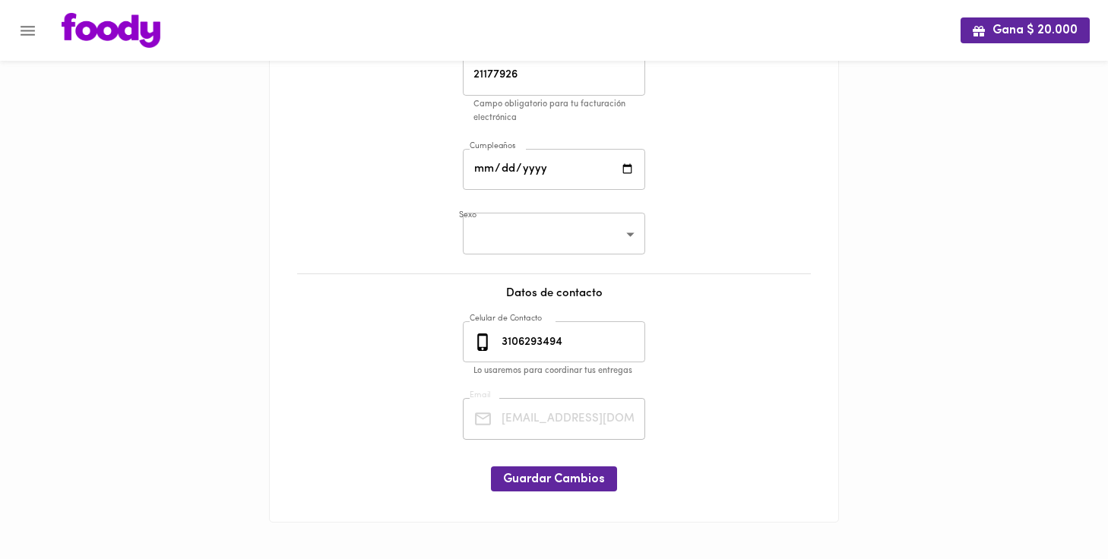
scroll to position [249, 0]
click at [30, 30] on icon "Menu" at bounding box center [28, 31] width 14 height 10
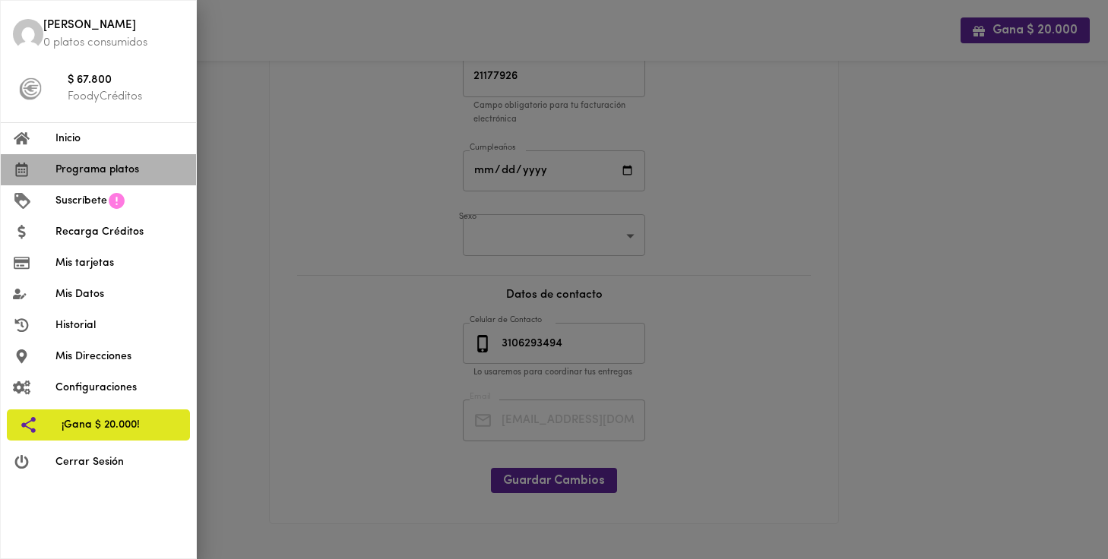
click at [58, 162] on span "Programa platos" at bounding box center [119, 170] width 128 height 16
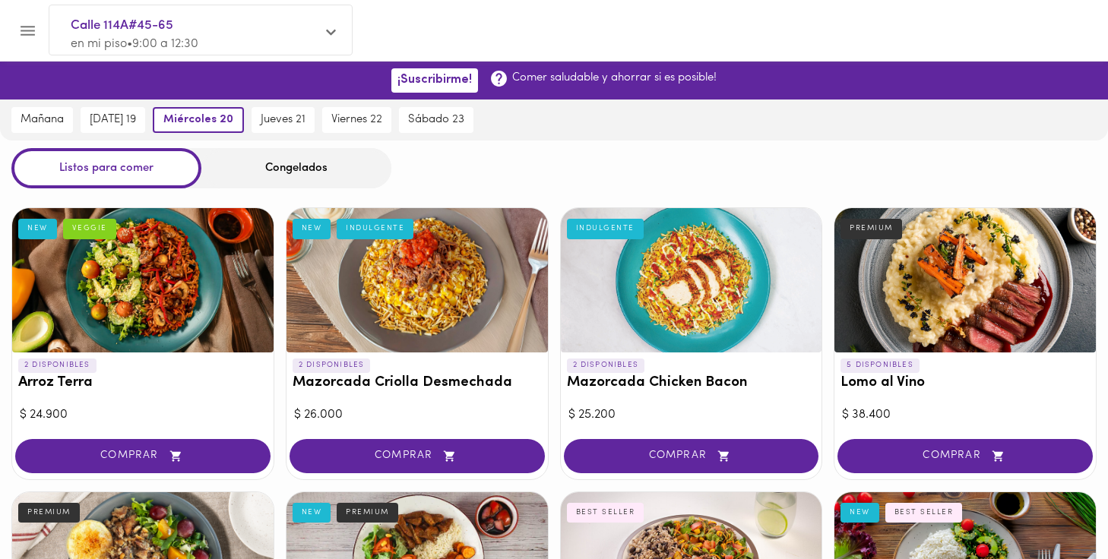
click at [31, 30] on icon "Menu" at bounding box center [28, 31] width 14 height 10
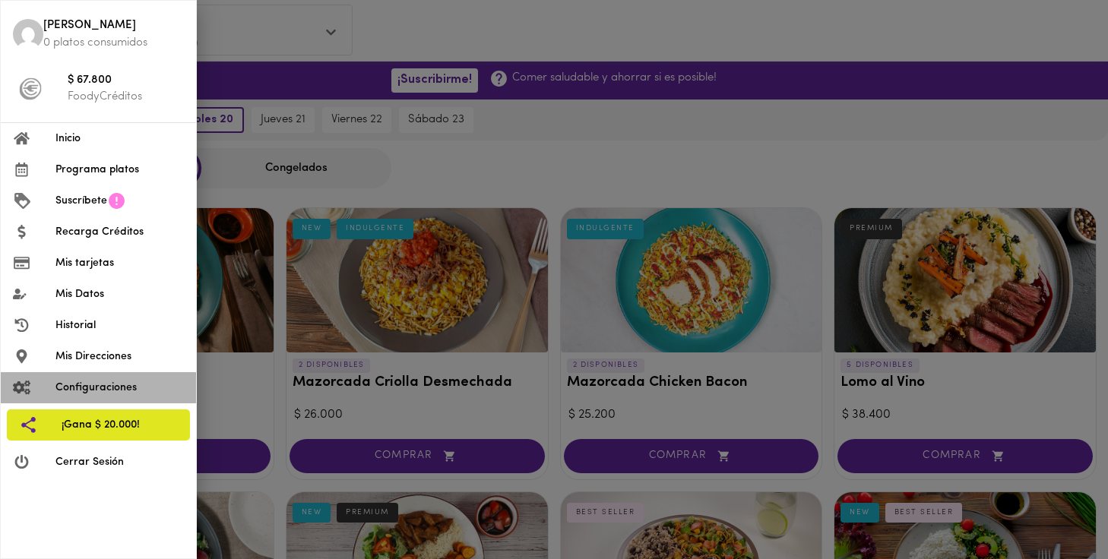
click at [102, 385] on span "Configuraciones" at bounding box center [119, 388] width 128 height 16
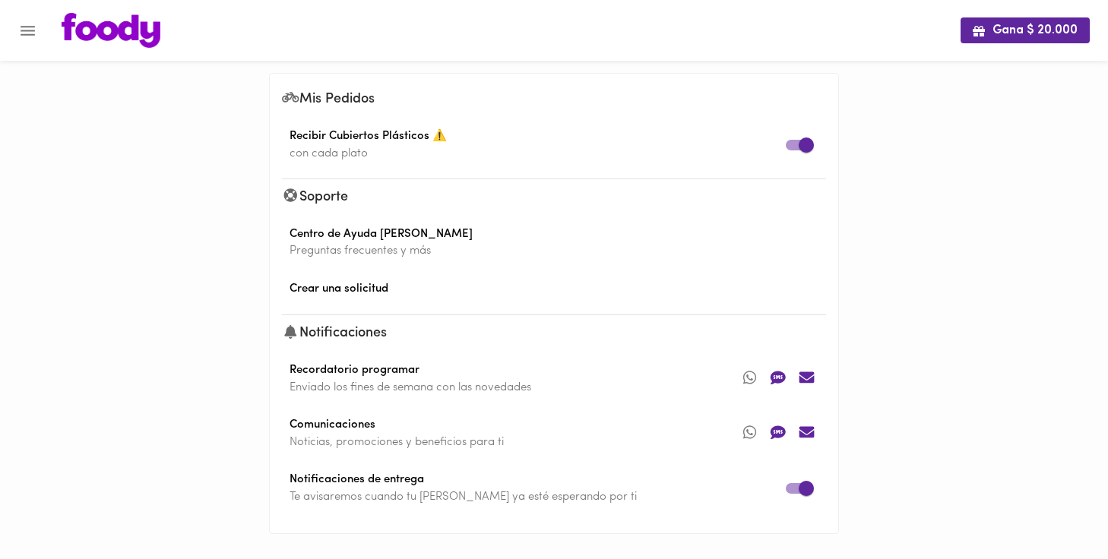
click at [725, 63] on div "Mis Pedidos Recibir Cubiertos Plásticos ⚠️ con cada plato Soporte Centro de Ayu…" at bounding box center [554, 320] width 570 height 519
click at [789, 144] on input "checkbox" at bounding box center [806, 145] width 87 height 29
checkbox input "false"
click at [24, 37] on icon "Menu" at bounding box center [27, 30] width 19 height 19
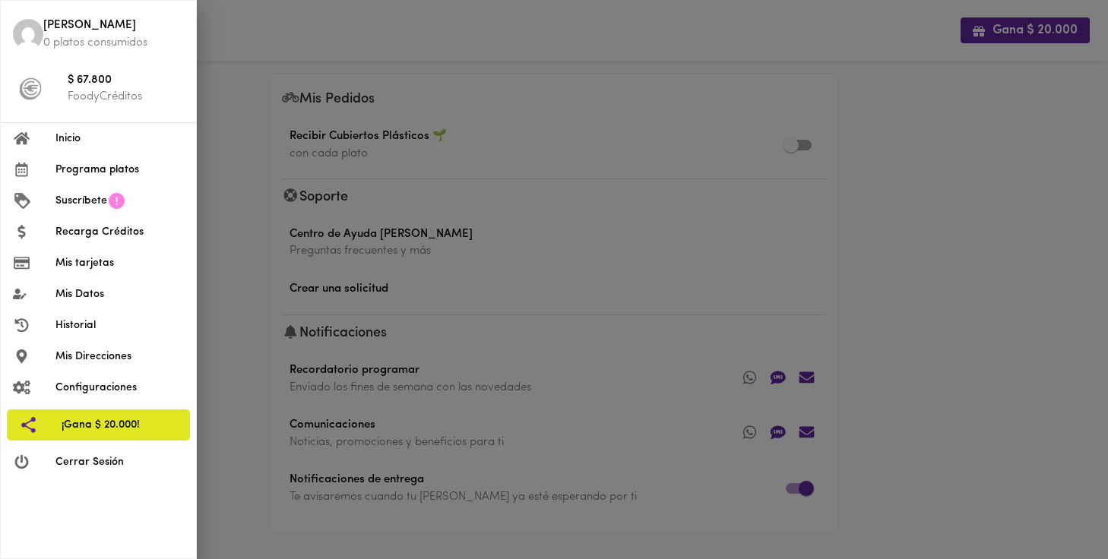
click at [27, 84] on img at bounding box center [30, 89] width 23 height 23
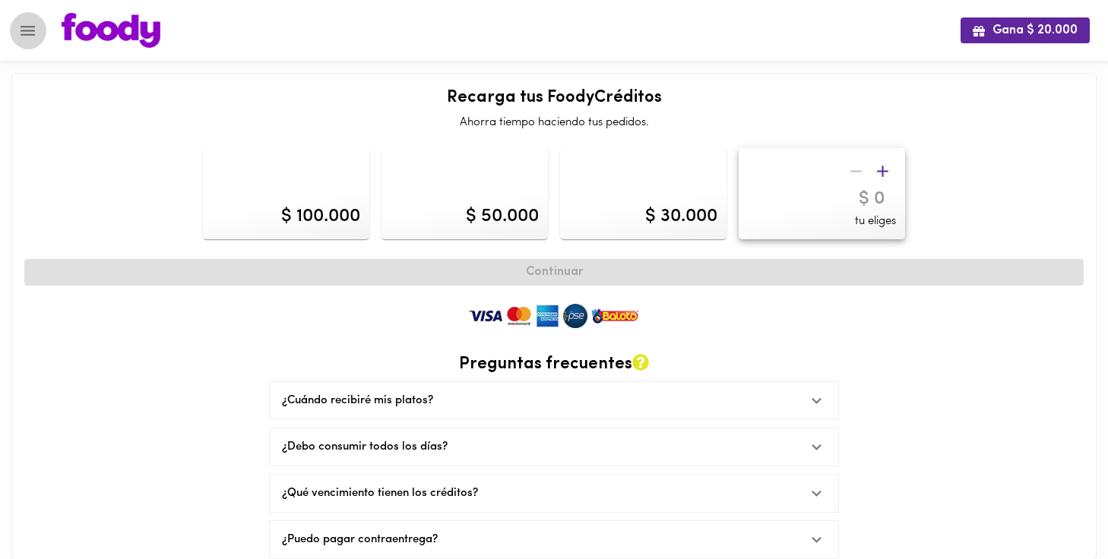
click at [30, 28] on icon "Menu" at bounding box center [27, 30] width 19 height 19
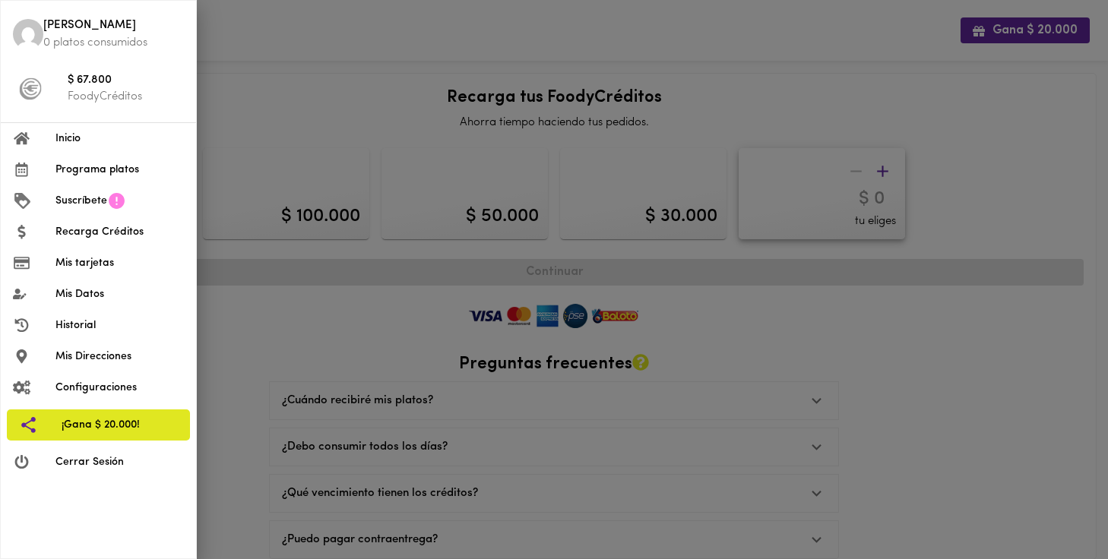
click at [46, 198] on div at bounding box center [34, 201] width 43 height 19
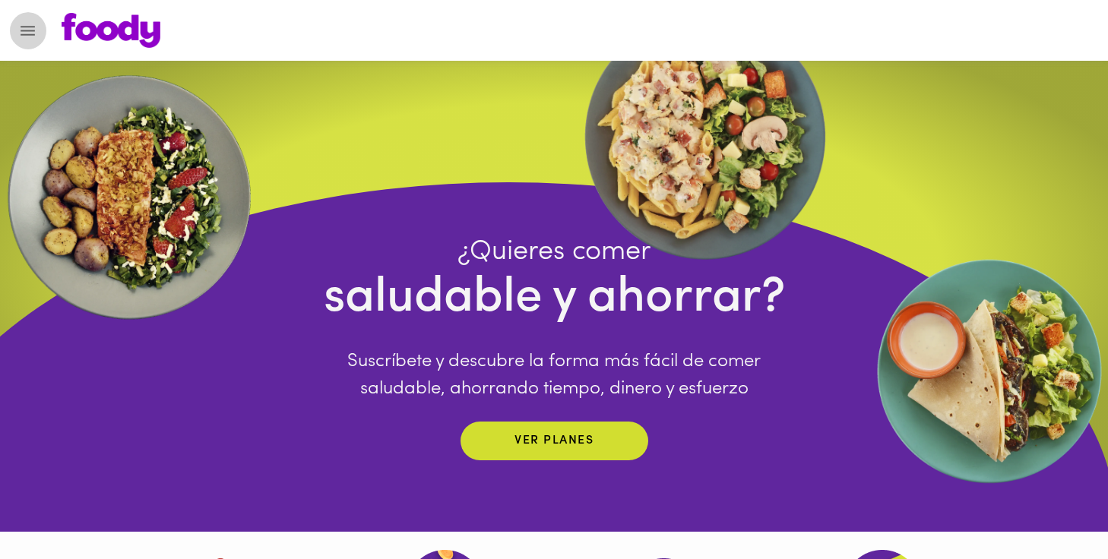
click at [27, 33] on icon "Menu" at bounding box center [27, 30] width 19 height 19
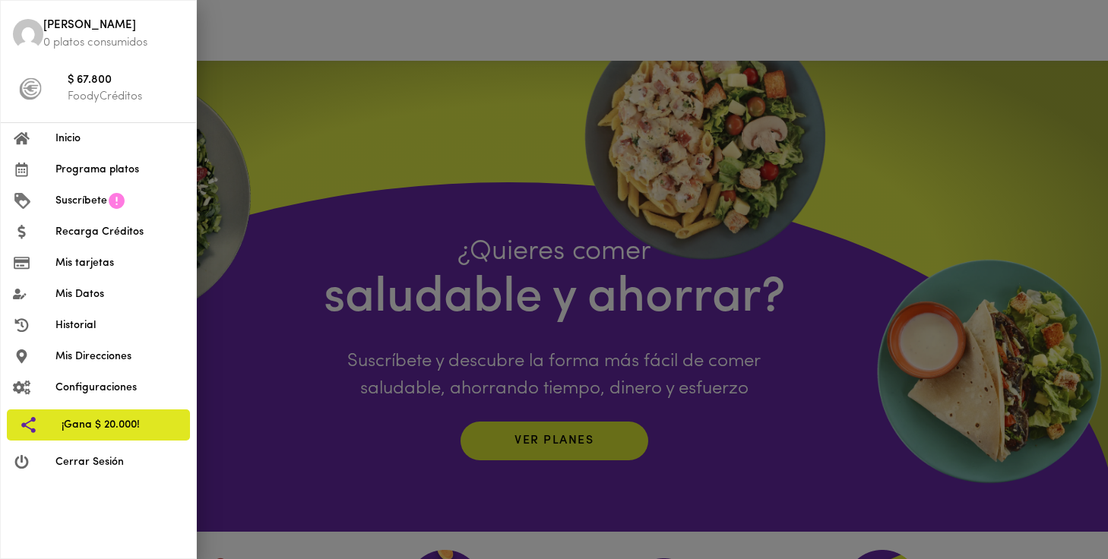
click at [72, 287] on span "Mis Datos" at bounding box center [119, 295] width 128 height 16
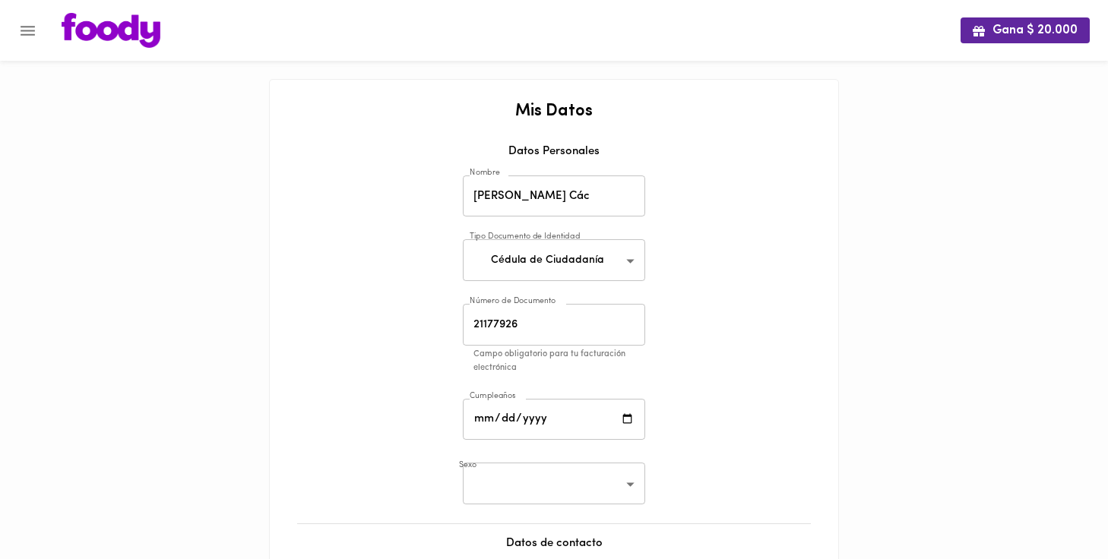
click at [29, 28] on icon "Menu" at bounding box center [27, 30] width 19 height 19
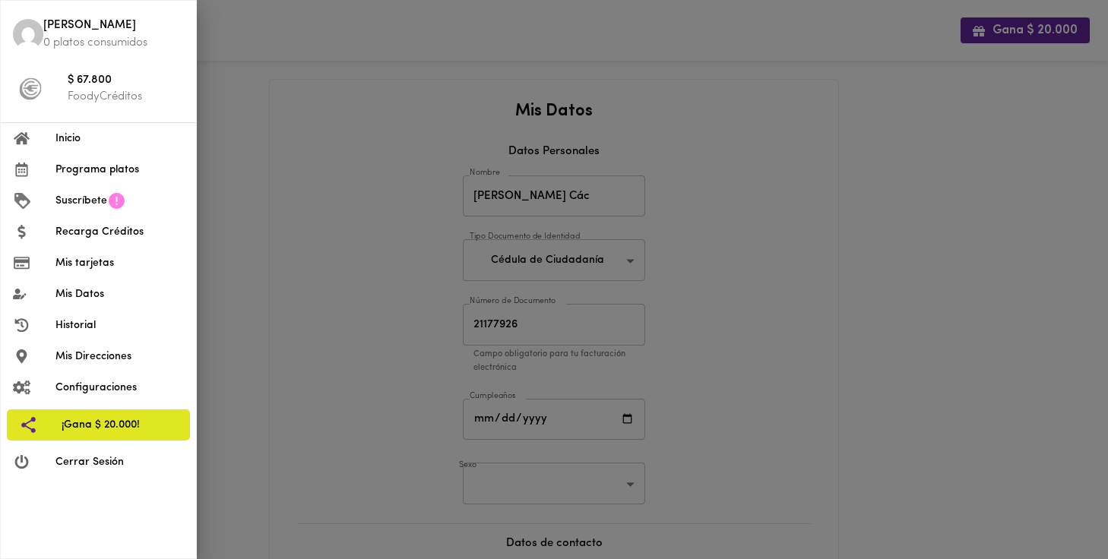
click at [87, 357] on span "Mis Direcciones" at bounding box center [119, 357] width 128 height 16
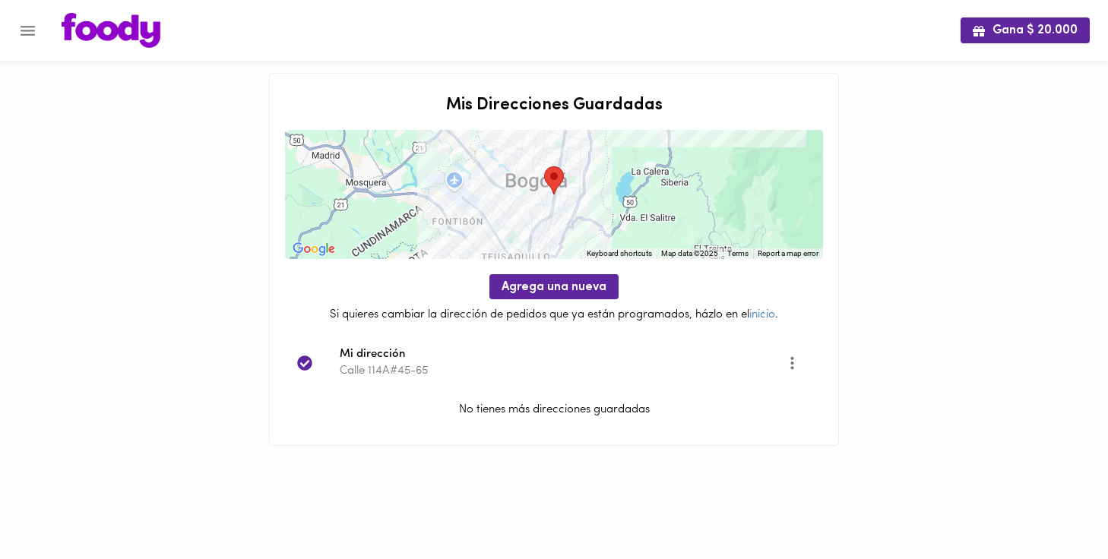
click at [21, 34] on icon "Menu" at bounding box center [27, 30] width 19 height 19
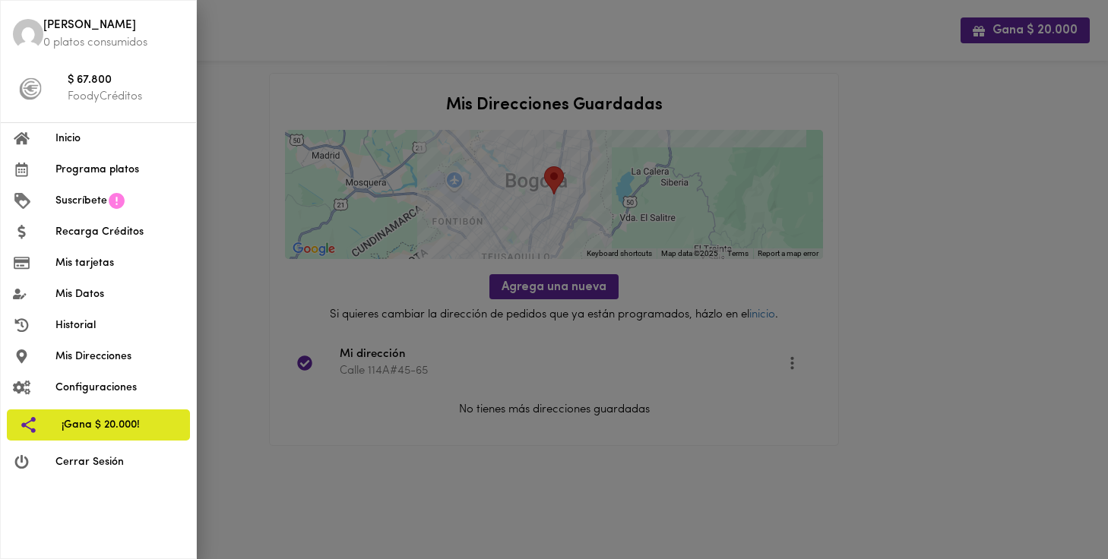
click at [32, 141] on div at bounding box center [34, 139] width 43 height 14
